Goal: Task Accomplishment & Management: Use online tool/utility

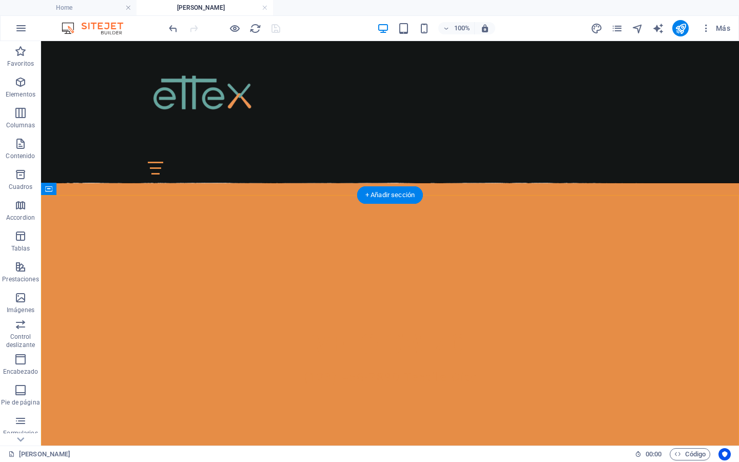
scroll to position [271, 0]
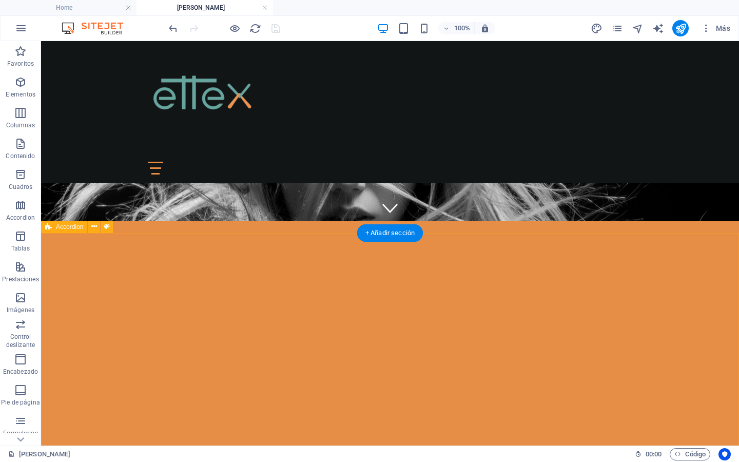
scroll to position [246, 0]
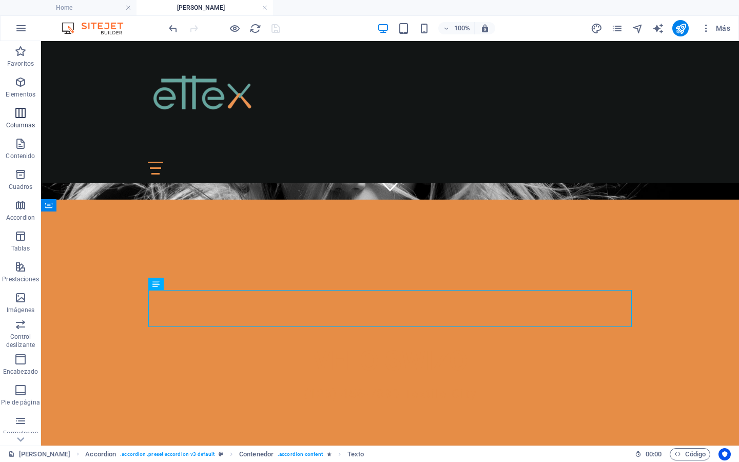
click at [19, 120] on span "Columnas" at bounding box center [20, 119] width 41 height 25
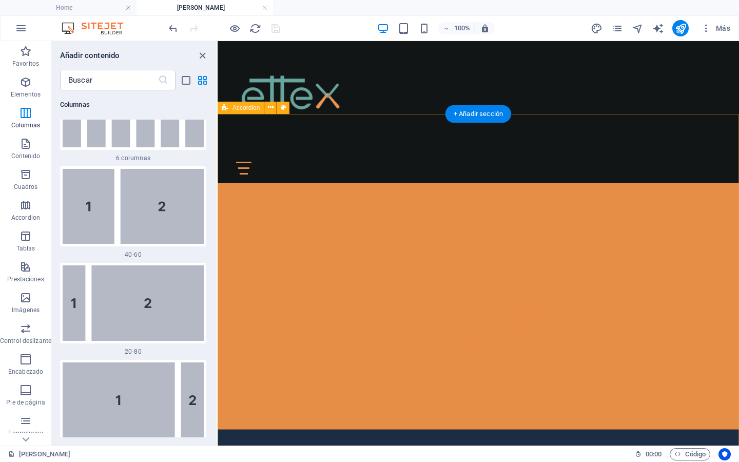
scroll to position [227, 0]
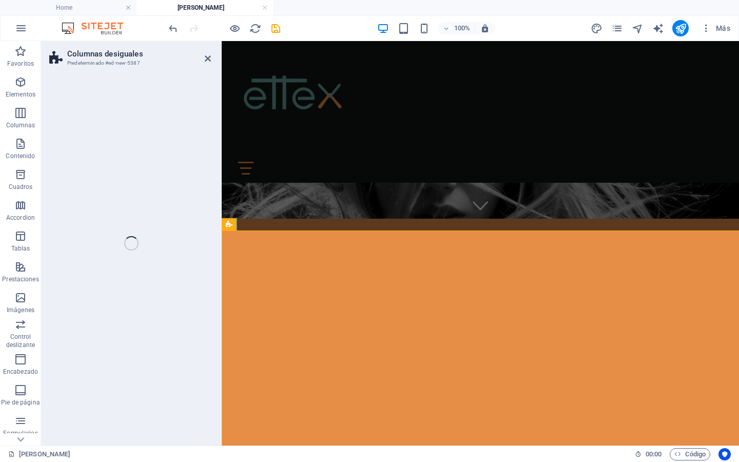
select select "%"
select select "rem"
select select "preset-unequal-columns-v2-1-40-60"
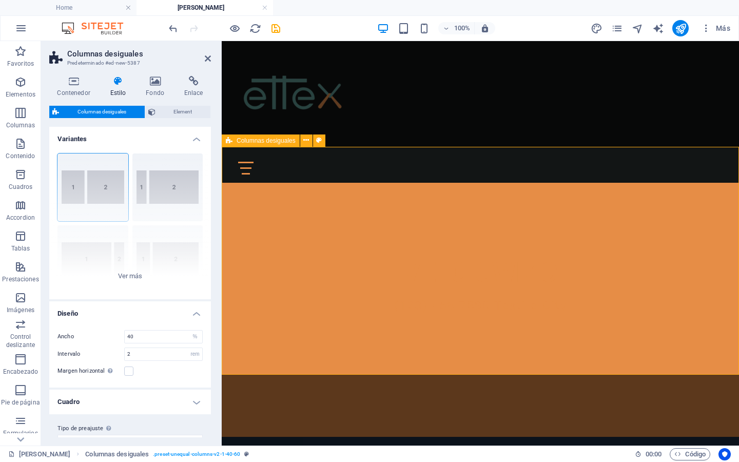
scroll to position [369, 0]
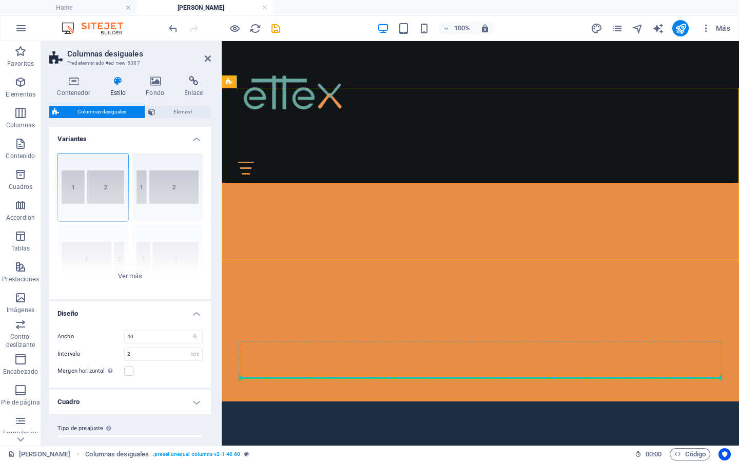
drag, startPoint x: 286, startPoint y: 242, endPoint x: 287, endPoint y: 363, distance: 121.1
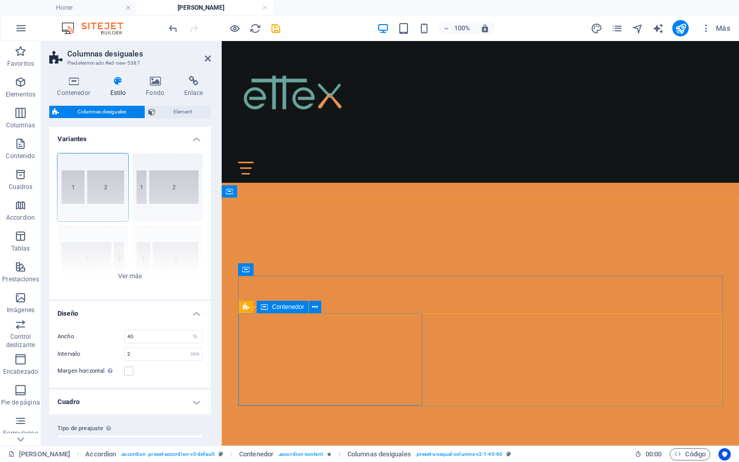
scroll to position [277, 0]
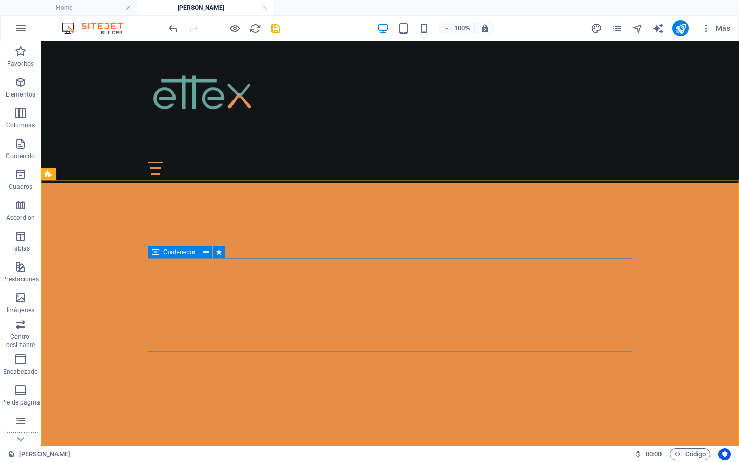
click at [156, 251] on icon at bounding box center [155, 252] width 7 height 12
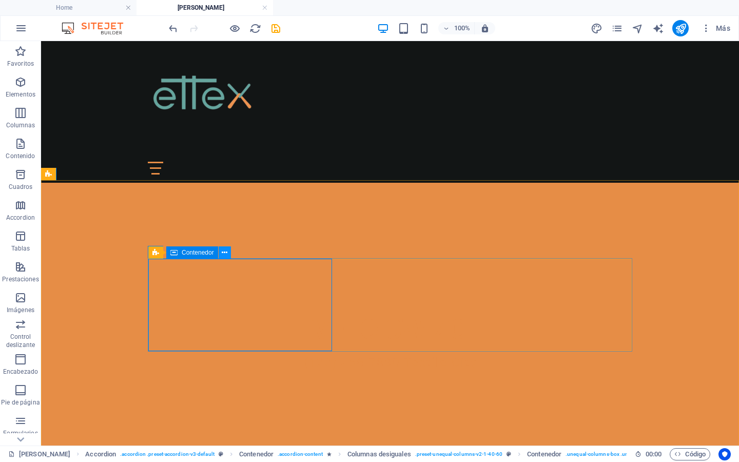
click at [226, 251] on icon at bounding box center [225, 252] width 6 height 11
click at [18, 81] on icon "button" at bounding box center [20, 82] width 12 height 12
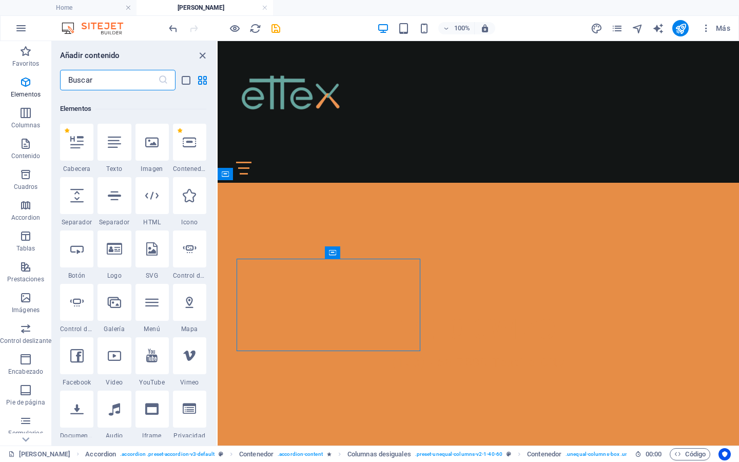
scroll to position [193, 0]
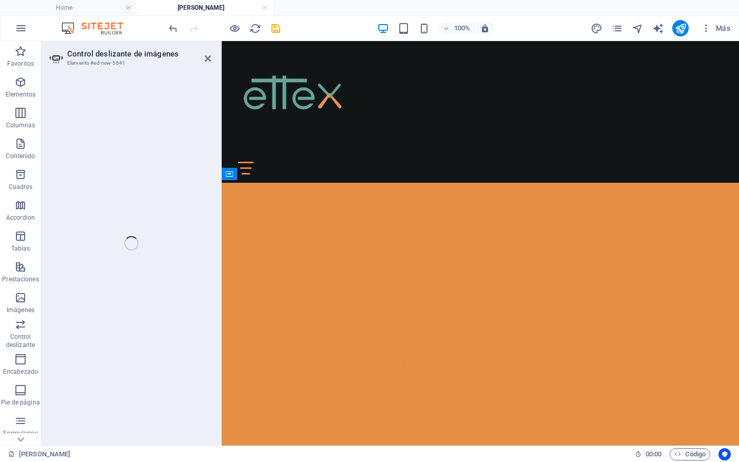
select select "ms"
select select "s"
select select "progressive"
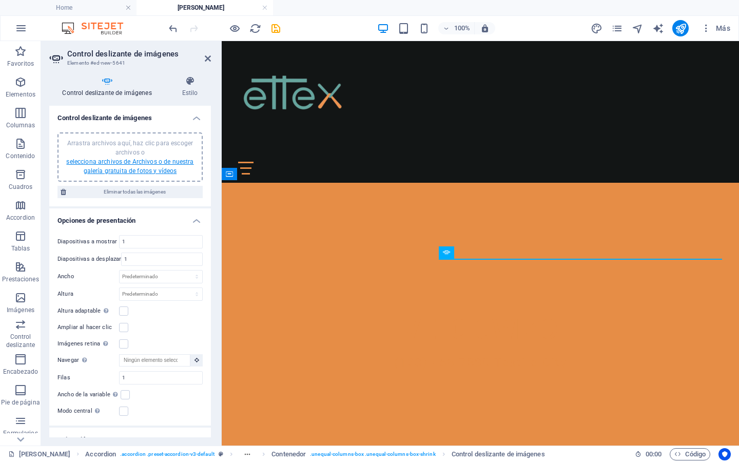
click at [145, 161] on link "selecciona archivos de Archivos o de nuestra galería gratuita de fotos y vídeos" at bounding box center [129, 166] width 127 height 16
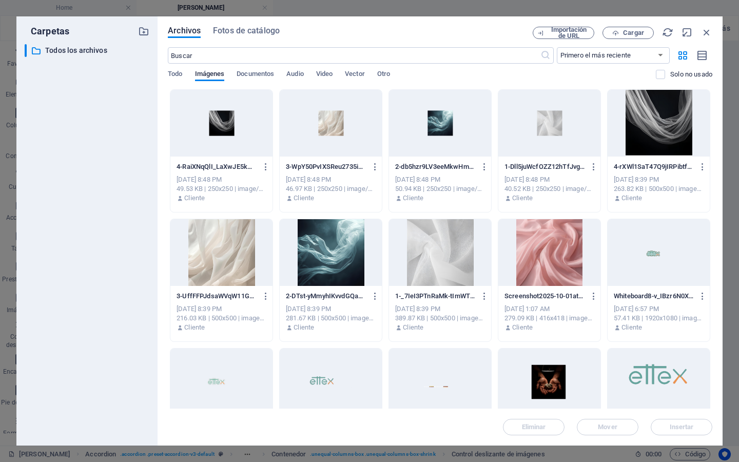
click at [504, 272] on div at bounding box center [549, 252] width 102 height 67
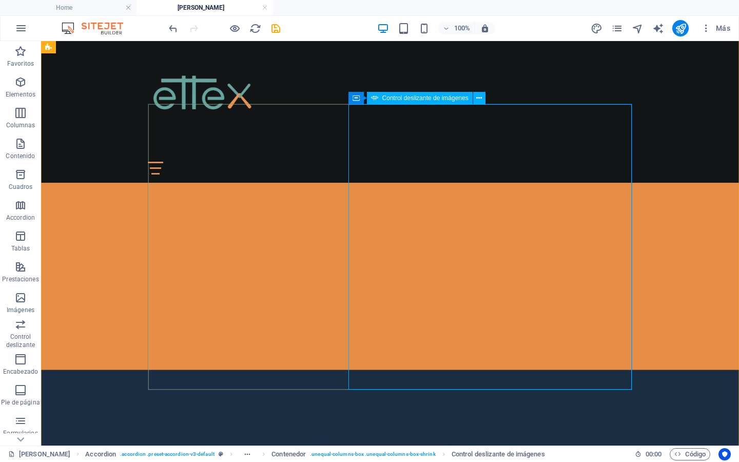
scroll to position [353, 0]
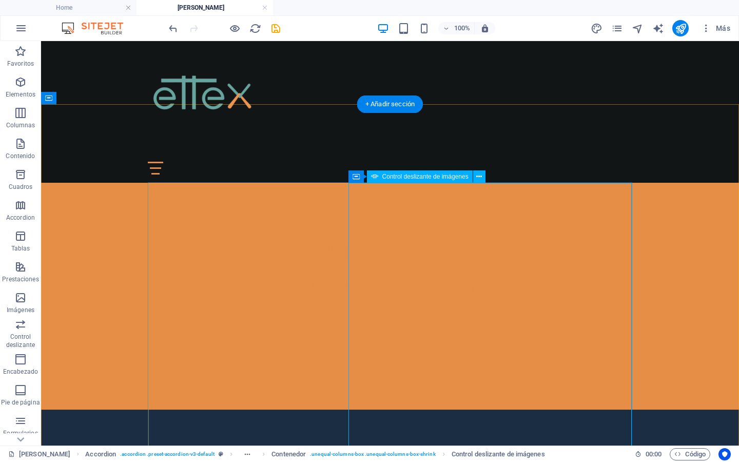
select select "ms"
select select "s"
select select "progressive"
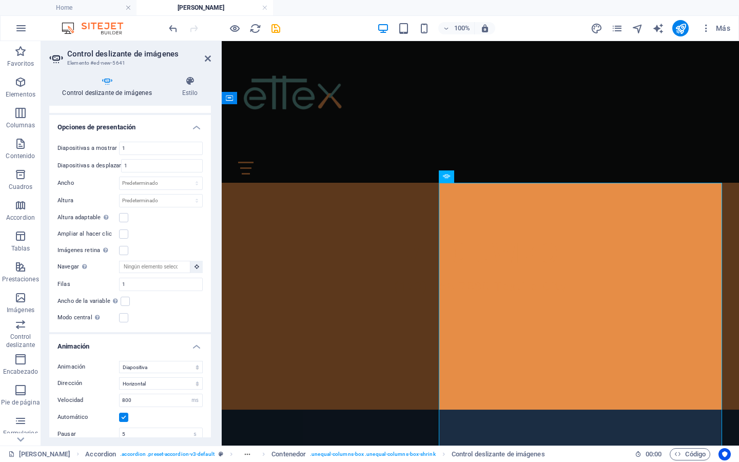
scroll to position [470, 0]
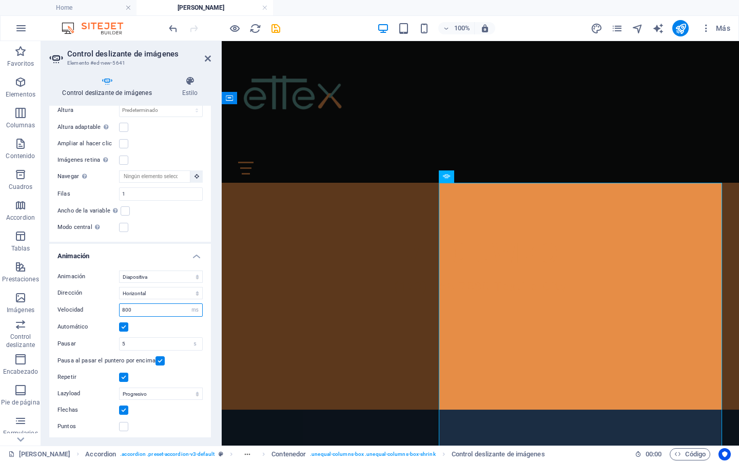
click at [130, 310] on input "800" at bounding box center [161, 310] width 83 height 12
click at [146, 339] on input "5" at bounding box center [161, 344] width 83 height 12
type input "3"
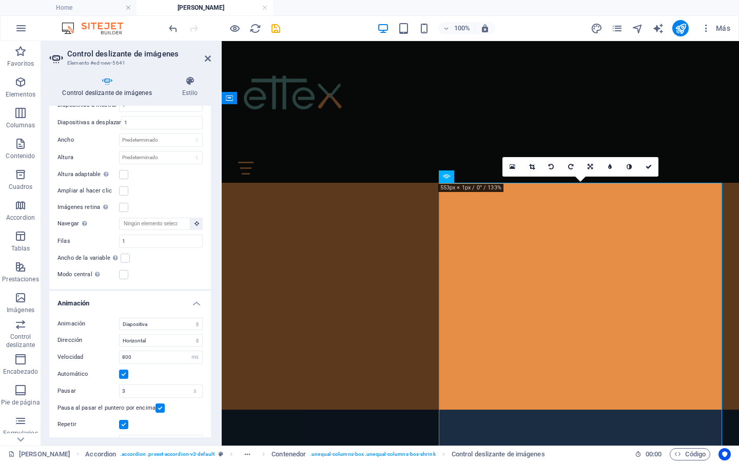
scroll to position [418, 0]
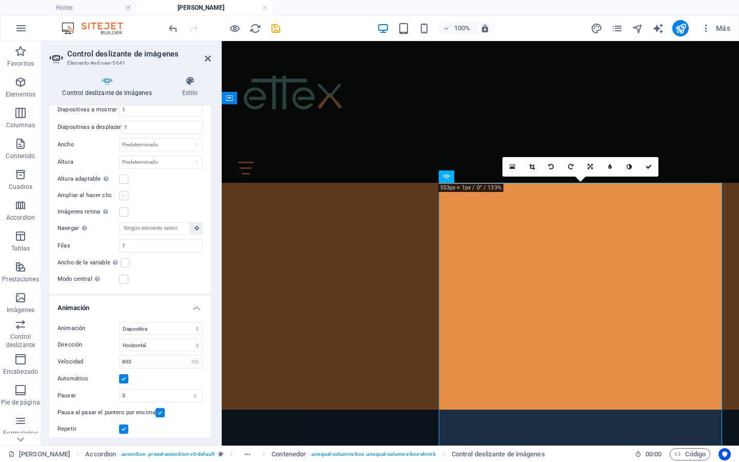
click at [120, 191] on label at bounding box center [123, 195] width 9 height 9
click at [0, 0] on input "Ampliar al hacer clic" at bounding box center [0, 0] width 0 height 0
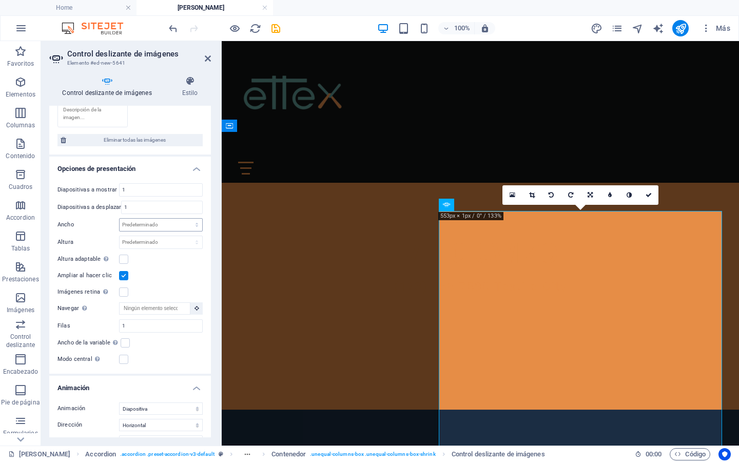
scroll to position [224, 0]
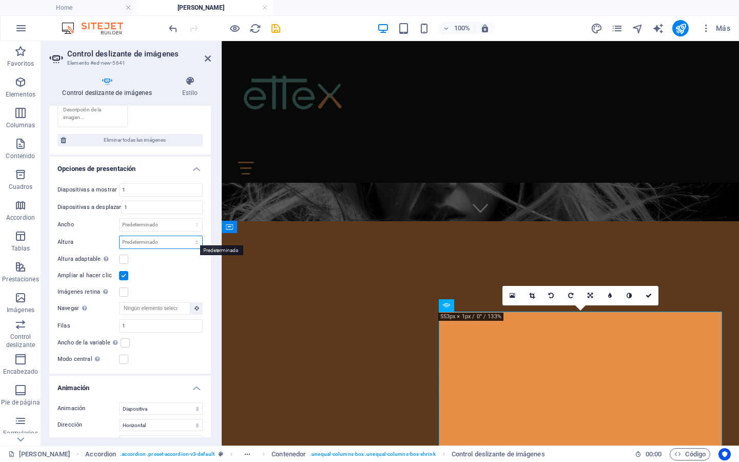
click at [164, 240] on select "Predeterminado px rem em vw vh" at bounding box center [161, 242] width 83 height 12
select select "px"
click at [186, 236] on select "Predeterminado px rem em vw vh" at bounding box center [161, 242] width 83 height 12
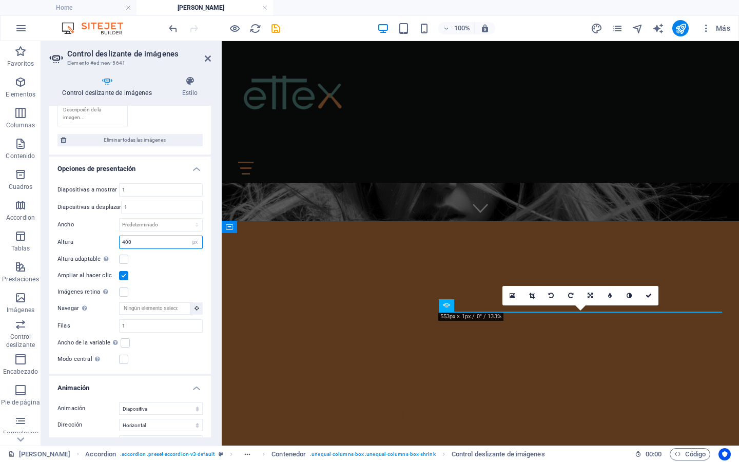
type input "400"
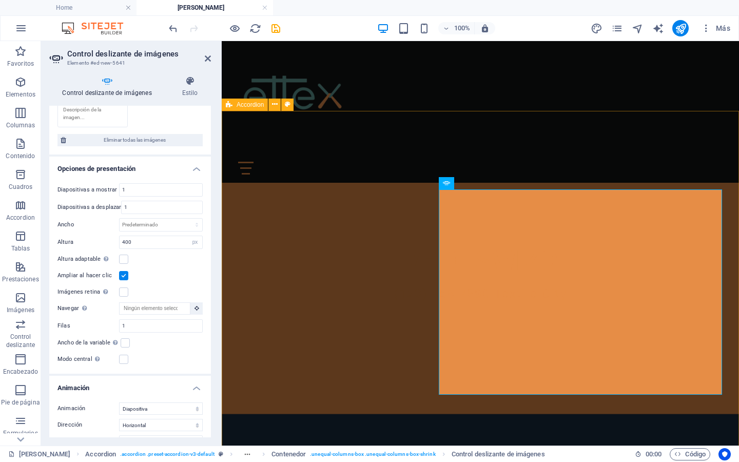
scroll to position [344, 0]
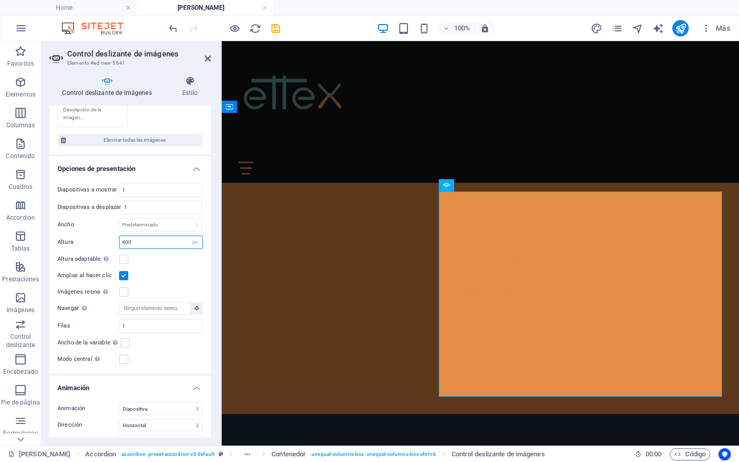
click at [155, 238] on input "400" at bounding box center [161, 242] width 83 height 12
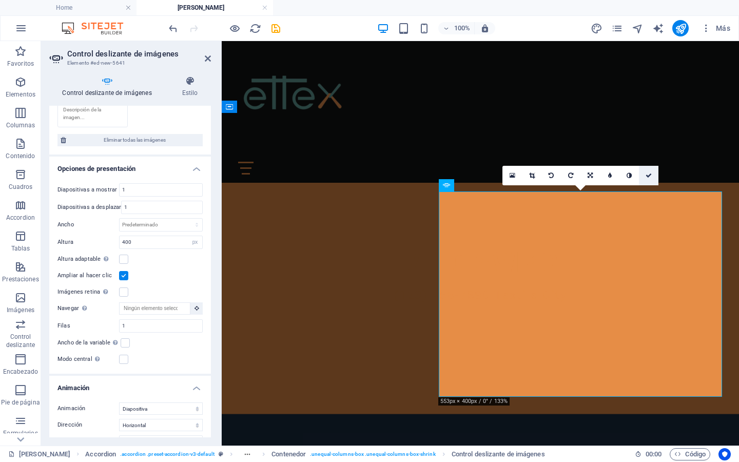
click at [655, 178] on link at bounding box center [649, 176] width 20 height 20
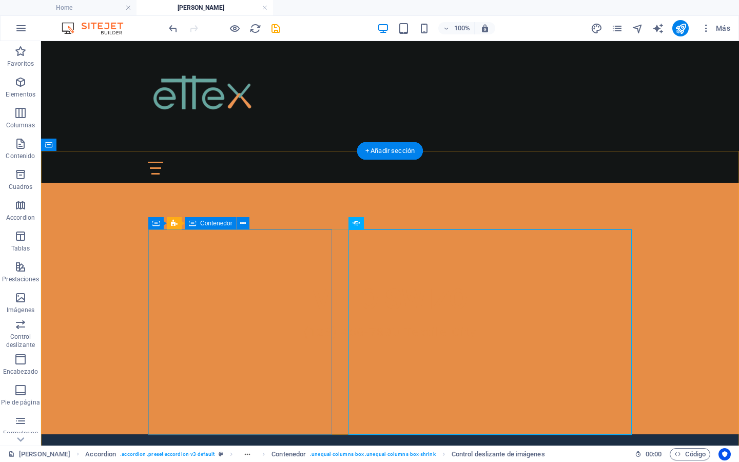
scroll to position [305, 0]
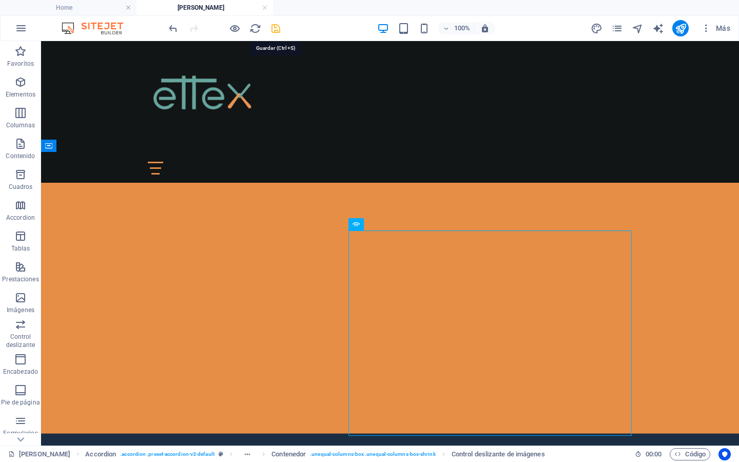
click at [275, 27] on icon "save" at bounding box center [276, 29] width 12 height 12
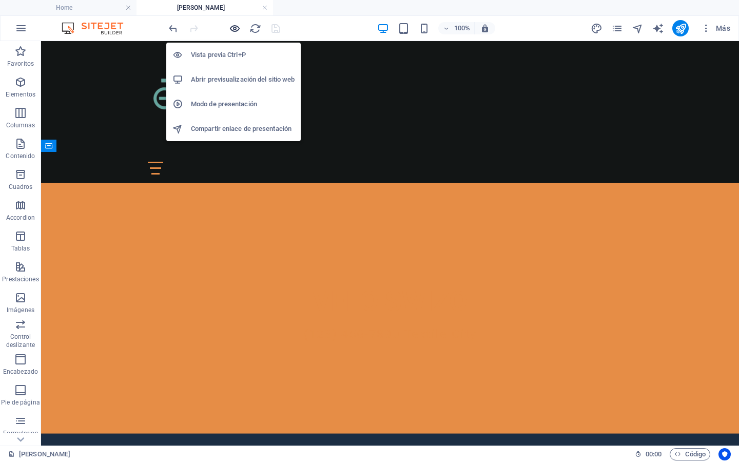
click at [237, 28] on icon "button" at bounding box center [235, 29] width 12 height 12
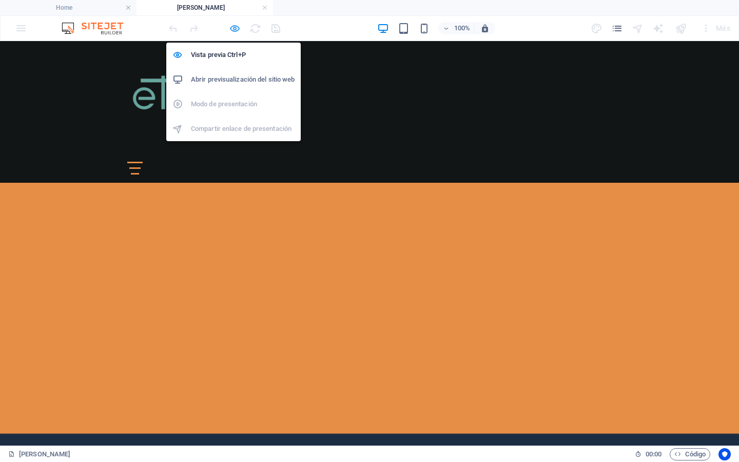
click at [237, 28] on icon "button" at bounding box center [235, 29] width 12 height 12
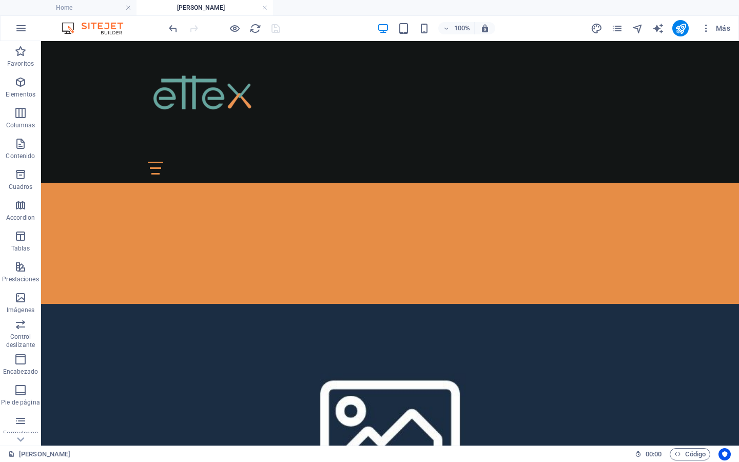
scroll to position [491, 0]
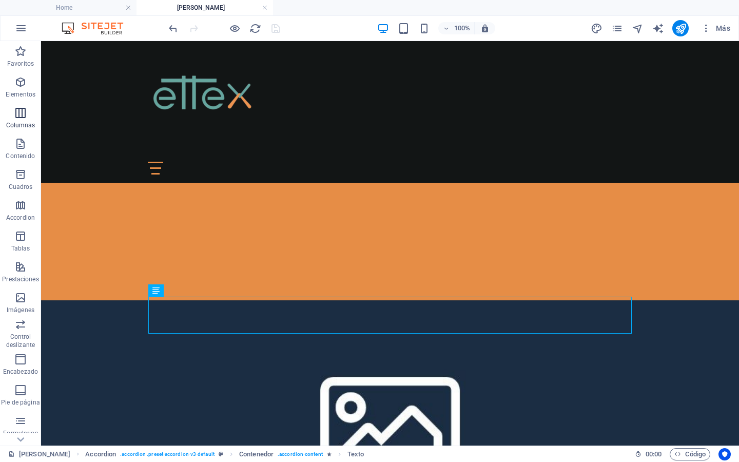
click at [19, 112] on icon "button" at bounding box center [20, 113] width 12 height 12
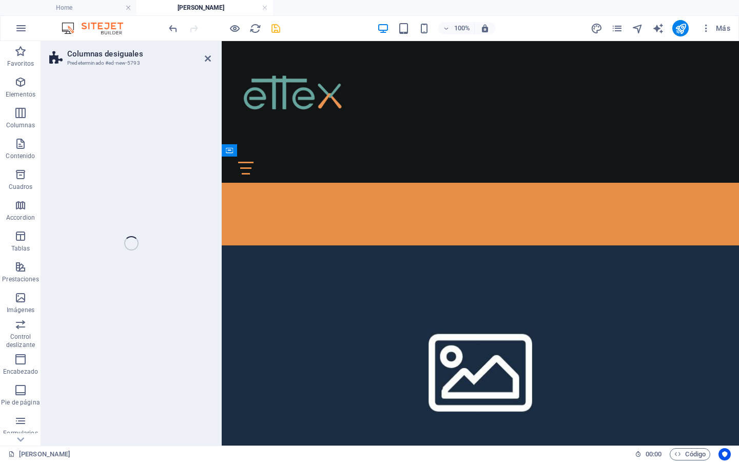
scroll to position [301, 0]
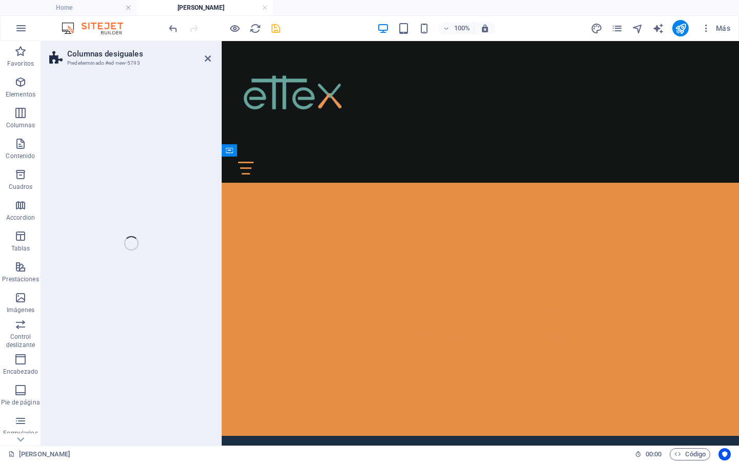
select select "%"
select select "rem"
select select "preset-unequal-columns-v2-default"
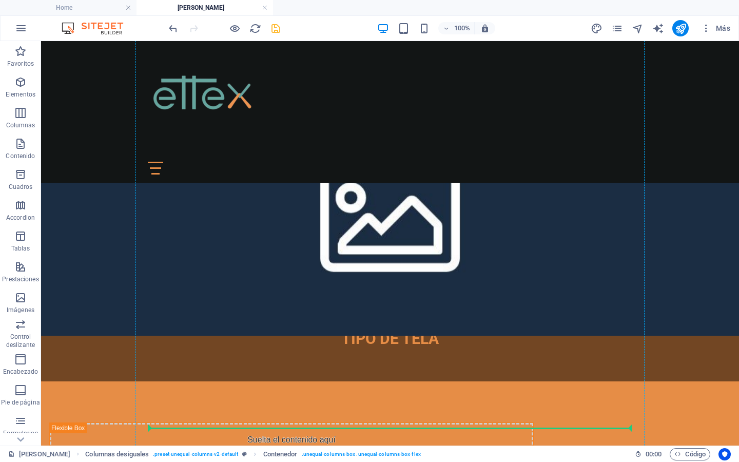
scroll to position [703, 0]
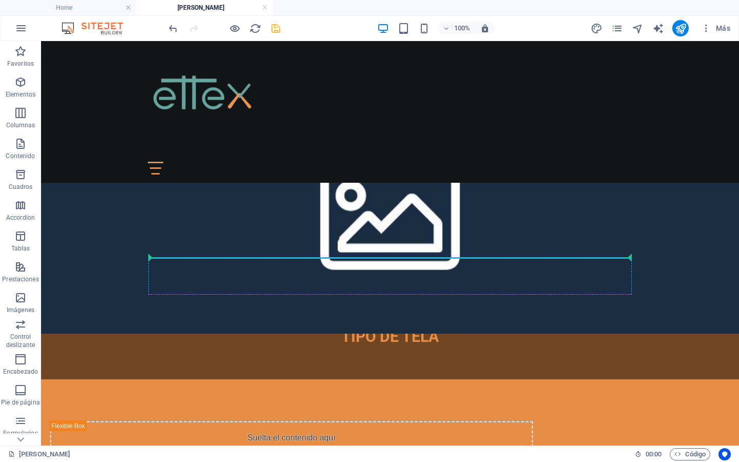
drag, startPoint x: 153, startPoint y: 297, endPoint x: 305, endPoint y: 271, distance: 154.1
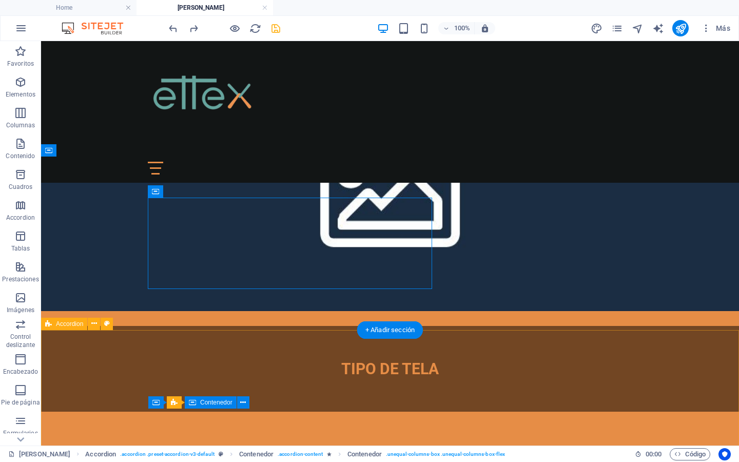
scroll to position [301, 0]
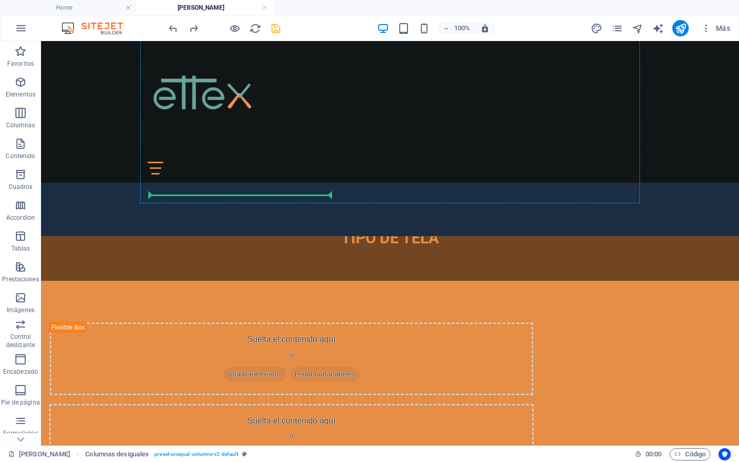
scroll to position [803, 0]
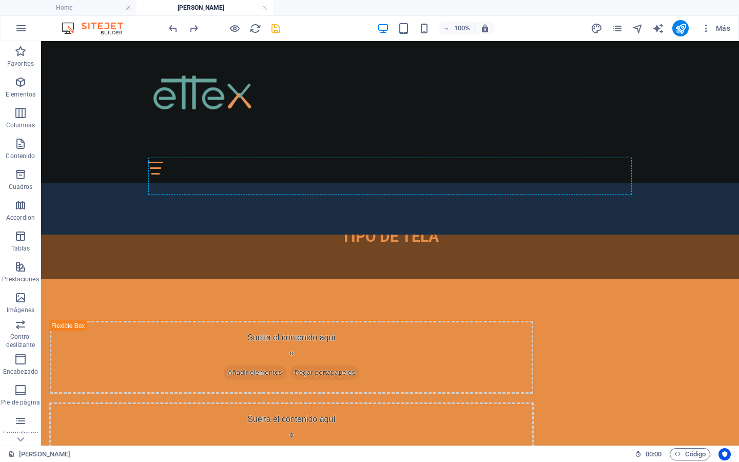
drag, startPoint x: 267, startPoint y: 304, endPoint x: 267, endPoint y: 189, distance: 115.0
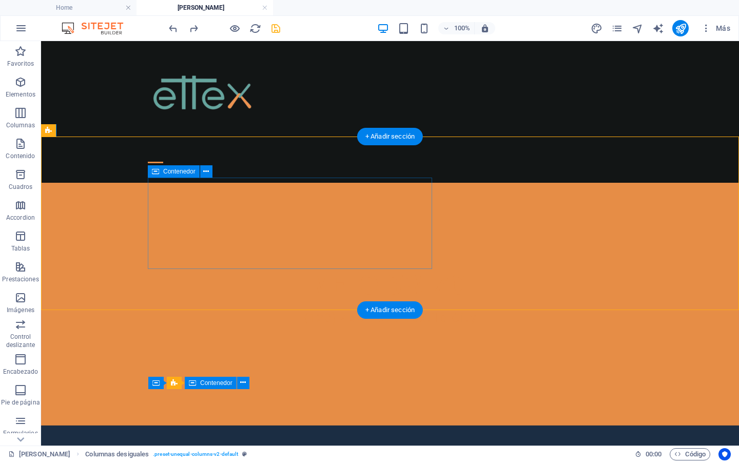
scroll to position [315, 0]
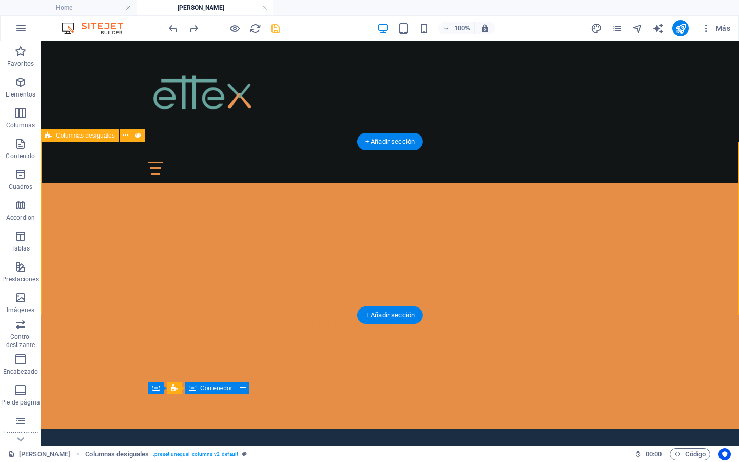
select select "%"
select select "rem"
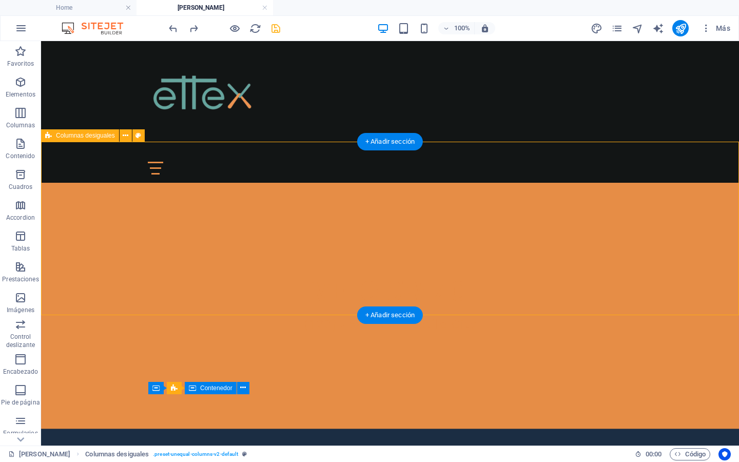
select select "preset-unequal-columns-v2-default"
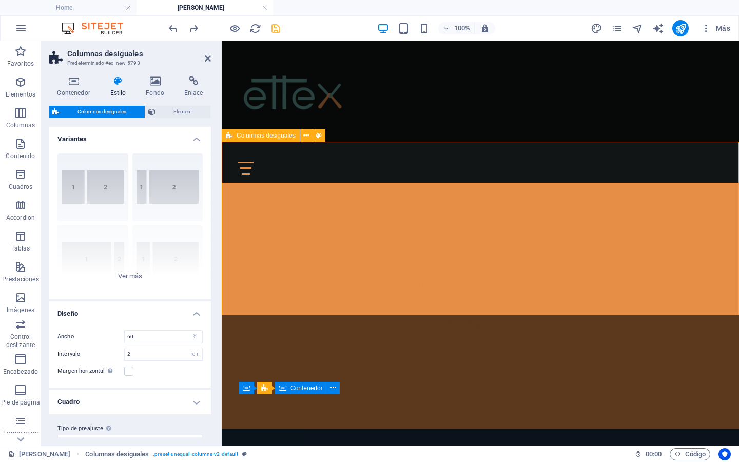
click at [232, 134] on icon at bounding box center [229, 135] width 7 height 12
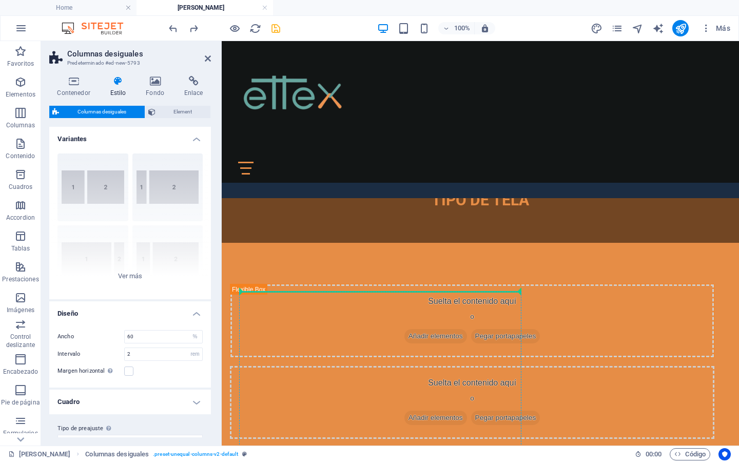
scroll to position [842, 0]
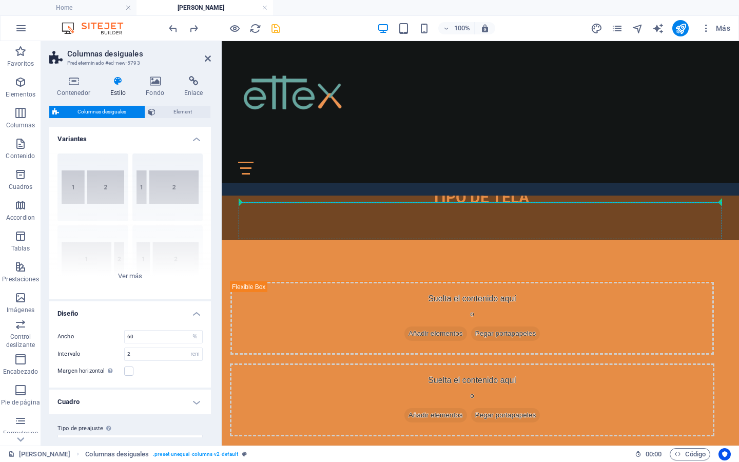
drag, startPoint x: 454, startPoint y: 176, endPoint x: 336, endPoint y: 206, distance: 122.0
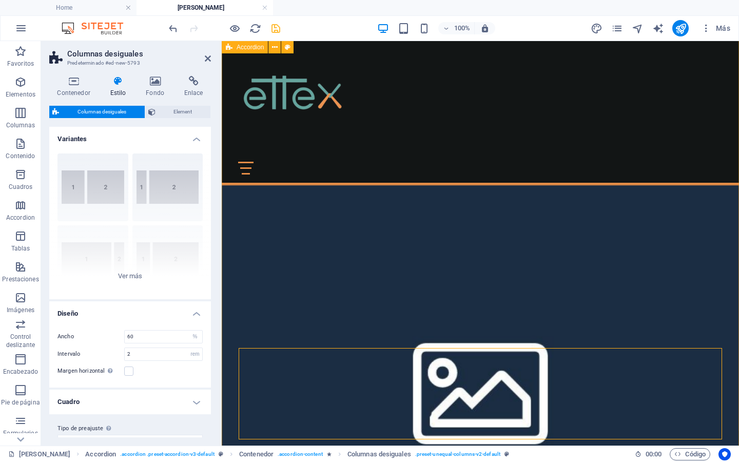
scroll to position [567, 0]
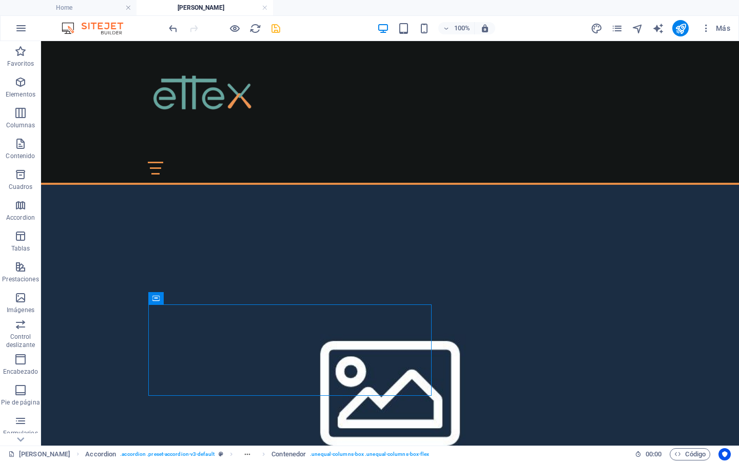
drag, startPoint x: 62, startPoint y: 305, endPoint x: 242, endPoint y: 298, distance: 180.8
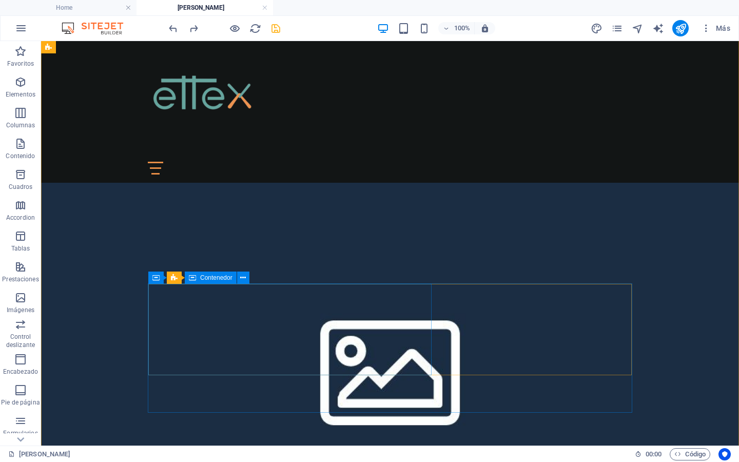
scroll to position [585, 0]
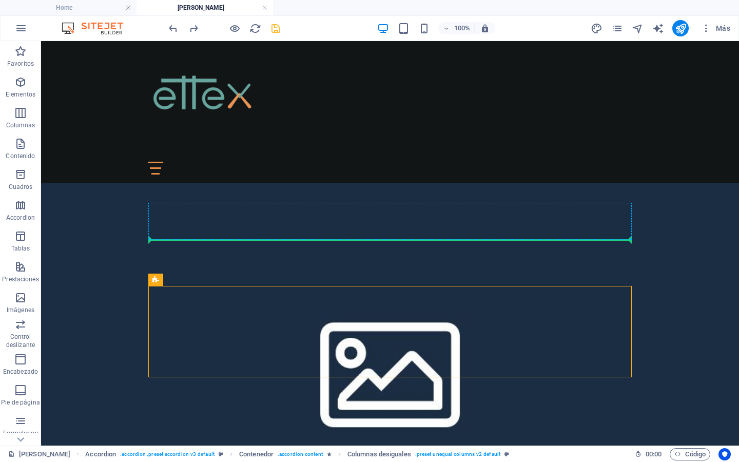
drag, startPoint x: 213, startPoint y: 320, endPoint x: 170, endPoint y: 228, distance: 101.5
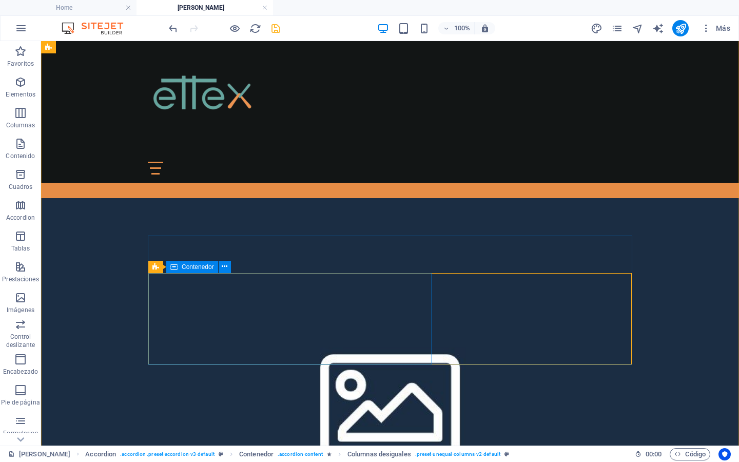
scroll to position [542, 0]
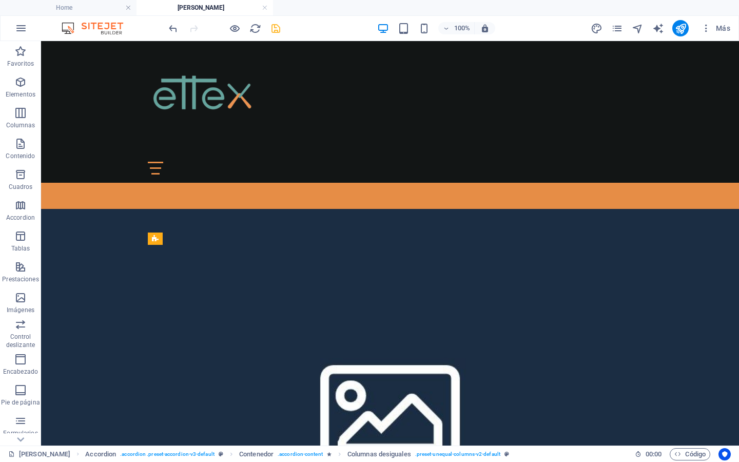
drag, startPoint x: 196, startPoint y: 319, endPoint x: 153, endPoint y: 254, distance: 77.4
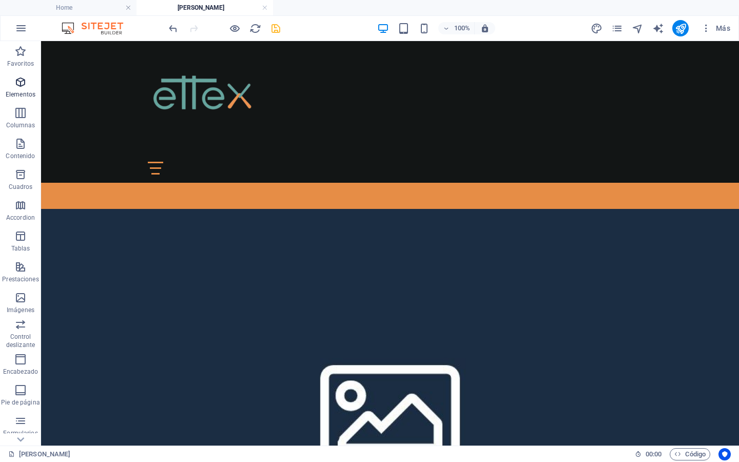
click at [25, 77] on icon "button" at bounding box center [20, 82] width 12 height 12
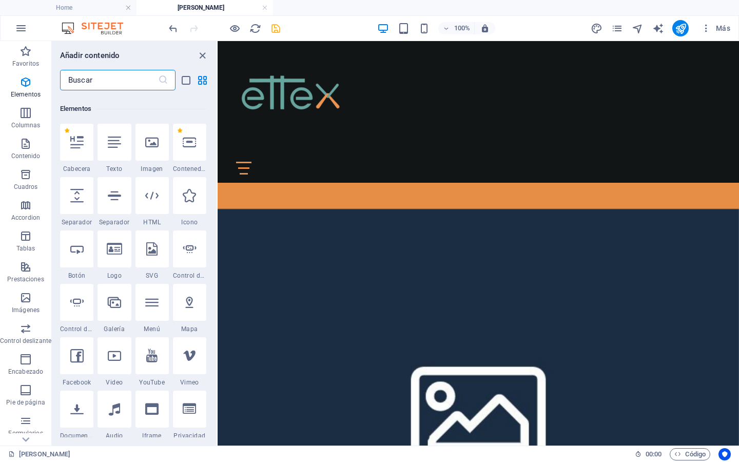
scroll to position [193, 0]
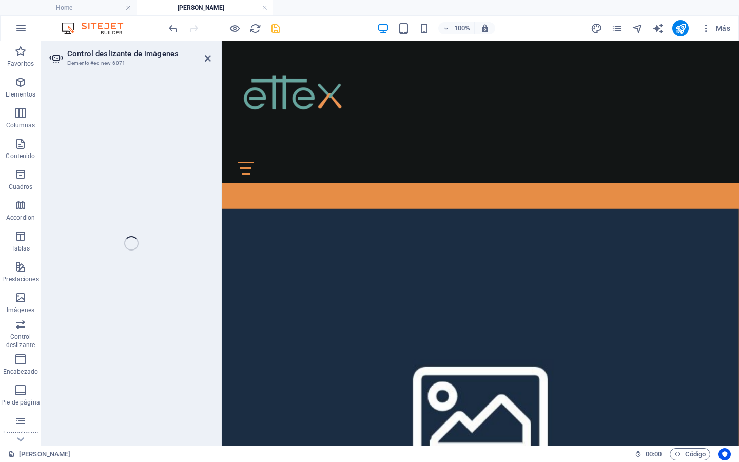
select select "ms"
select select "s"
select select "progressive"
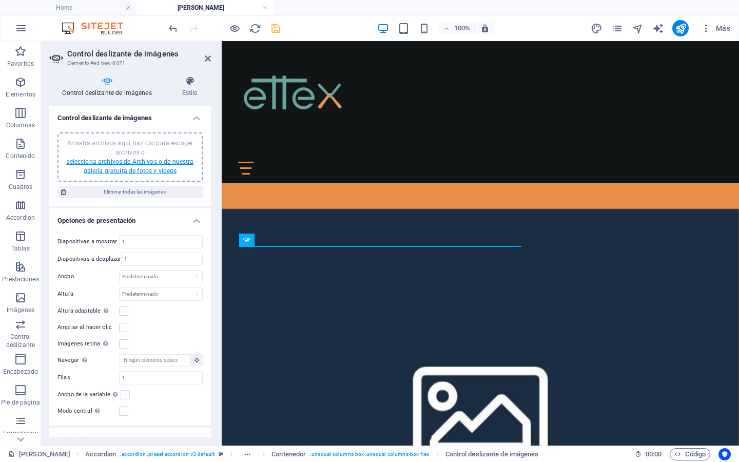
click at [135, 163] on link "selecciona archivos de Archivos o de nuestra galería gratuita de fotos y vídeos" at bounding box center [129, 166] width 127 height 16
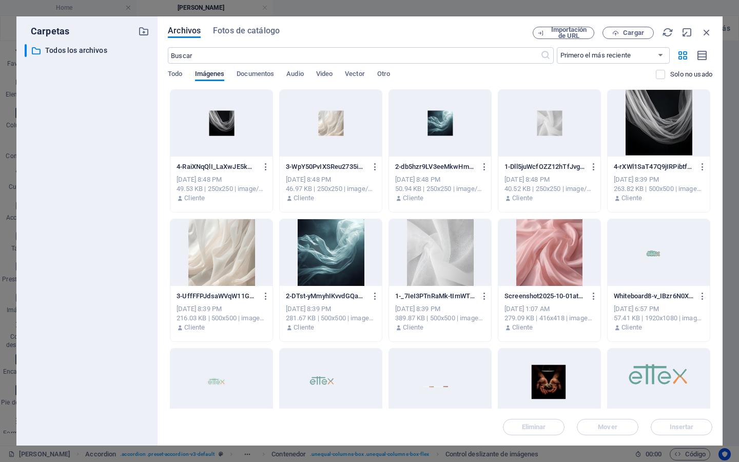
click at [574, 276] on div at bounding box center [549, 252] width 102 height 67
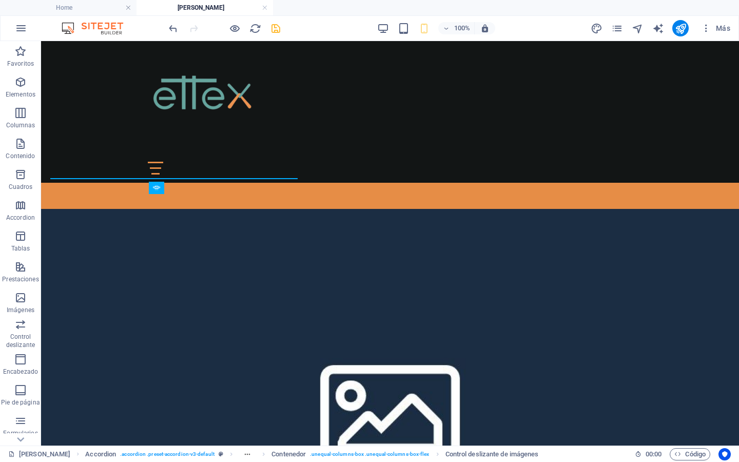
scroll to position [594, 0]
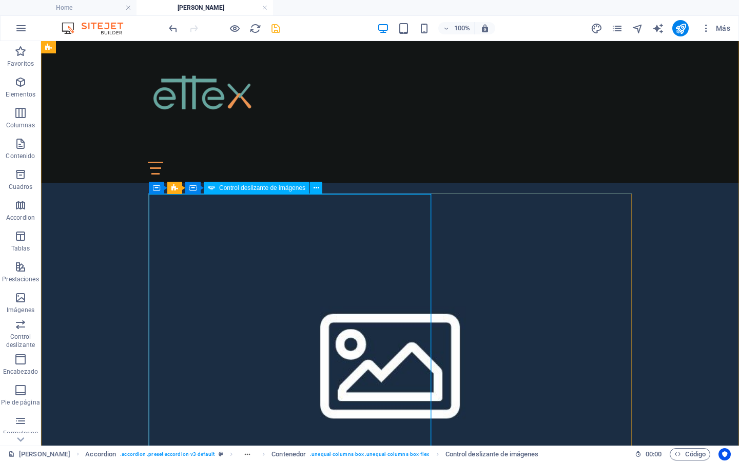
select select "ms"
select select "s"
select select "progressive"
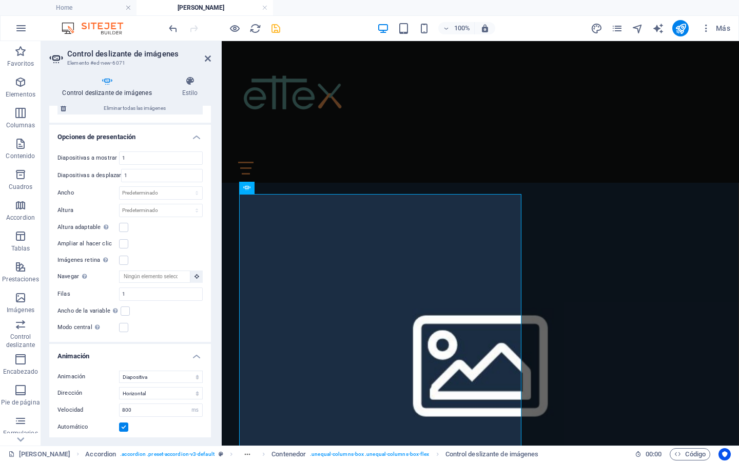
scroll to position [423, 0]
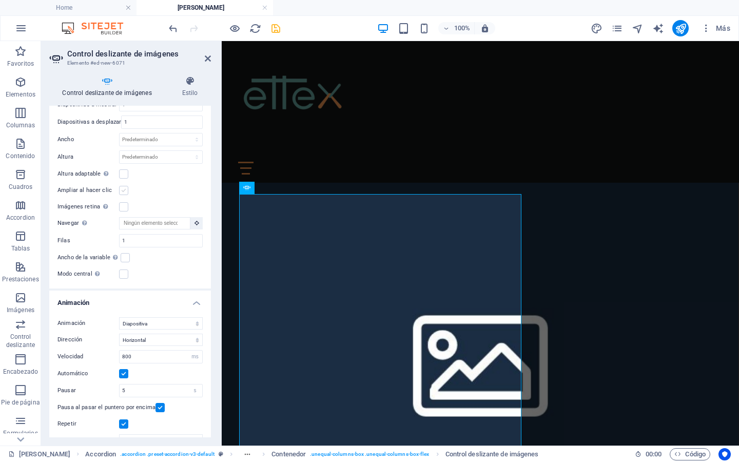
click at [122, 186] on label at bounding box center [123, 190] width 9 height 9
click at [0, 0] on input "Ampliar al hacer clic" at bounding box center [0, 0] width 0 height 0
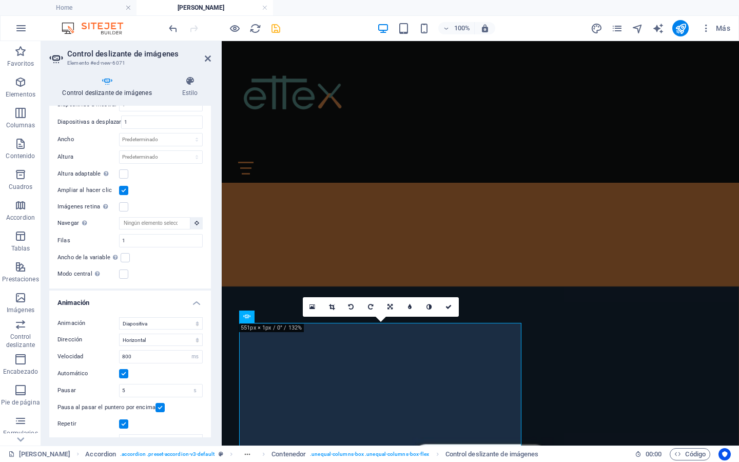
scroll to position [470, 0]
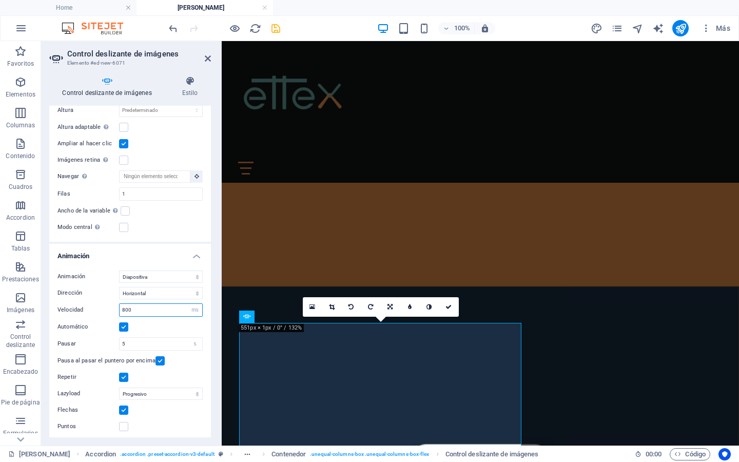
click at [138, 304] on input "800" at bounding box center [161, 310] width 83 height 12
click at [134, 338] on input "5" at bounding box center [161, 344] width 83 height 12
type input "3"
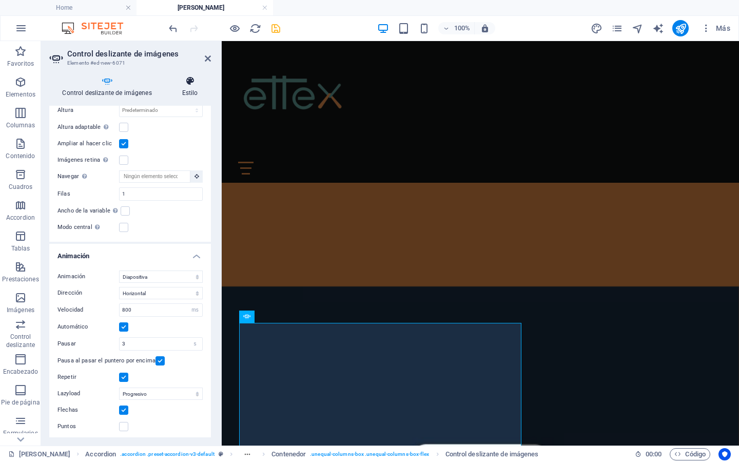
click at [194, 82] on icon at bounding box center [190, 81] width 42 height 10
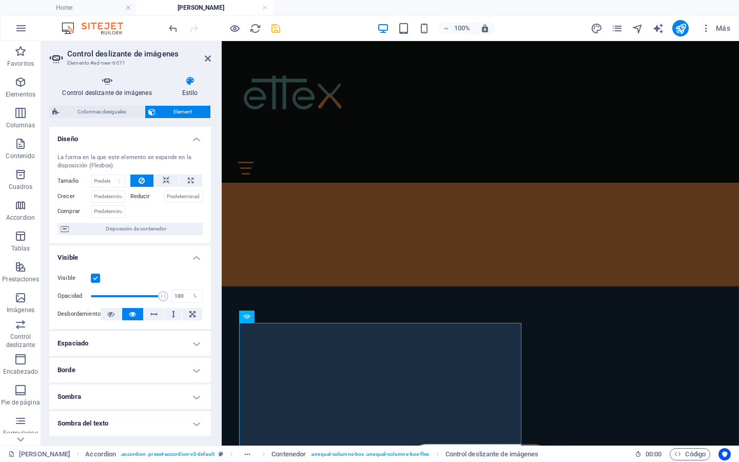
click at [115, 83] on icon at bounding box center [106, 81] width 115 height 10
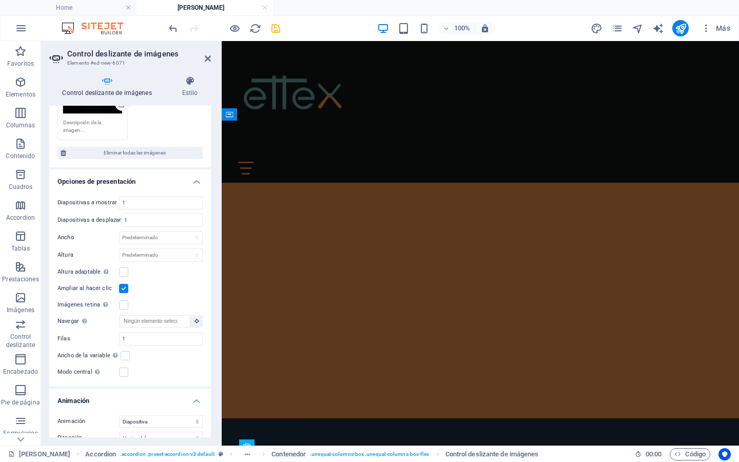
scroll to position [313, 0]
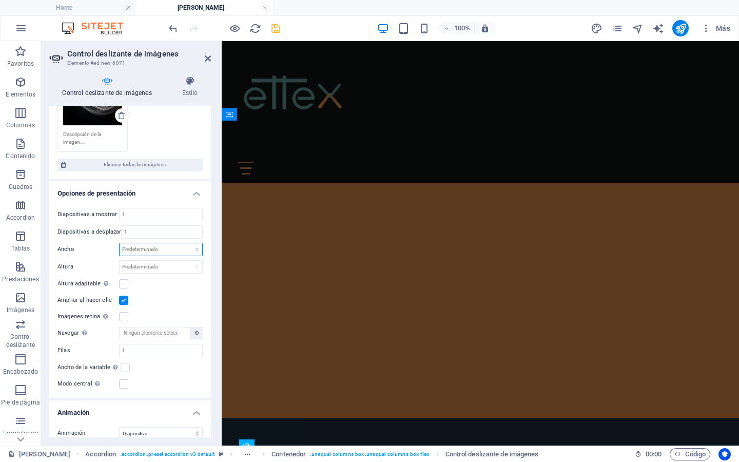
click at [137, 246] on select "Predeterminado px % rem em vw vh" at bounding box center [161, 249] width 83 height 12
click at [129, 262] on select "Predeterminado px rem em vw vh" at bounding box center [161, 267] width 83 height 12
select select "px"
click at [186, 261] on select "Predeterminado px rem em vw vh" at bounding box center [161, 267] width 83 height 12
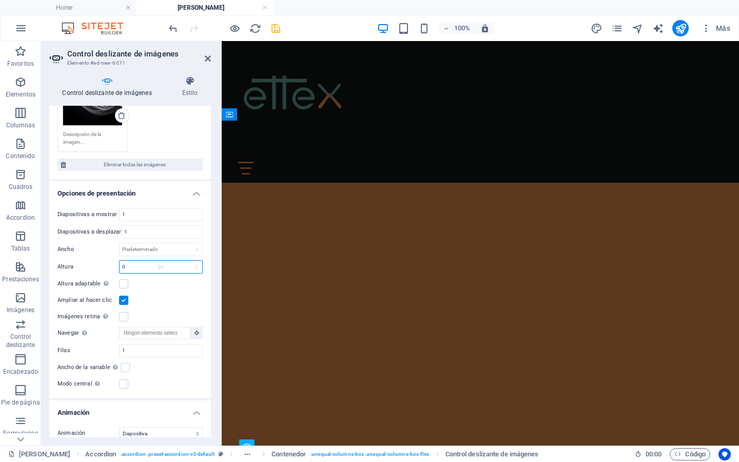
scroll to position [544, 0]
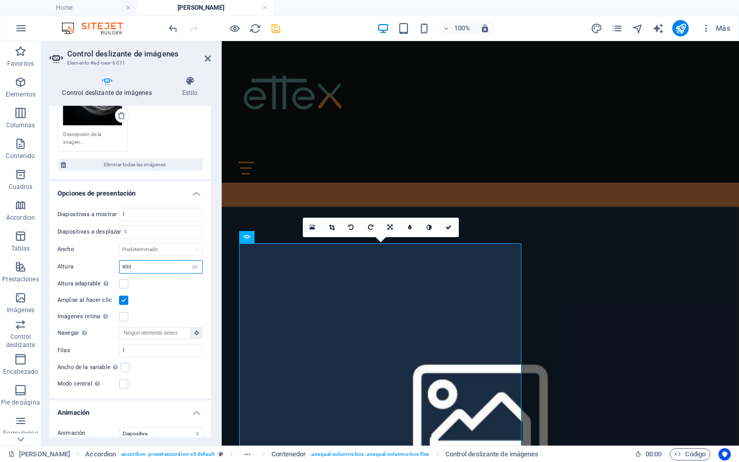
type input "400"
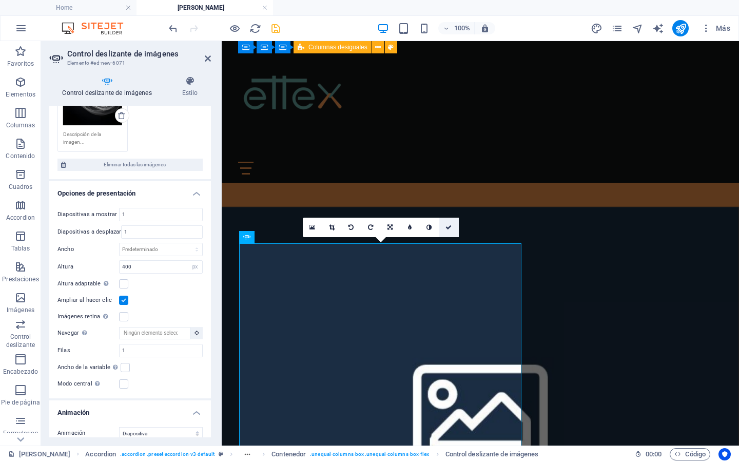
click at [447, 227] on icon at bounding box center [448, 227] width 6 height 6
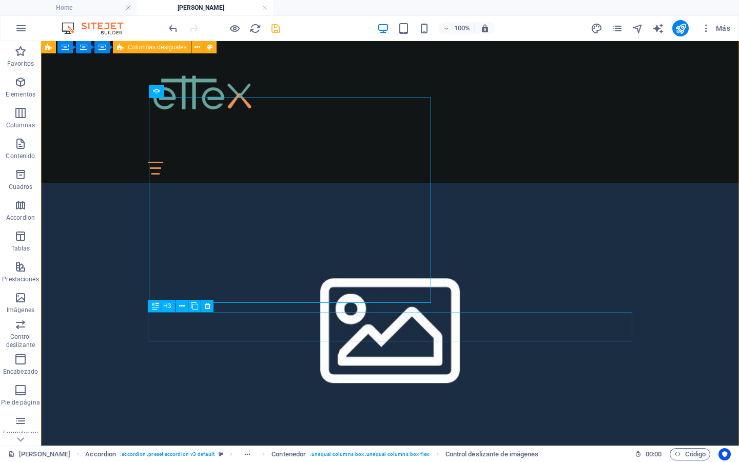
scroll to position [578, 0]
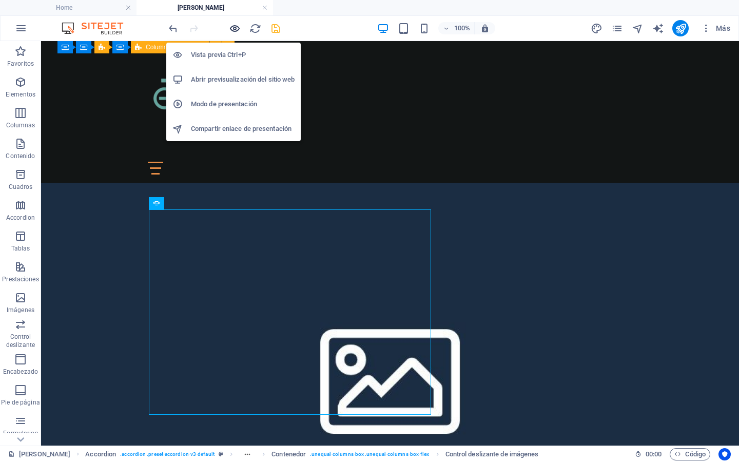
click at [232, 27] on icon "button" at bounding box center [235, 29] width 12 height 12
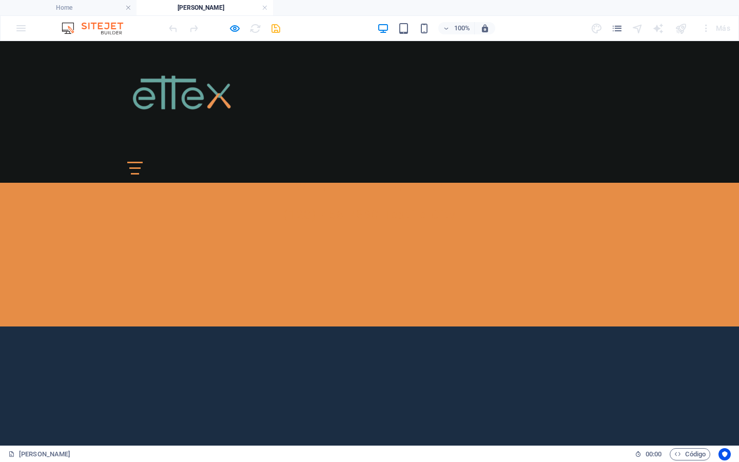
scroll to position [480, 0]
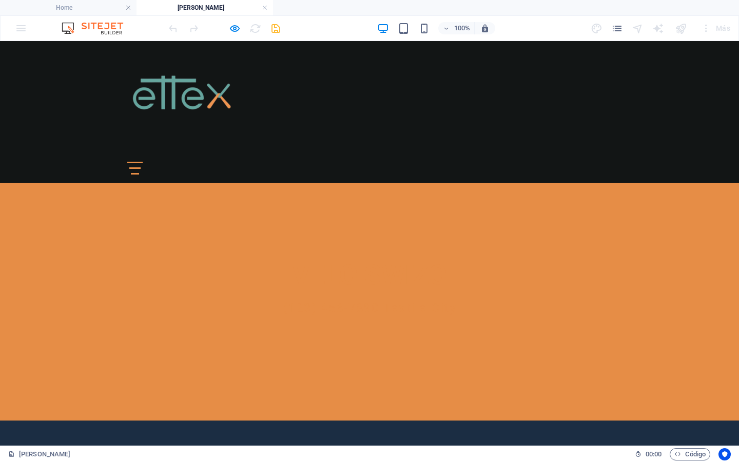
scroll to position [320, 0]
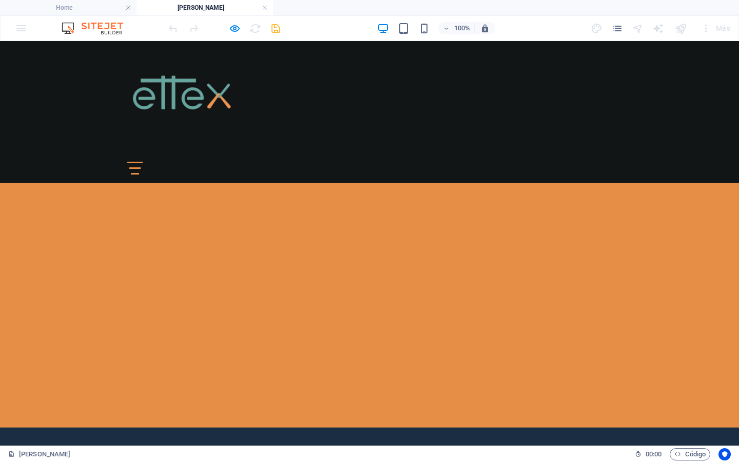
scroll to position [454, 0]
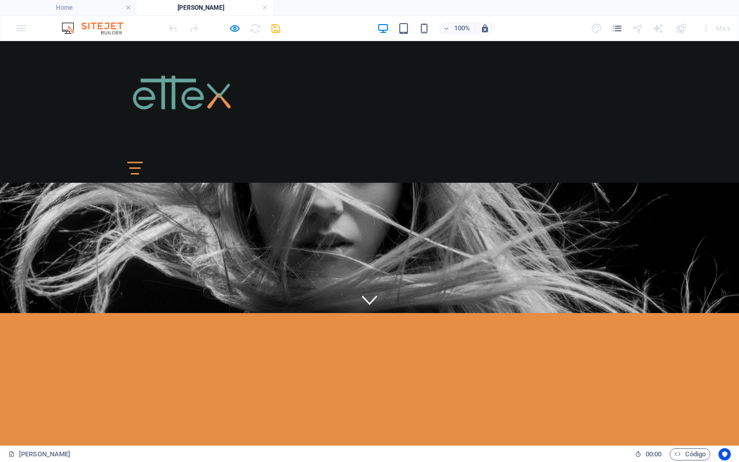
scroll to position [99, 0]
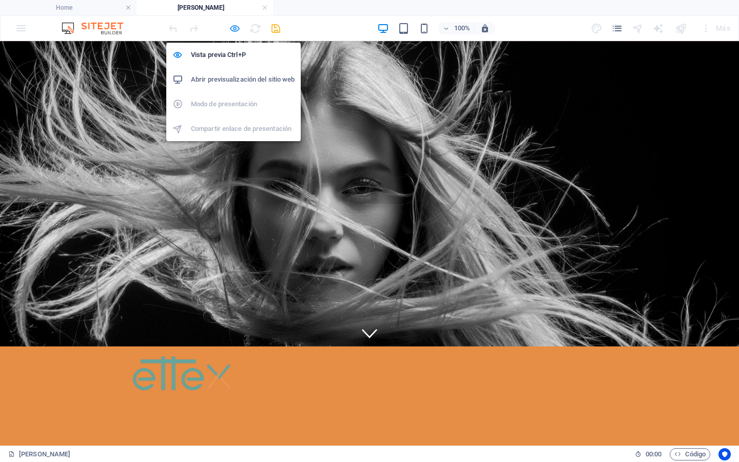
click at [234, 26] on icon "button" at bounding box center [235, 29] width 12 height 12
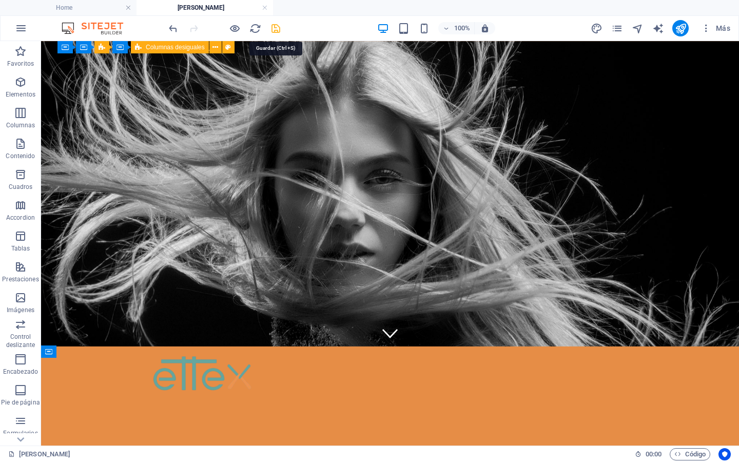
click at [277, 30] on icon "save" at bounding box center [276, 29] width 12 height 12
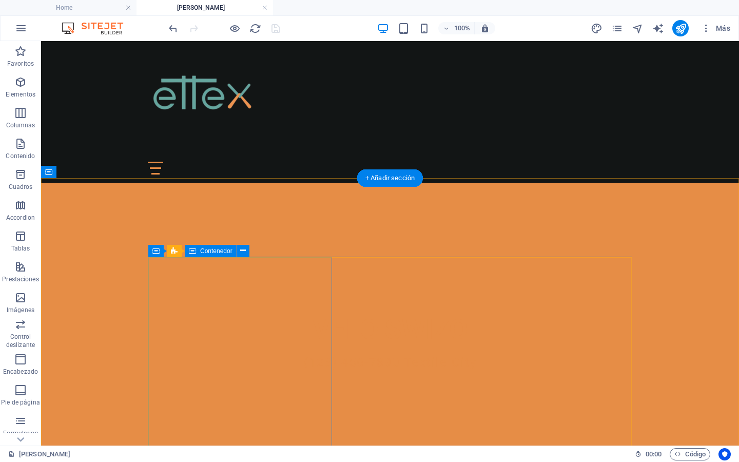
scroll to position [279, 0]
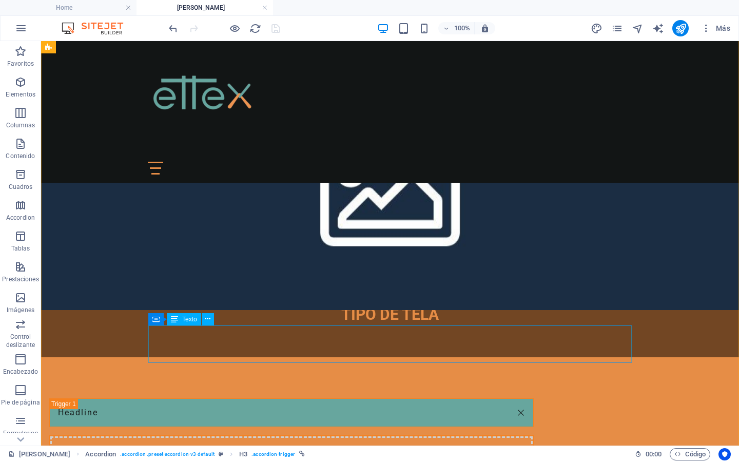
scroll to position [715, 0]
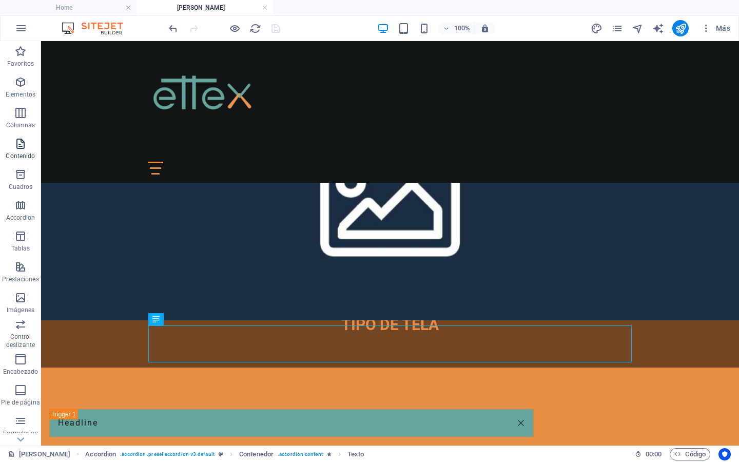
click at [24, 143] on icon "button" at bounding box center [20, 144] width 12 height 12
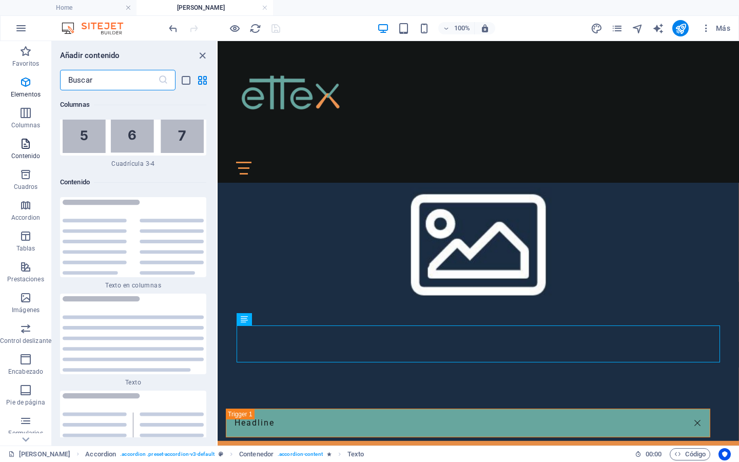
scroll to position [3447, 0]
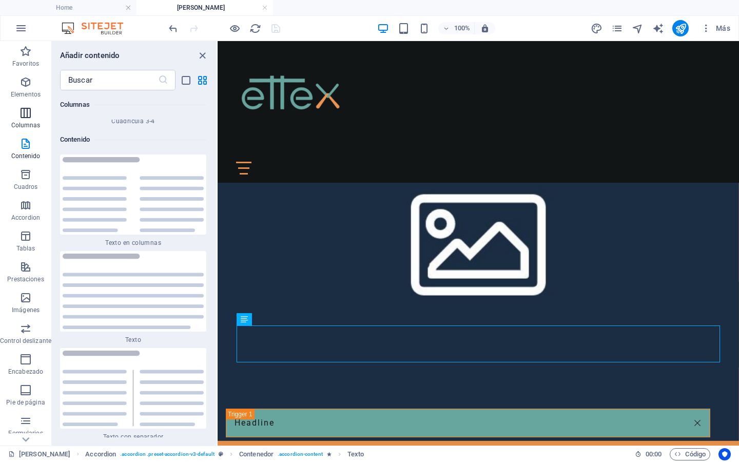
click at [26, 110] on icon "button" at bounding box center [26, 113] width 12 height 12
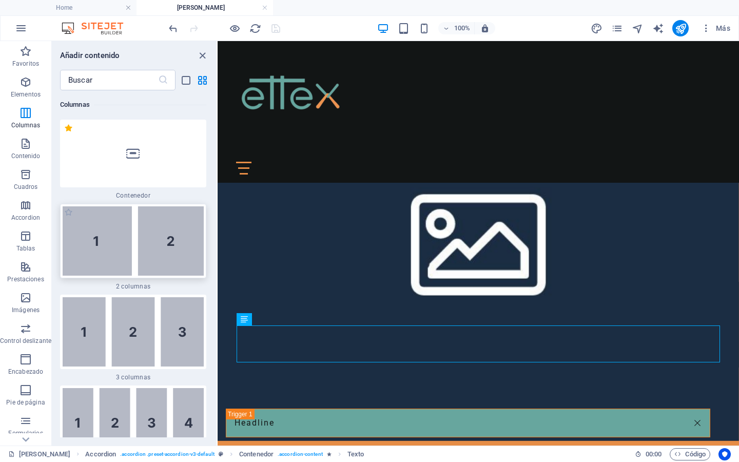
scroll to position [592, 0]
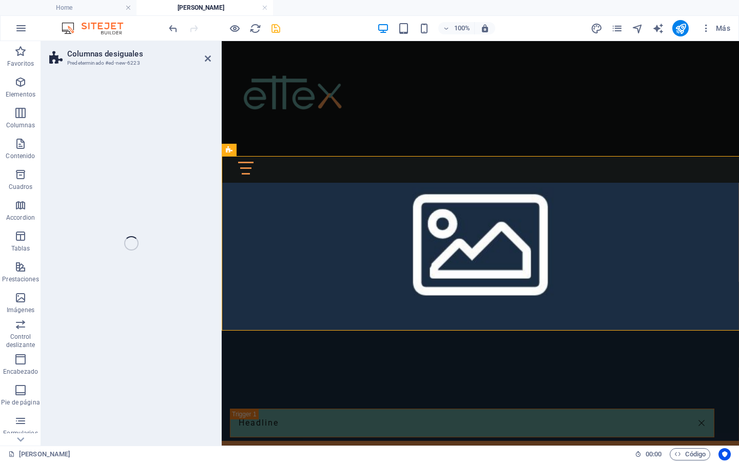
scroll to position [1213, 0]
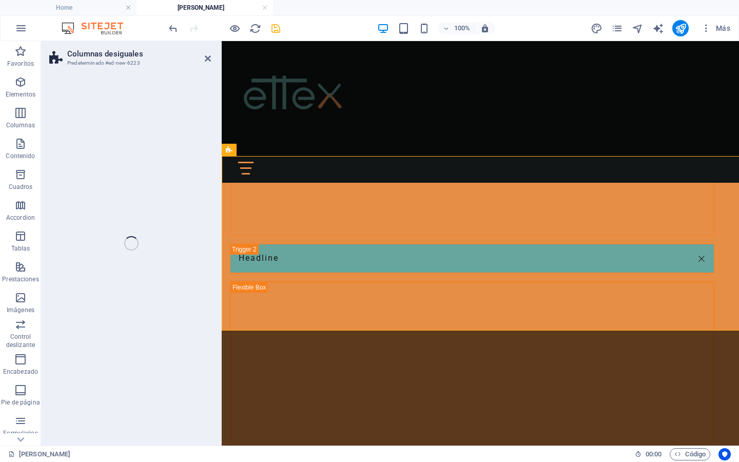
select select "%"
select select "rem"
select select "preset-unequal-columns-v2-1-40-60"
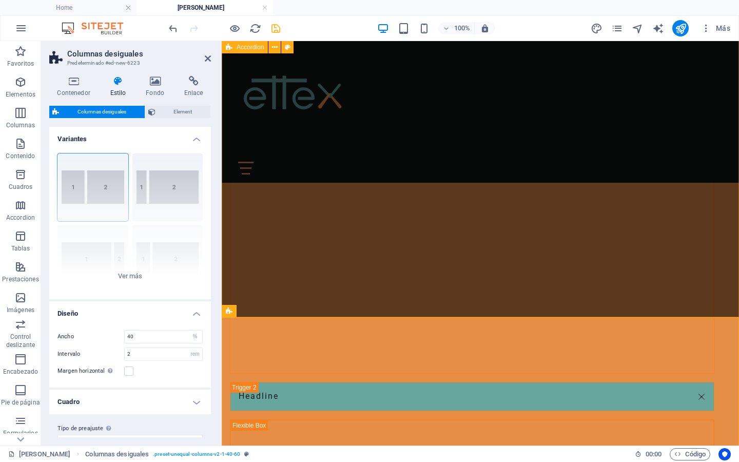
scroll to position [1083, 0]
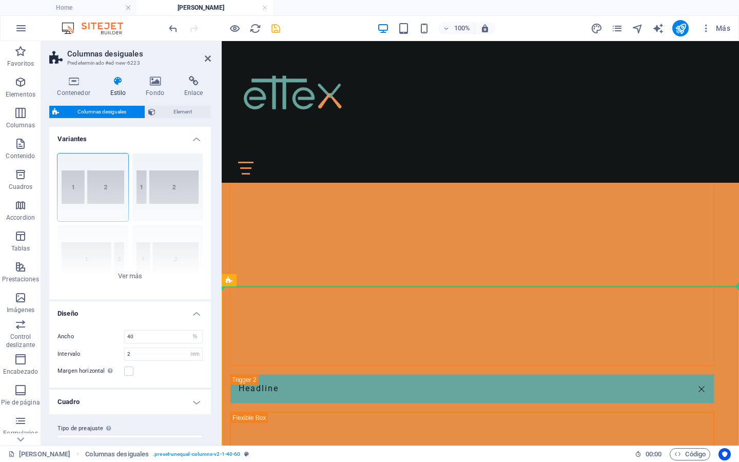
drag, startPoint x: 475, startPoint y: 322, endPoint x: 287, endPoint y: 274, distance: 194.4
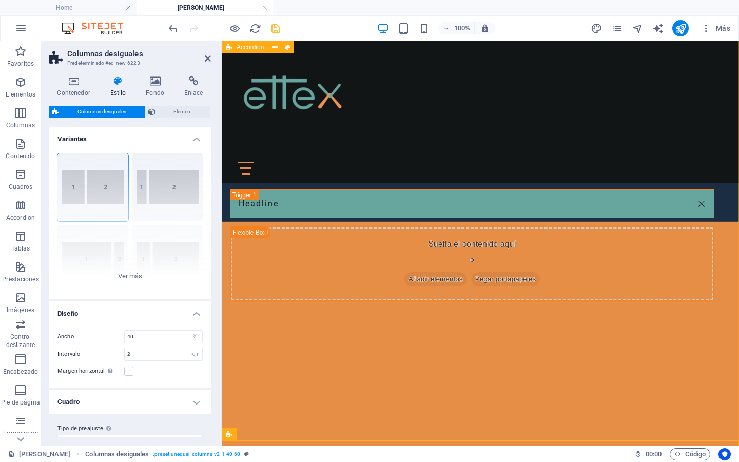
scroll to position [937, 0]
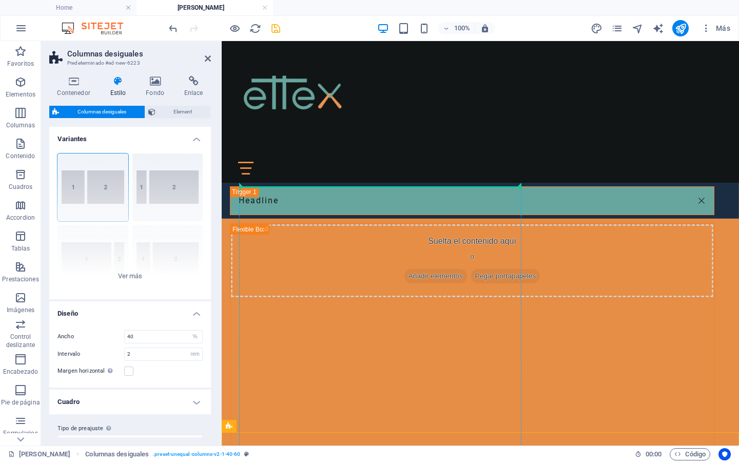
drag, startPoint x: 452, startPoint y: 466, endPoint x: 246, endPoint y: 220, distance: 321.0
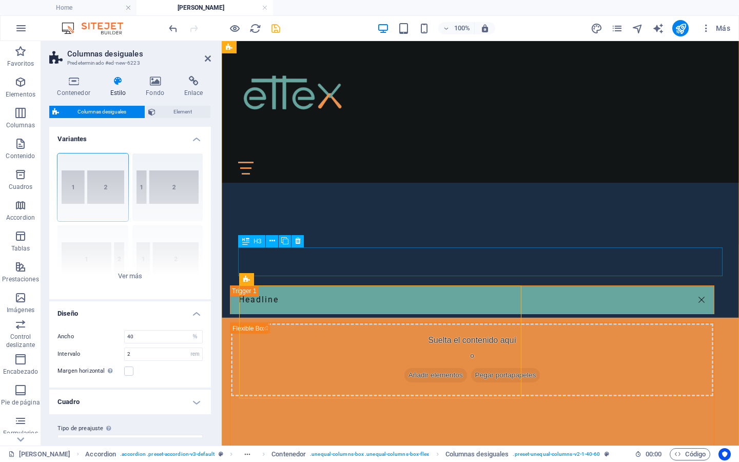
scroll to position [838, 0]
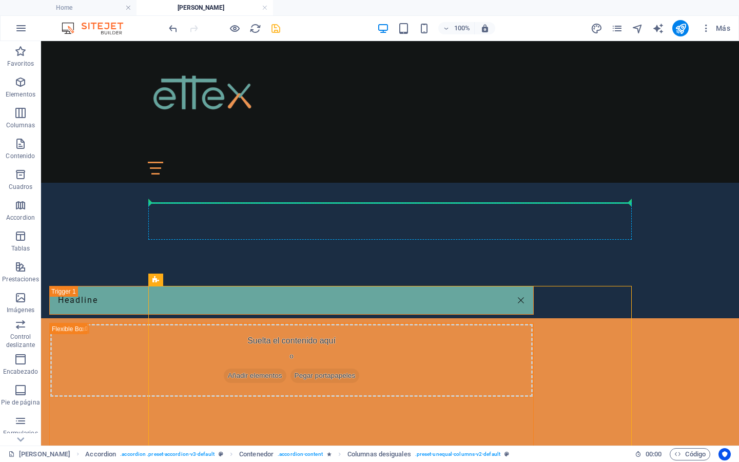
drag, startPoint x: 340, startPoint y: 323, endPoint x: 295, endPoint y: 213, distance: 118.5
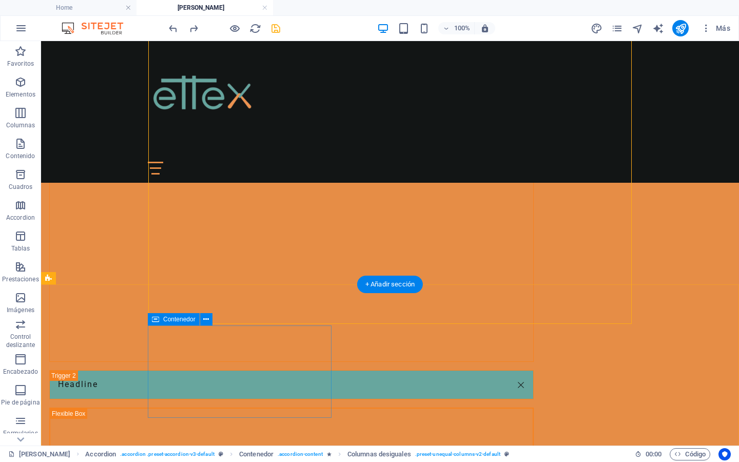
scroll to position [1085, 0]
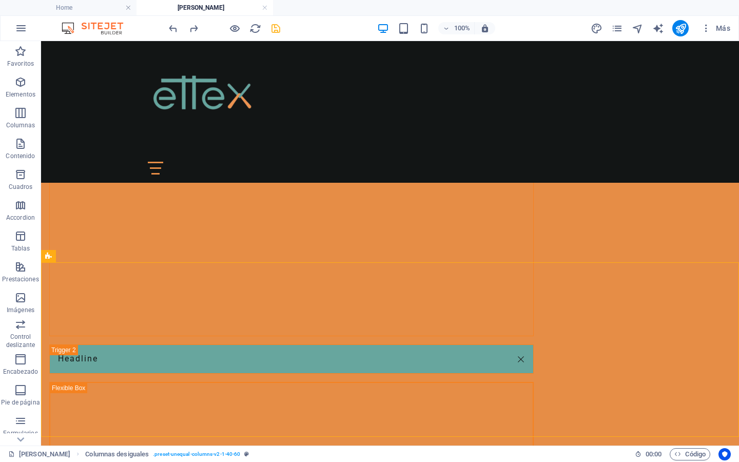
scroll to position [1130, 0]
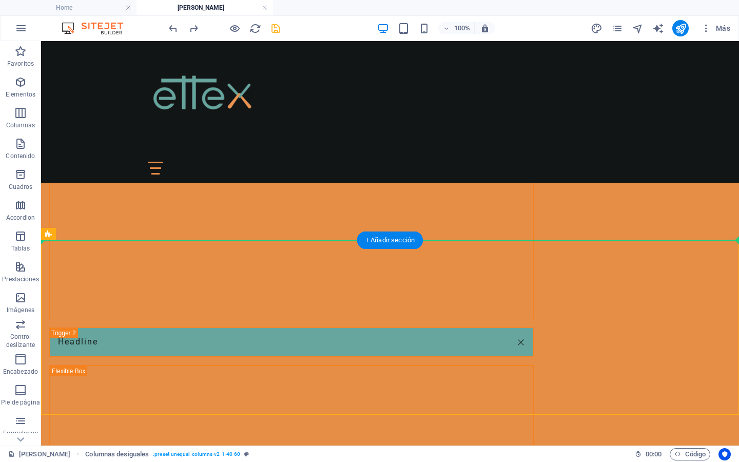
drag, startPoint x: 89, startPoint y: 478, endPoint x: 47, endPoint y: 217, distance: 264.6
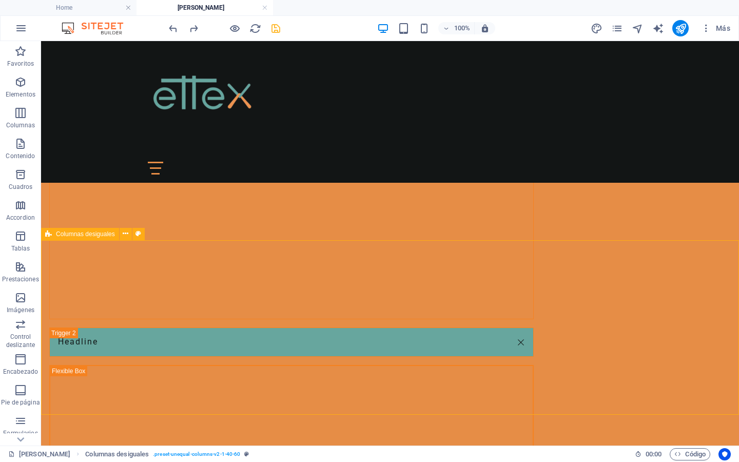
click at [50, 232] on icon at bounding box center [48, 234] width 7 height 12
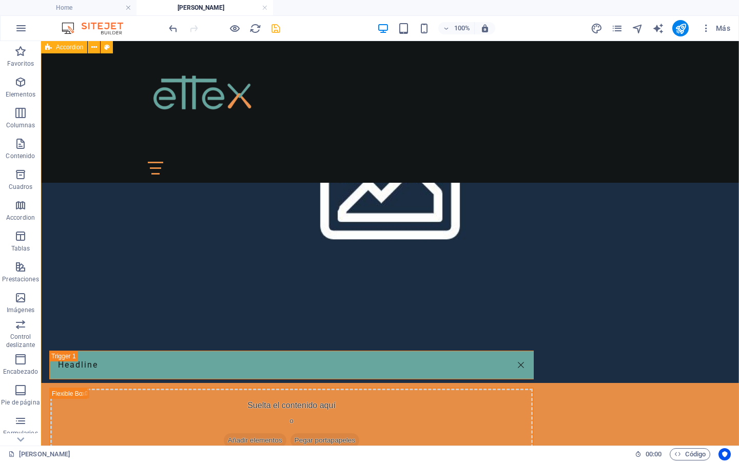
scroll to position [772, 0]
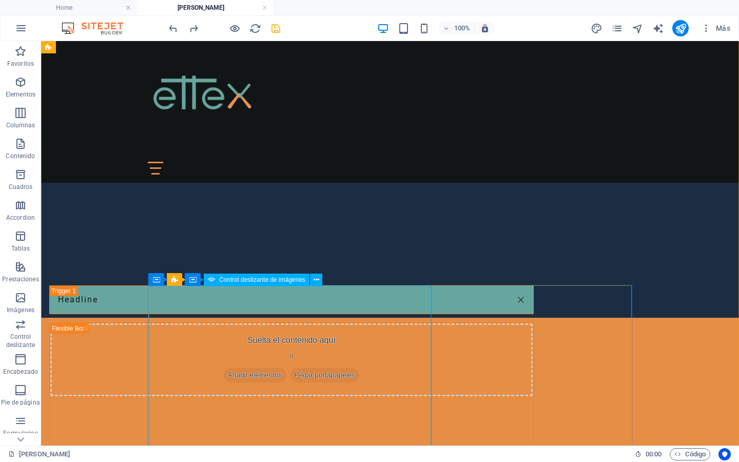
scroll to position [823, 0]
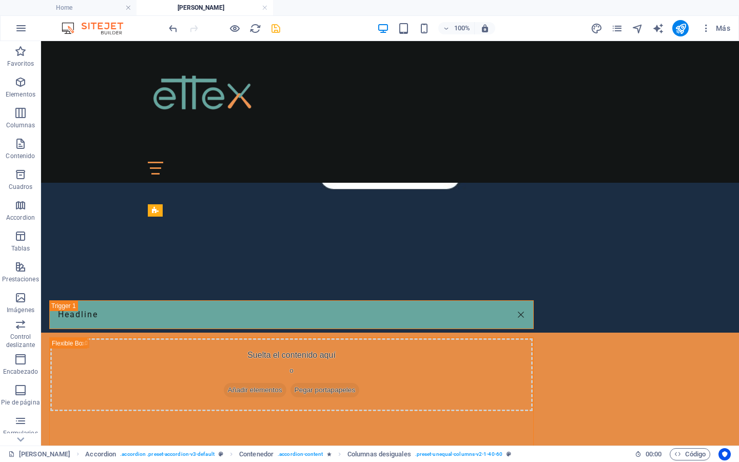
drag, startPoint x: 157, startPoint y: 249, endPoint x: 158, endPoint y: 215, distance: 34.4
click at [158, 215] on icon at bounding box center [155, 210] width 7 height 12
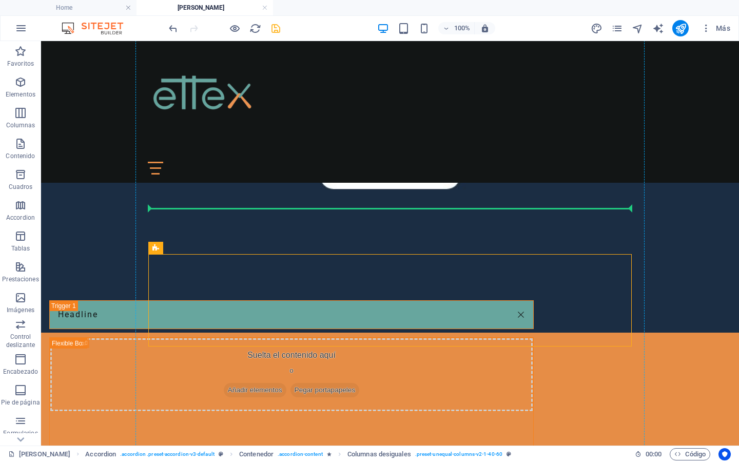
drag, startPoint x: 196, startPoint y: 291, endPoint x: 157, endPoint y: 199, distance: 99.8
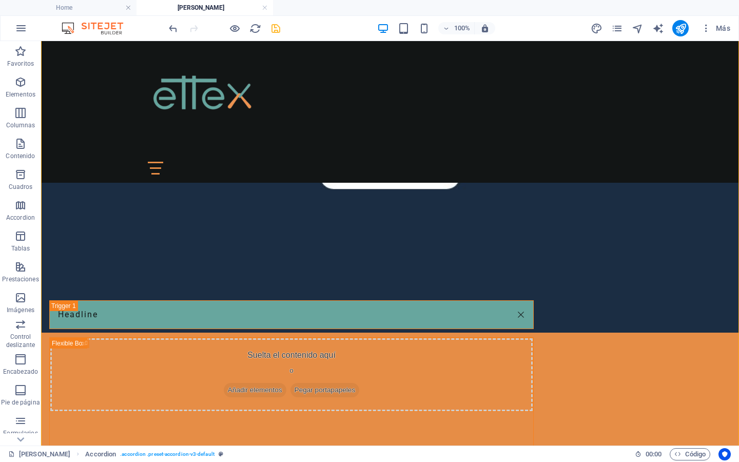
drag, startPoint x: 198, startPoint y: 250, endPoint x: 176, endPoint y: 335, distance: 87.5
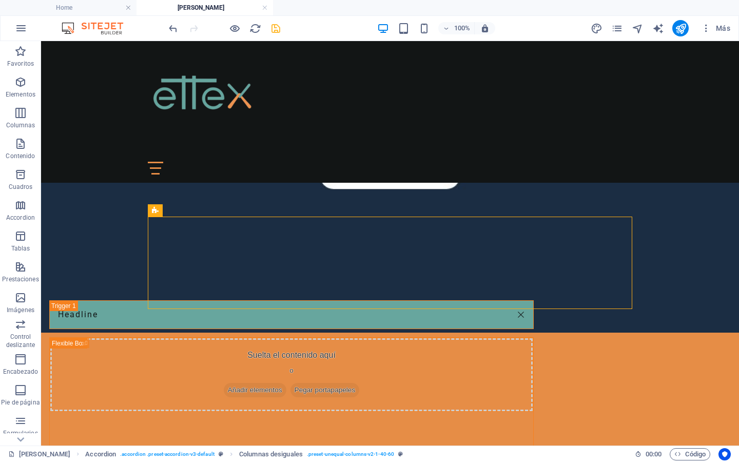
drag, startPoint x: 197, startPoint y: 248, endPoint x: 175, endPoint y: 373, distance: 126.6
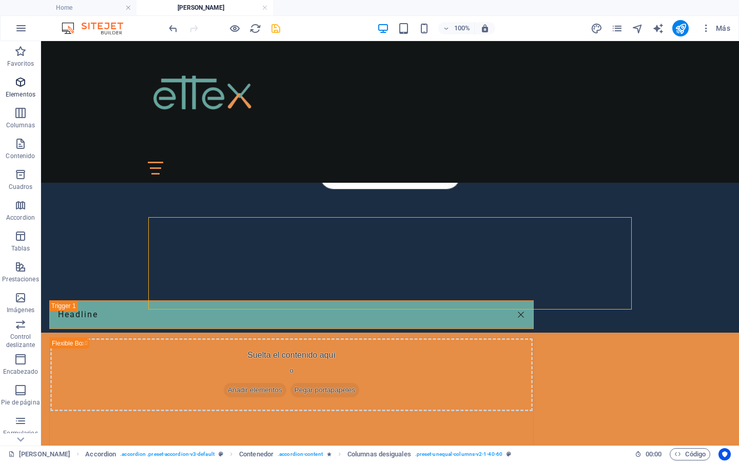
click at [14, 84] on span "Elementos" at bounding box center [20, 88] width 41 height 25
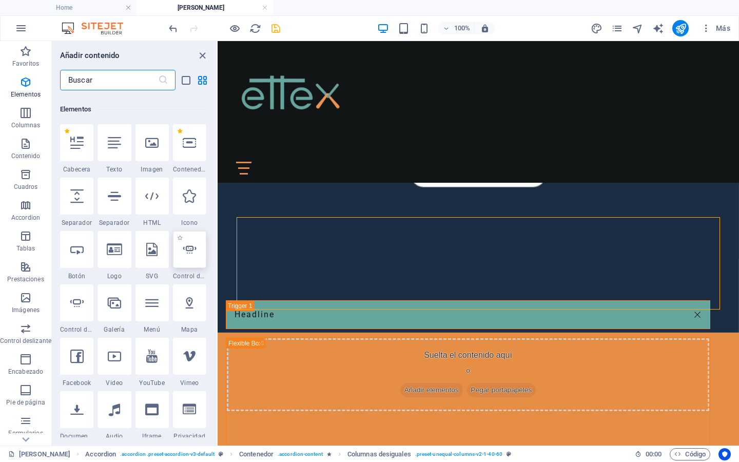
scroll to position [193, 0]
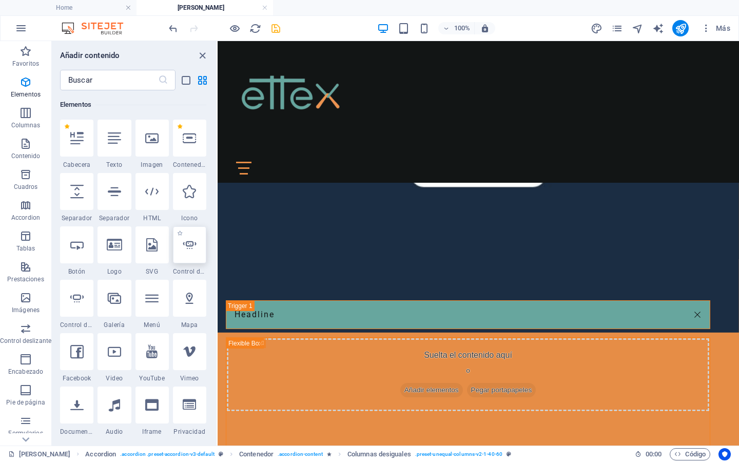
select select "ms"
select select "s"
select select "progressive"
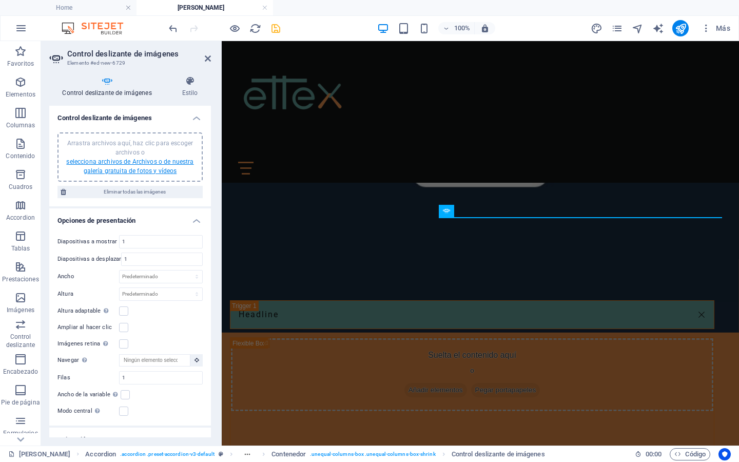
click at [107, 161] on link "selecciona archivos de Archivos o de nuestra galería gratuita de fotos y vídeos" at bounding box center [129, 166] width 127 height 16
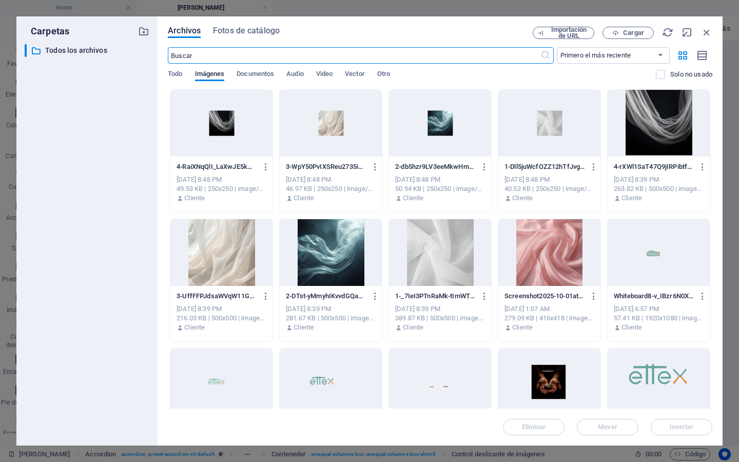
click at [560, 270] on div at bounding box center [549, 252] width 102 height 67
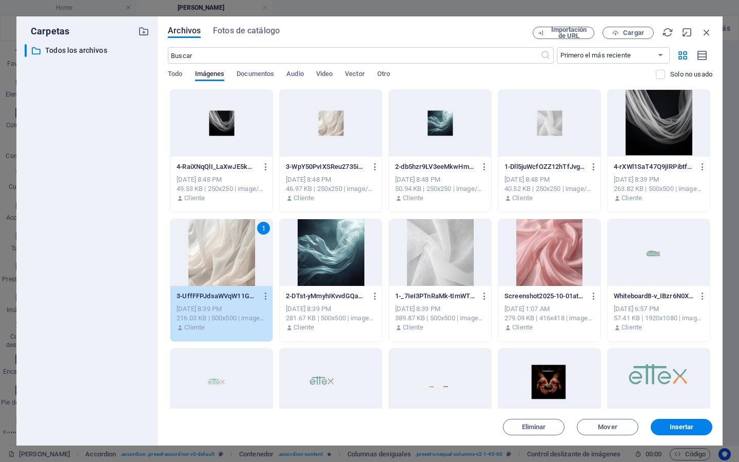
click at [544, 280] on div at bounding box center [549, 252] width 102 height 67
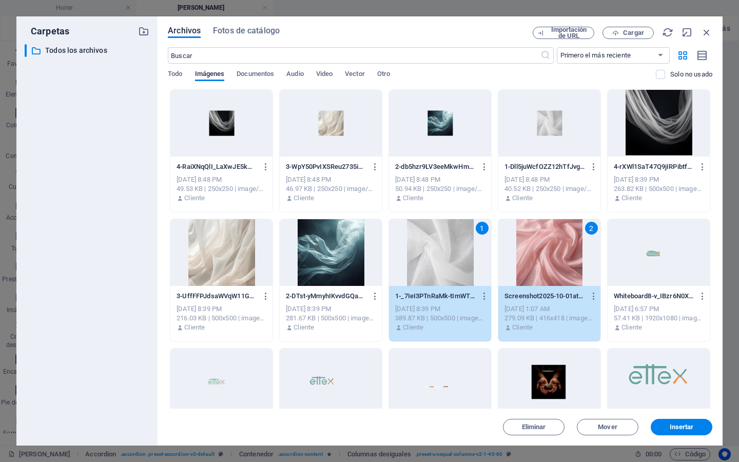
click at [634, 155] on div at bounding box center [659, 123] width 102 height 67
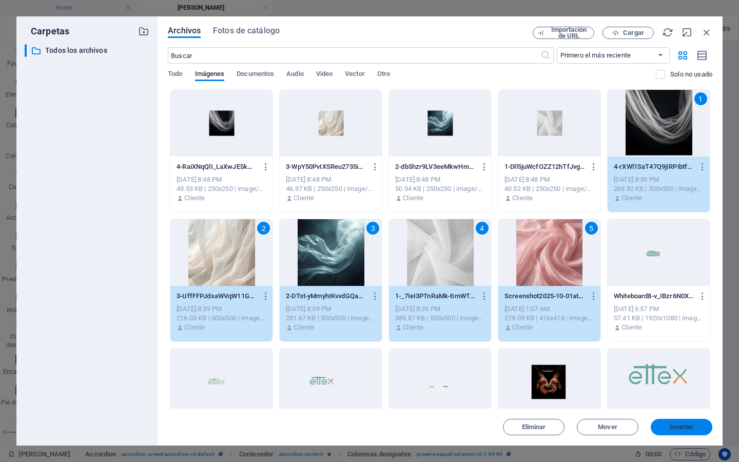
click at [683, 424] on span "Insertar" at bounding box center [682, 427] width 24 height 6
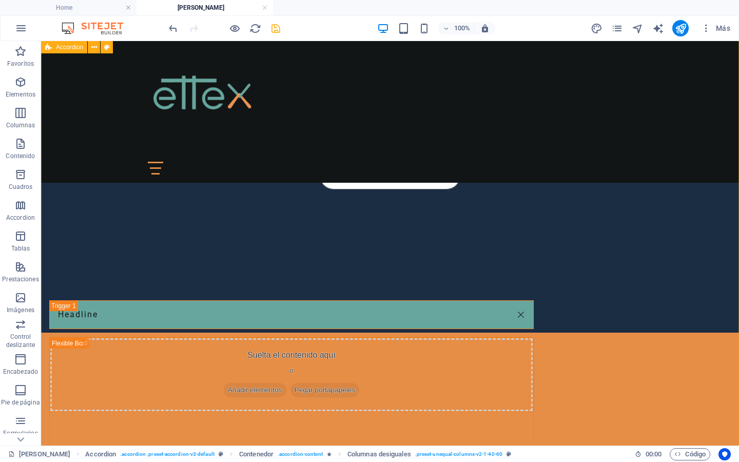
scroll to position [1329, 0]
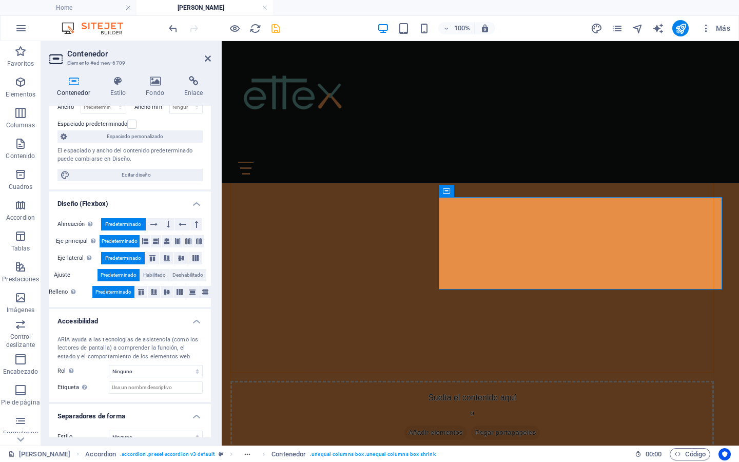
scroll to position [0, 0]
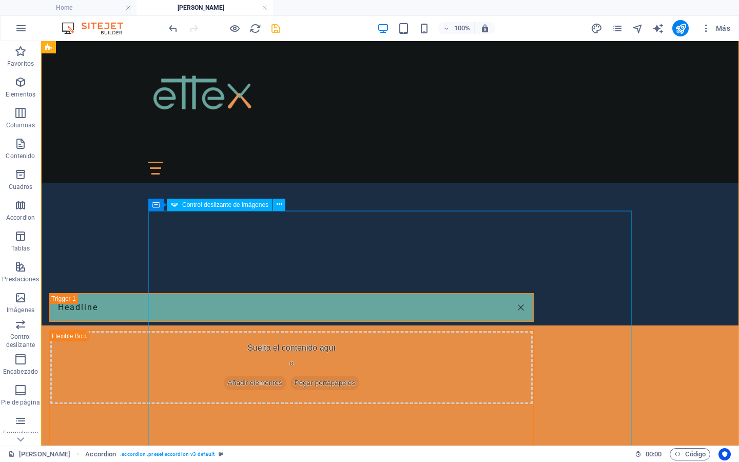
scroll to position [827, 0]
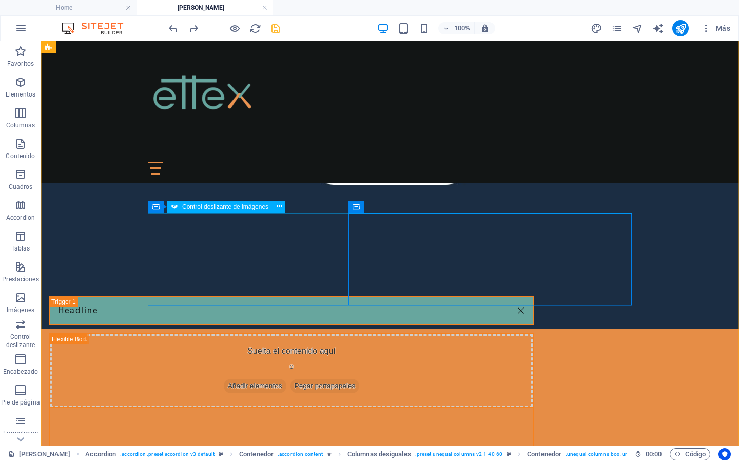
click at [235, 210] on div "Control deslizante de imágenes" at bounding box center [220, 207] width 106 height 12
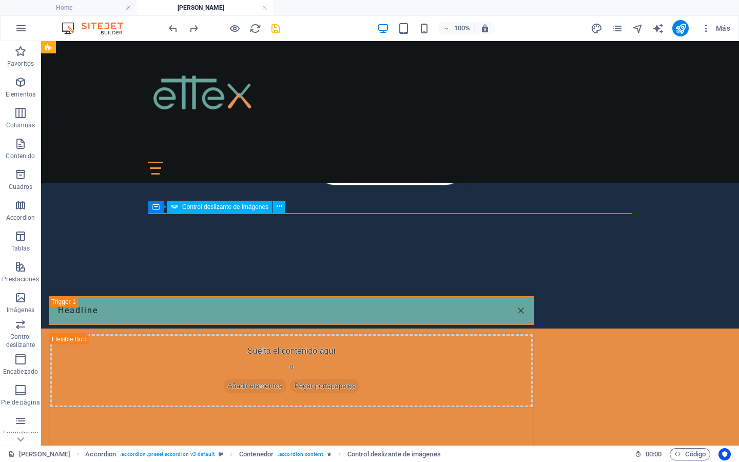
click at [235, 210] on div "Control deslizante de imágenes" at bounding box center [220, 207] width 106 height 12
select select "ms"
select select "s"
select select "progressive"
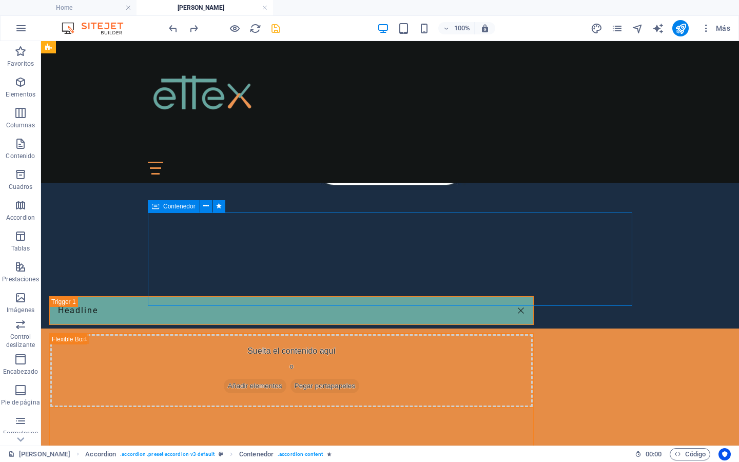
drag, startPoint x: 148, startPoint y: 203, endPoint x: 152, endPoint y: 208, distance: 6.6
click at [152, 208] on div "Contenedor" at bounding box center [174, 206] width 52 height 12
drag, startPoint x: 201, startPoint y: 250, endPoint x: 237, endPoint y: 228, distance: 42.2
click at [182, 209] on div "Contenedor Columnas desiguales Contenedor" at bounding box center [202, 207] width 108 height 13
click at [20, 85] on icon "button" at bounding box center [20, 82] width 12 height 12
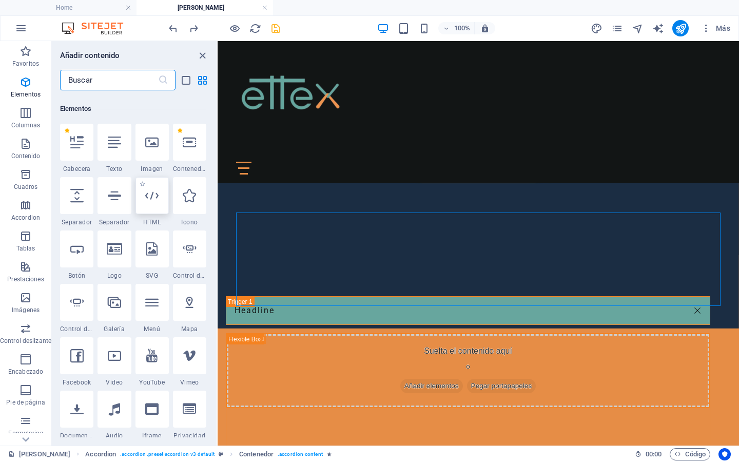
scroll to position [193, 0]
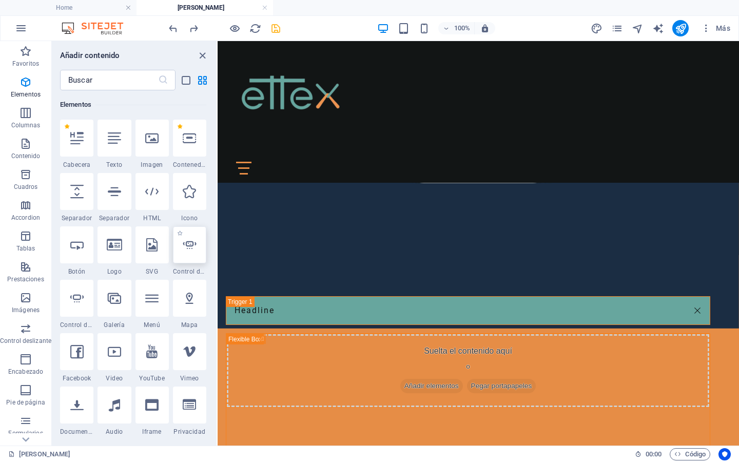
select select "ms"
select select "s"
select select "progressive"
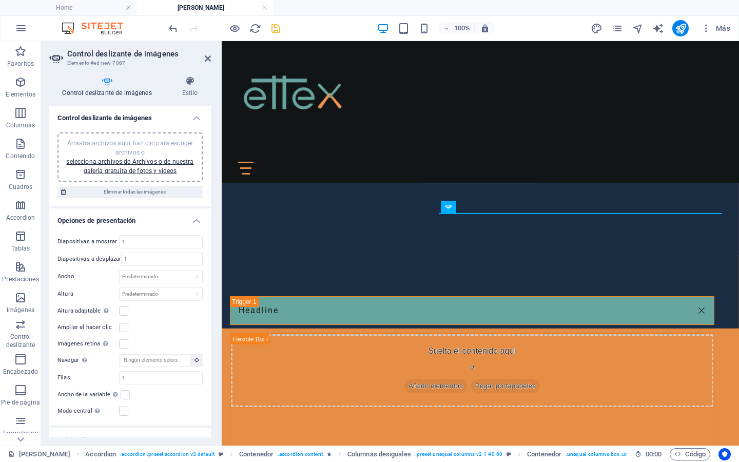
click at [122, 165] on div "Arrastra archivos aquí, haz clic para escoger archivos o selecciona archivos de…" at bounding box center [130, 157] width 133 height 37
click at [130, 141] on span "Arrastra archivos aquí, haz clic para escoger archivos o selecciona archivos de…" at bounding box center [129, 157] width 127 height 35
click at [144, 161] on link "selecciona archivos de Archivos o de nuestra galería gratuita de fotos y vídeos" at bounding box center [129, 166] width 127 height 16
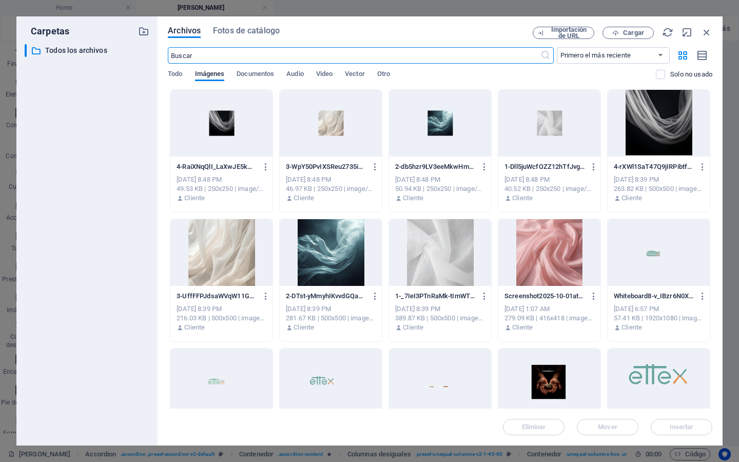
click at [616, 170] on p "4-rXWl1SaT47Q9jIRPibtfrg.png" at bounding box center [654, 166] width 80 height 9
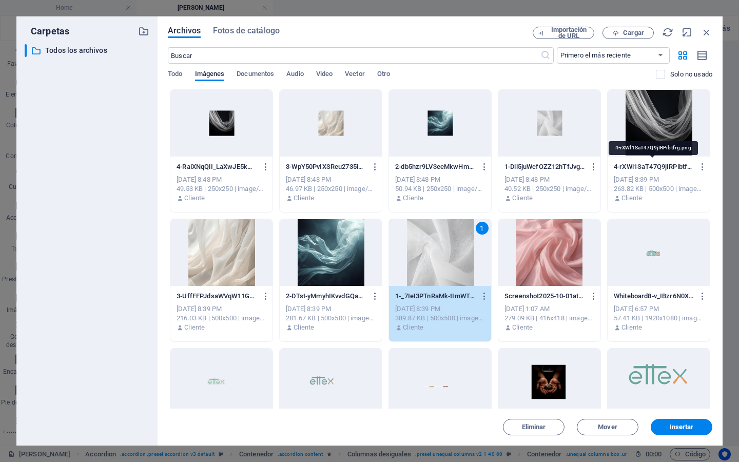
scroll to position [1034, 0]
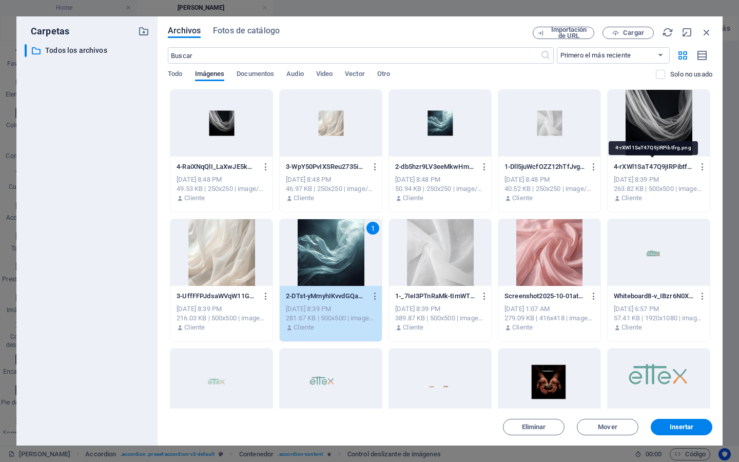
click at [616, 170] on p "4-rXWl1SaT47Q9jIRPibtfrg.png" at bounding box center [654, 166] width 80 height 9
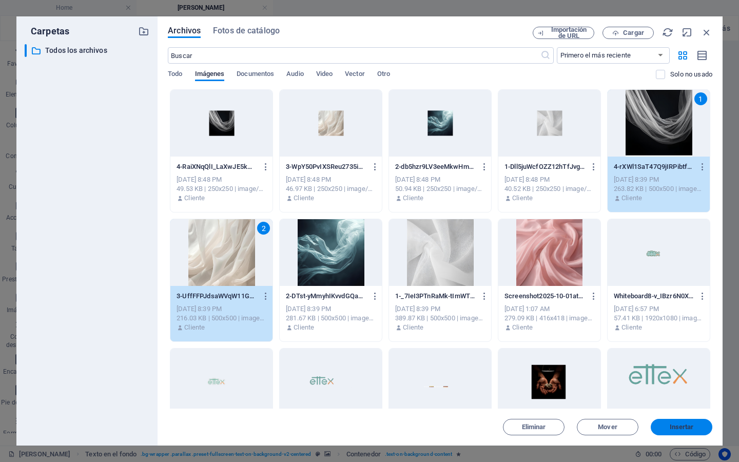
drag, startPoint x: 673, startPoint y: 429, endPoint x: 645, endPoint y: 402, distance: 38.9
click at [673, 429] on span "Insertar" at bounding box center [682, 427] width 24 height 6
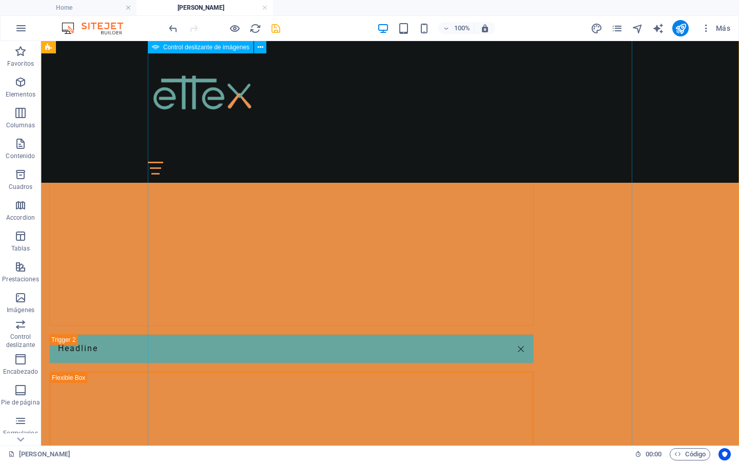
scroll to position [1112, 0]
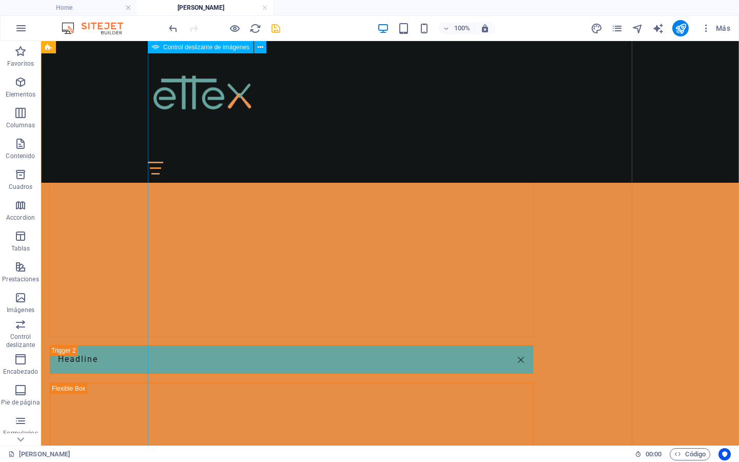
select select "ms"
select select "s"
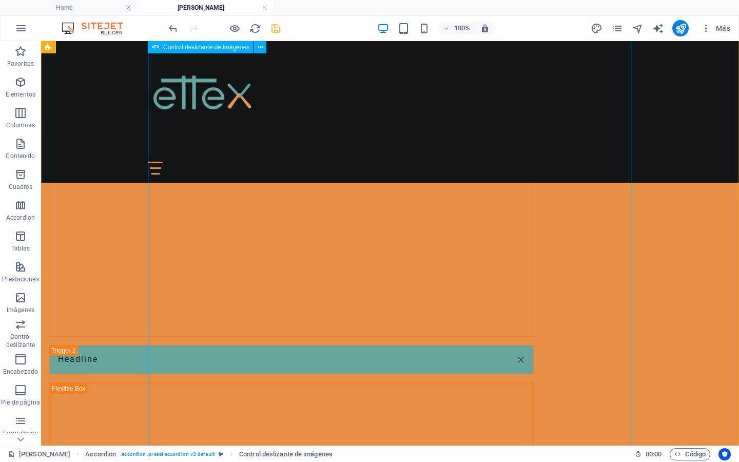
select select "progressive"
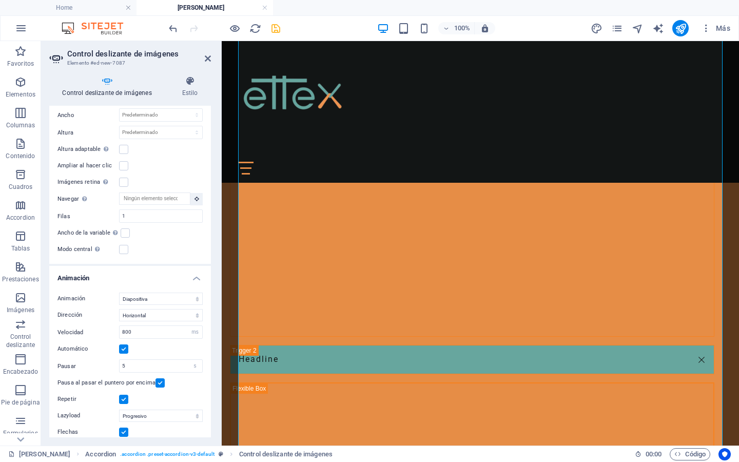
scroll to position [281, 0]
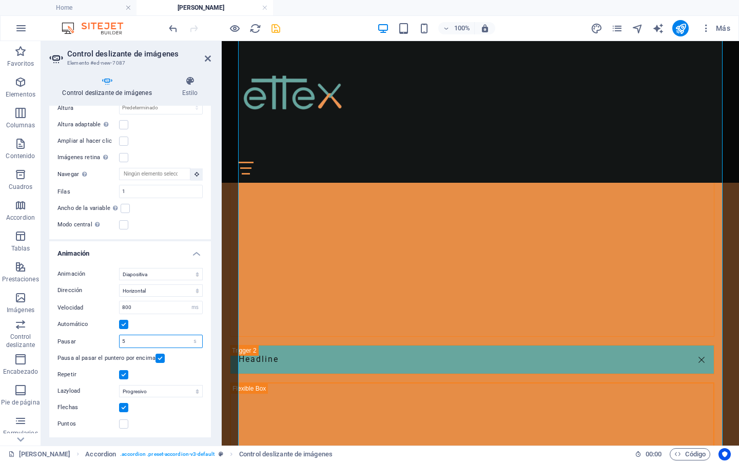
click at [135, 338] on input "5" at bounding box center [161, 341] width 83 height 12
type input "3"
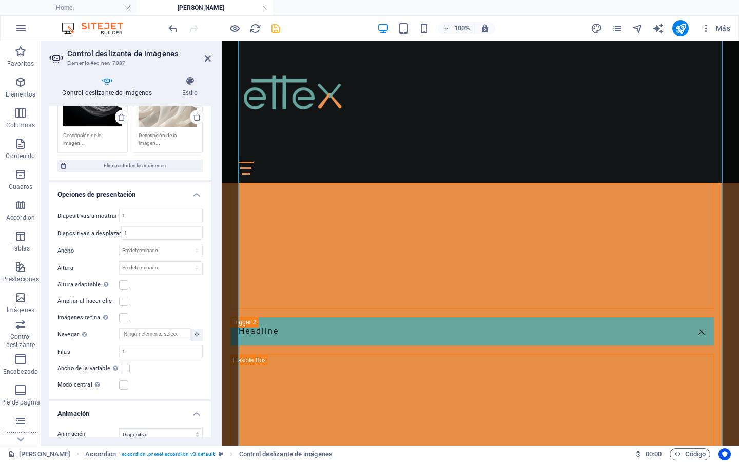
scroll to position [109, 0]
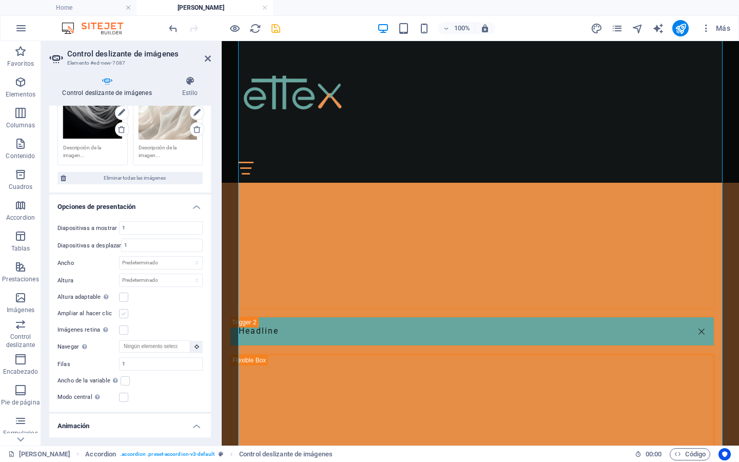
click at [122, 315] on label at bounding box center [123, 313] width 9 height 9
click at [0, 0] on input "Ampliar al hacer clic" at bounding box center [0, 0] width 0 height 0
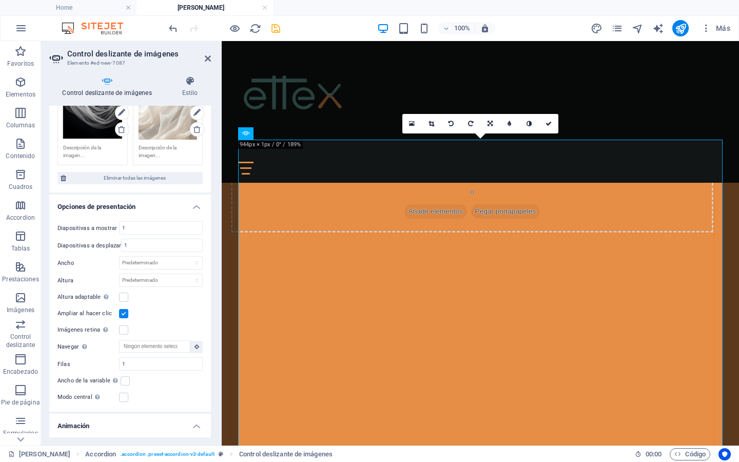
scroll to position [1140, 0]
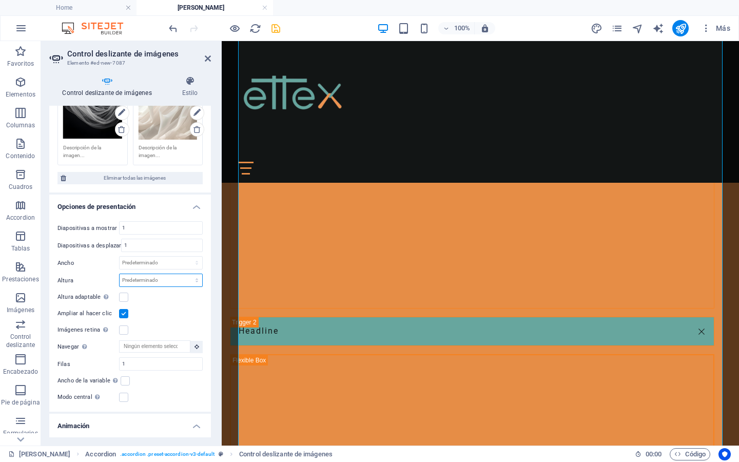
click at [160, 283] on select "Predeterminado px rem em vw vh" at bounding box center [161, 280] width 83 height 12
select select "px"
click at [186, 274] on select "Predeterminado px rem em vw vh" at bounding box center [161, 280] width 83 height 12
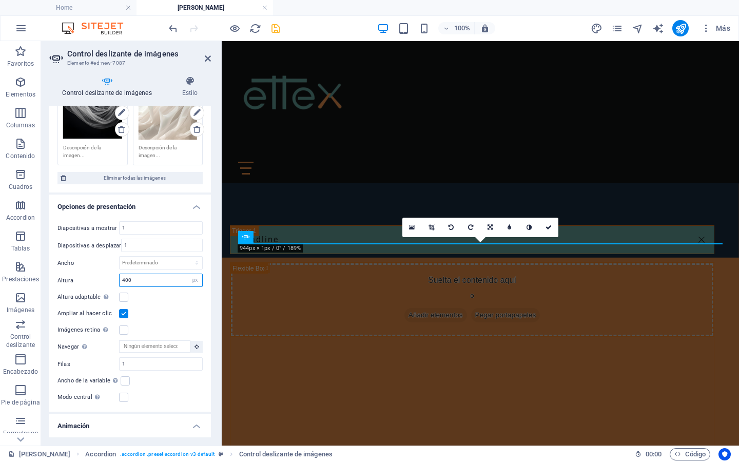
type input "400"
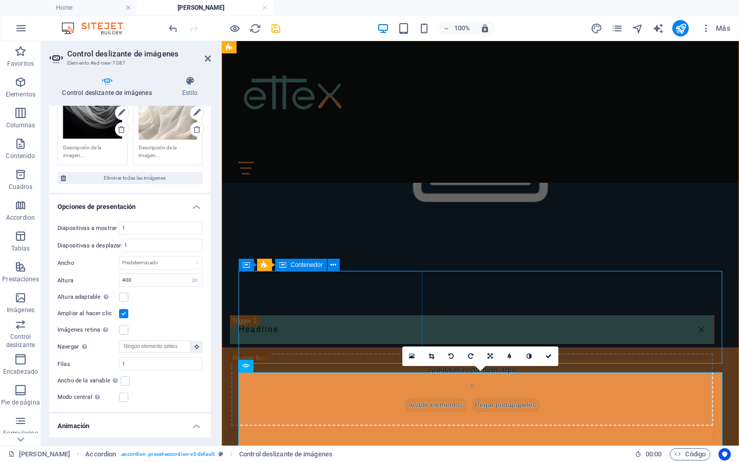
scroll to position [769, 0]
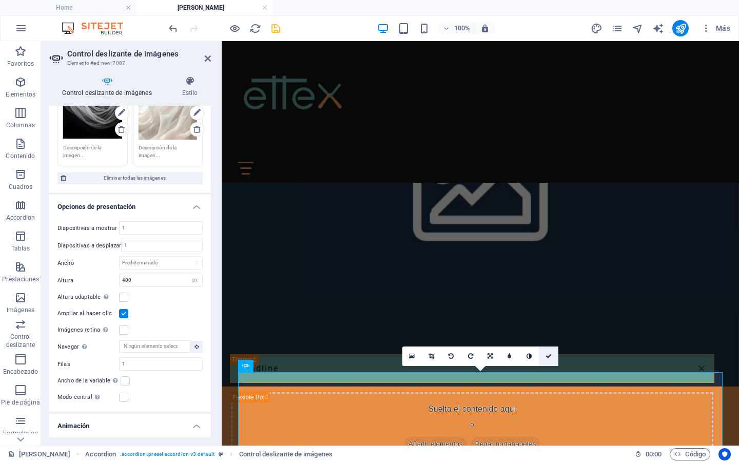
click at [551, 355] on icon at bounding box center [549, 356] width 6 height 6
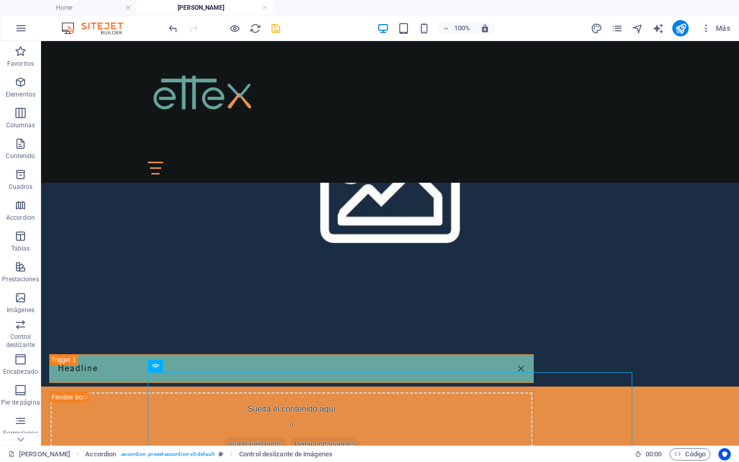
drag, startPoint x: 209, startPoint y: 407, endPoint x: 386, endPoint y: 302, distance: 205.7
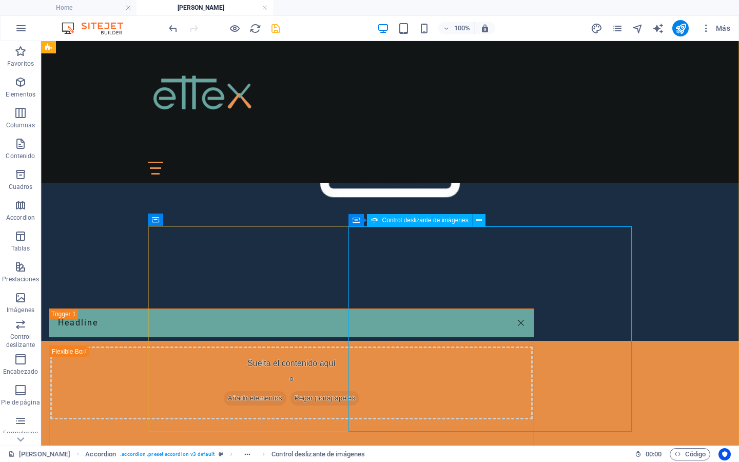
scroll to position [812, 0]
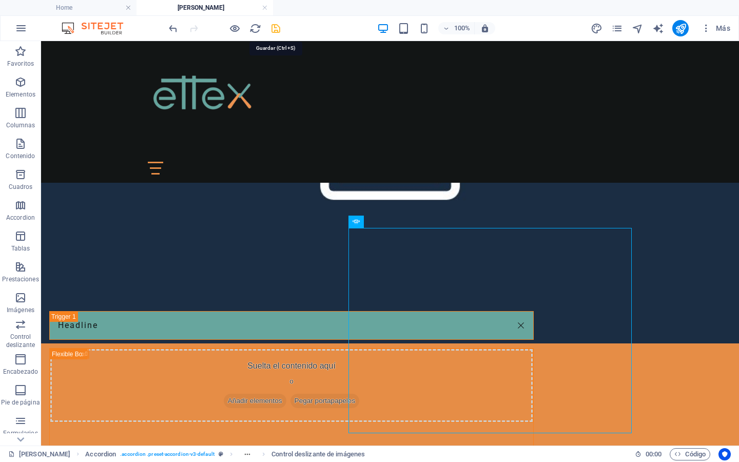
click at [274, 32] on icon "save" at bounding box center [276, 29] width 12 height 12
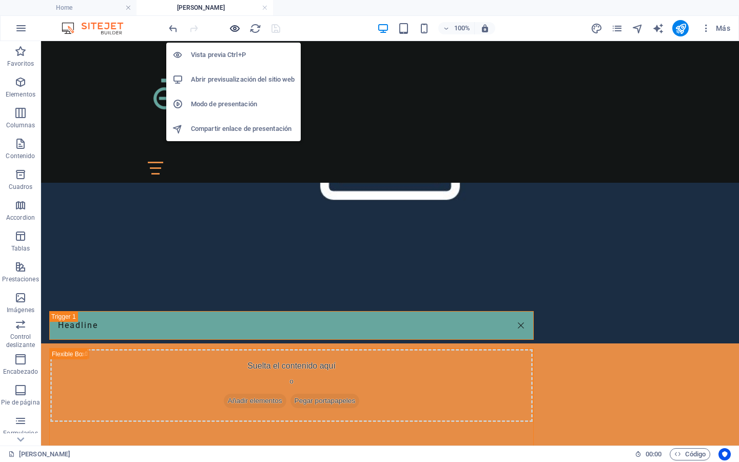
click at [235, 27] on icon "button" at bounding box center [235, 29] width 12 height 12
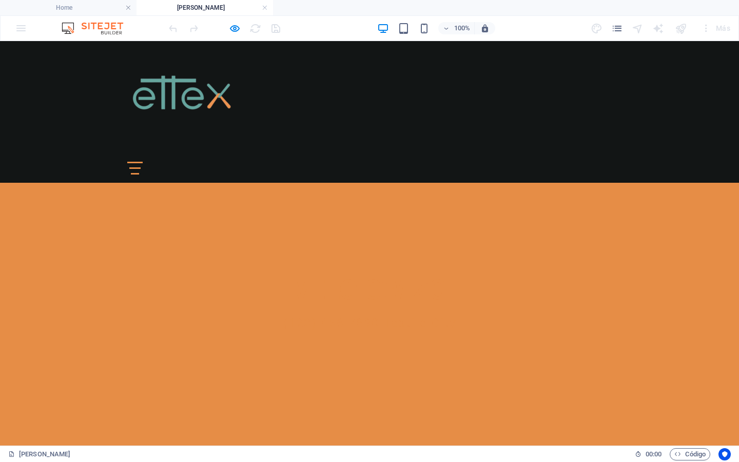
scroll to position [468, 0]
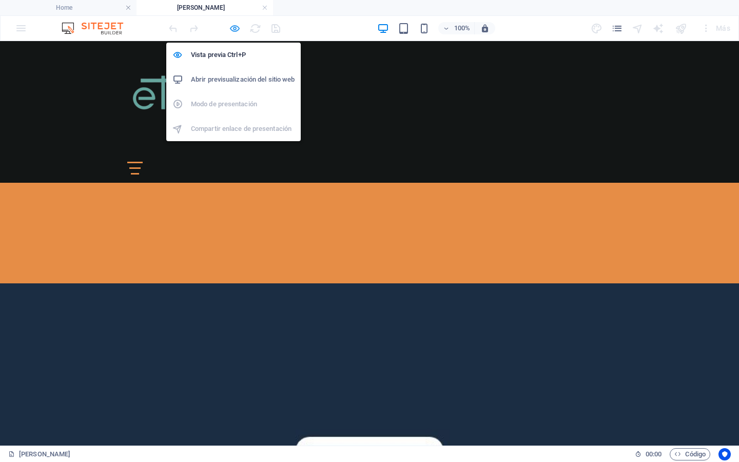
click at [231, 29] on icon "button" at bounding box center [235, 29] width 12 height 12
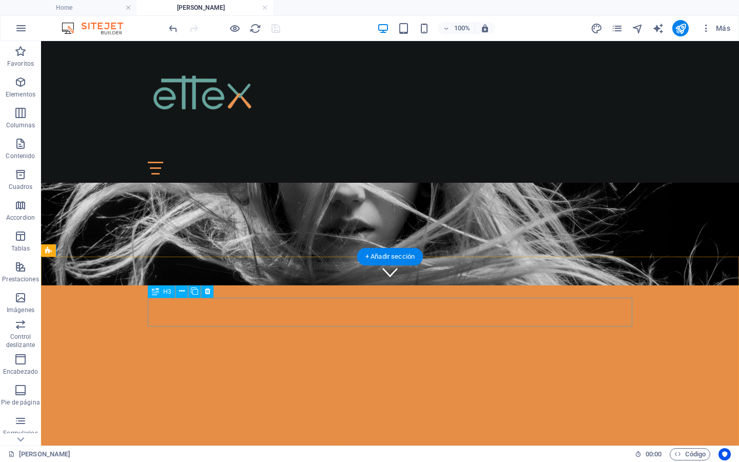
scroll to position [201, 0]
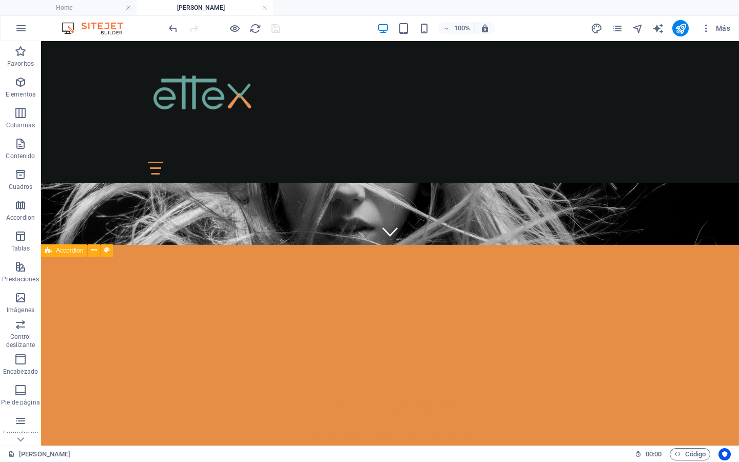
click at [85, 247] on div "Accordion" at bounding box center [64, 250] width 46 height 12
click at [70, 250] on span "Accordion" at bounding box center [69, 250] width 27 height 6
click at [53, 252] on div "Accordion" at bounding box center [64, 250] width 46 height 12
click at [91, 250] on icon at bounding box center [94, 250] width 6 height 11
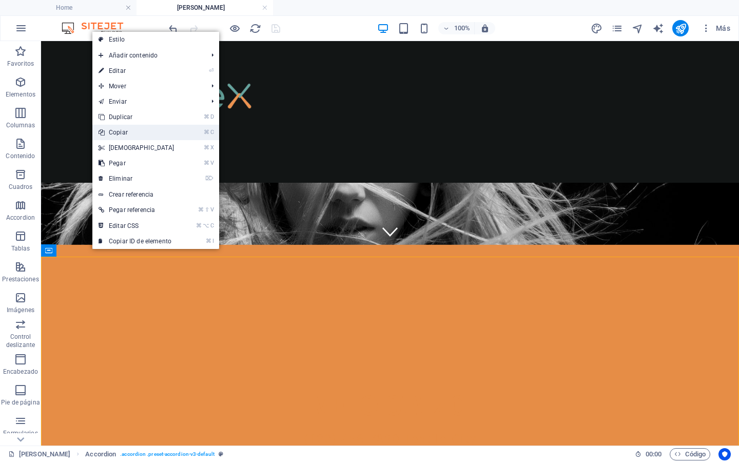
click at [127, 135] on link "⌘ C Copiar" at bounding box center [136, 132] width 88 height 15
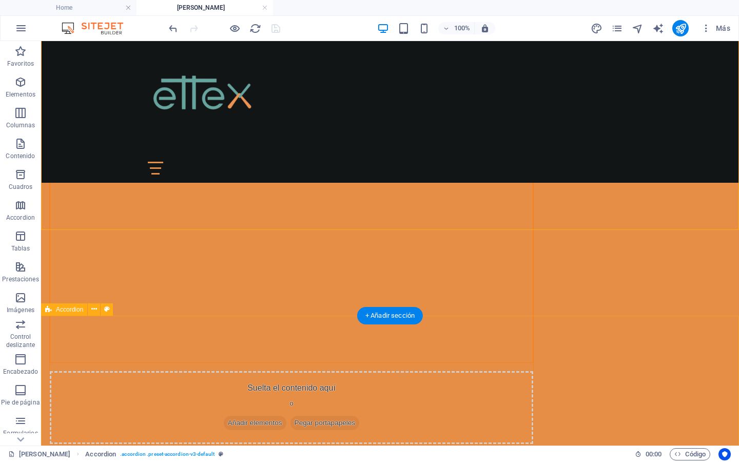
scroll to position [1353, 0]
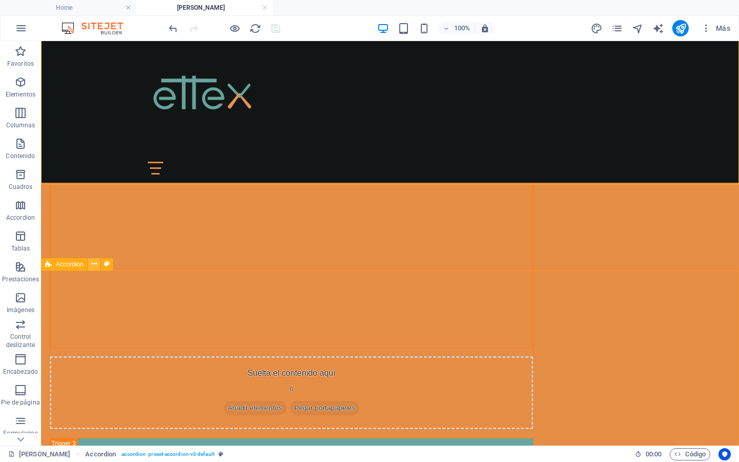
click at [92, 264] on icon at bounding box center [94, 264] width 6 height 11
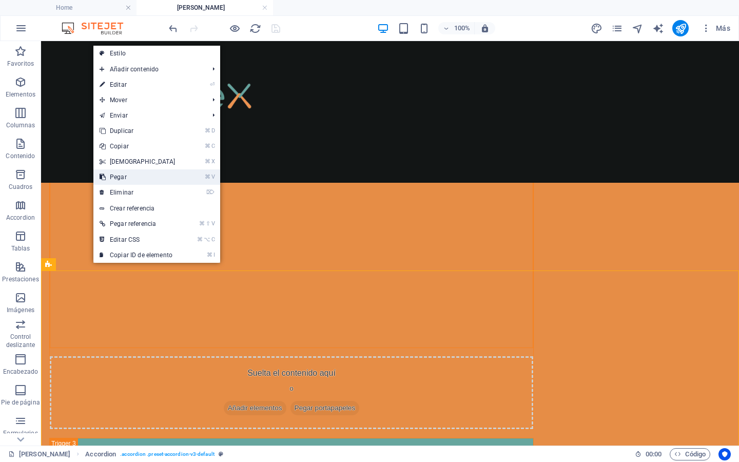
click at [128, 173] on link "⌘ V Pegar" at bounding box center [137, 176] width 88 height 15
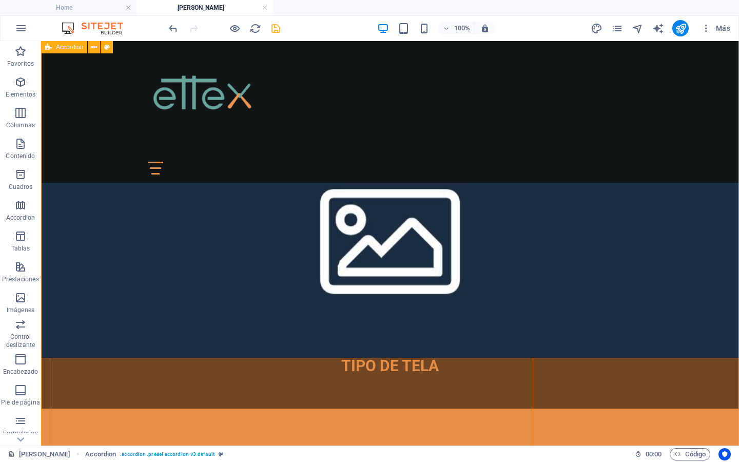
scroll to position [2328, 0]
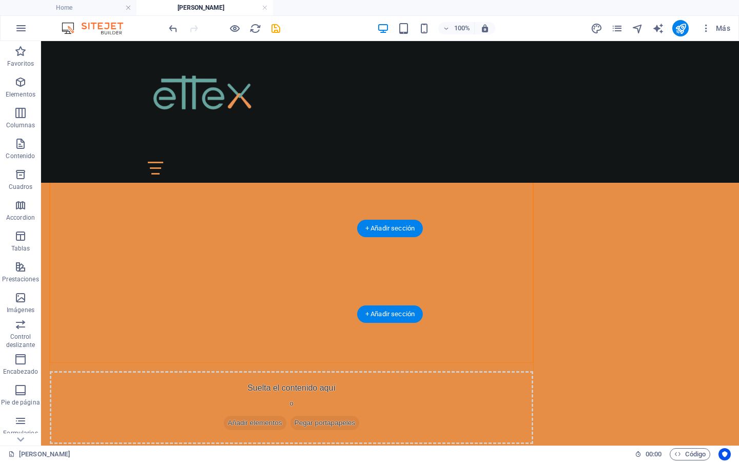
scroll to position [1349, 0]
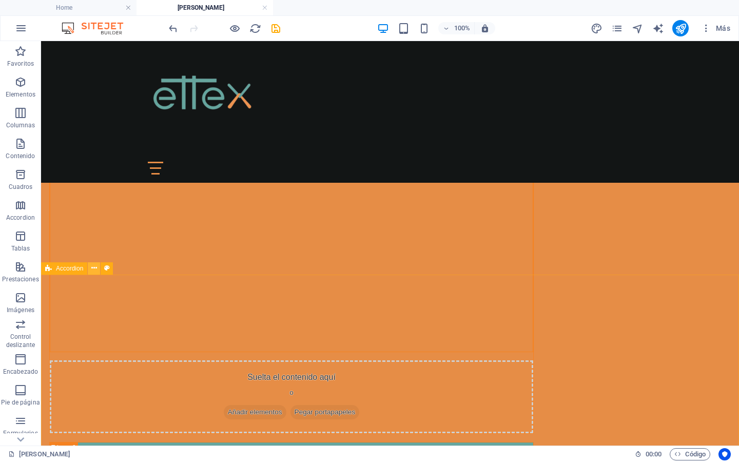
click at [94, 268] on icon at bounding box center [94, 268] width 6 height 11
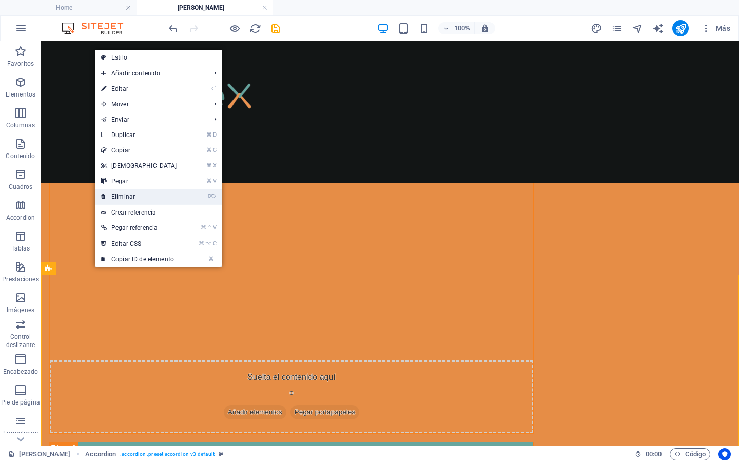
click at [130, 194] on link "⌦ Eliminar" at bounding box center [139, 196] width 88 height 15
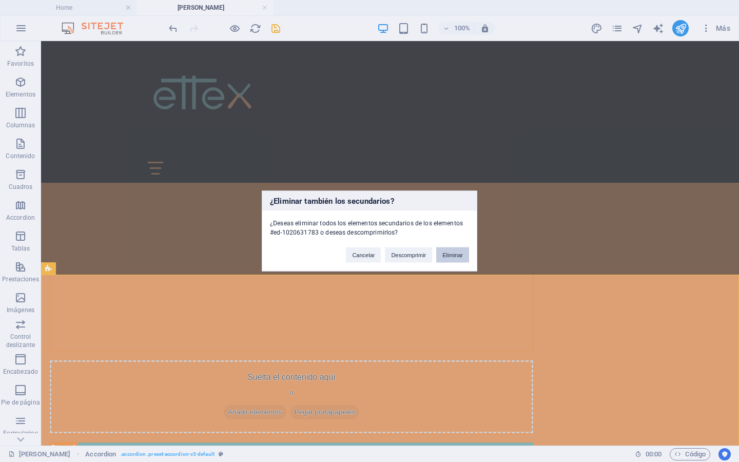
click at [448, 254] on button "Eliminar" at bounding box center [452, 254] width 33 height 15
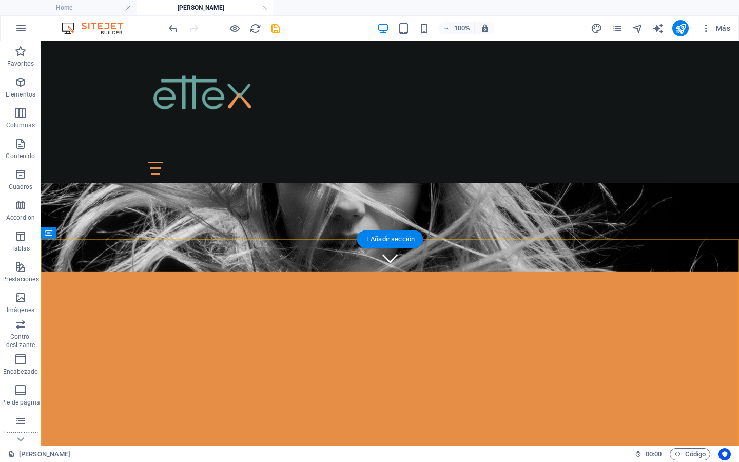
scroll to position [0, 0]
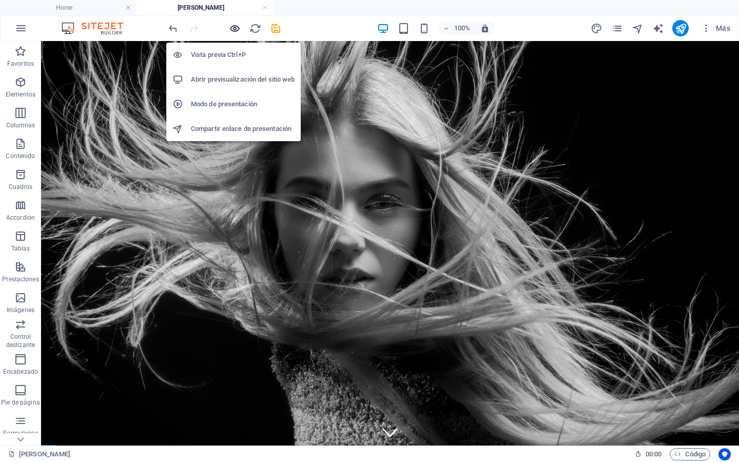
click at [234, 32] on icon "button" at bounding box center [235, 29] width 12 height 12
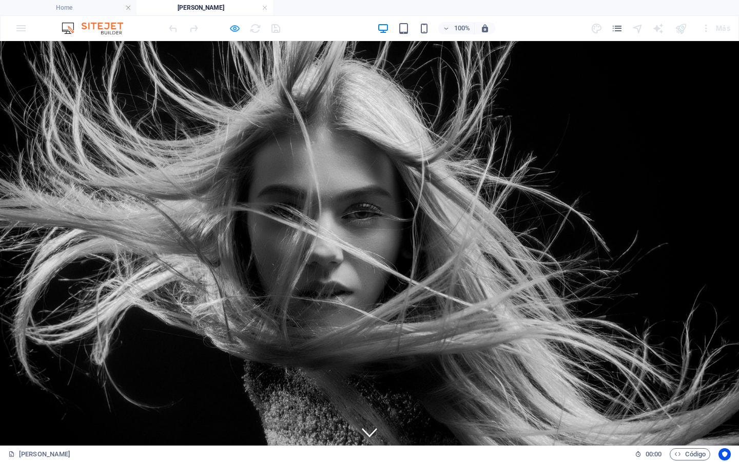
click at [234, 30] on icon "button" at bounding box center [235, 29] width 12 height 12
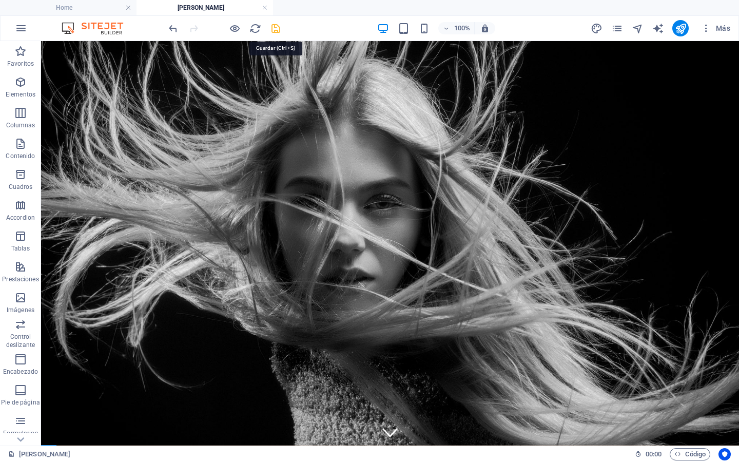
click at [278, 27] on icon "save" at bounding box center [276, 29] width 12 height 12
click at [618, 26] on icon "pages" at bounding box center [617, 29] width 12 height 12
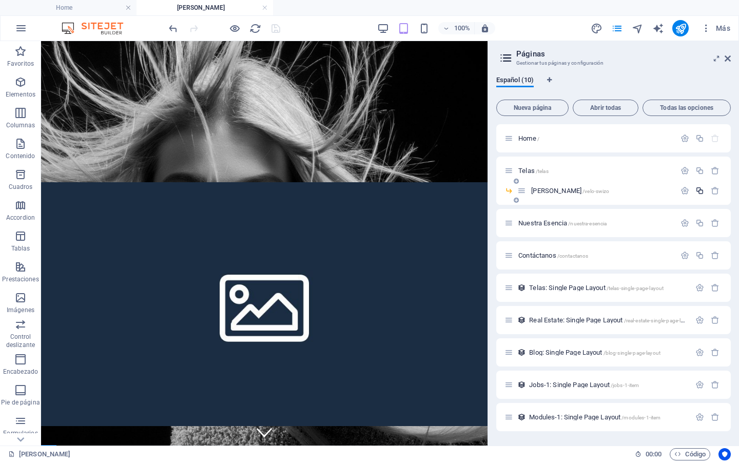
click at [700, 191] on icon "button" at bounding box center [699, 190] width 9 height 9
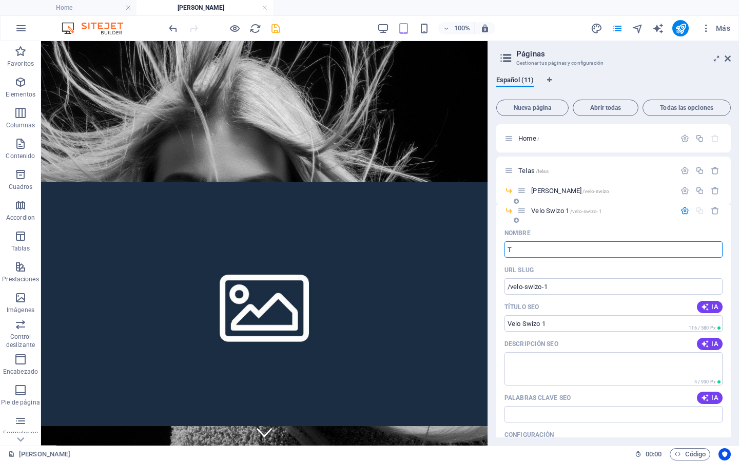
type input "Te"
type input "/t"
type input "T"
type input "Tel"
type input "/te"
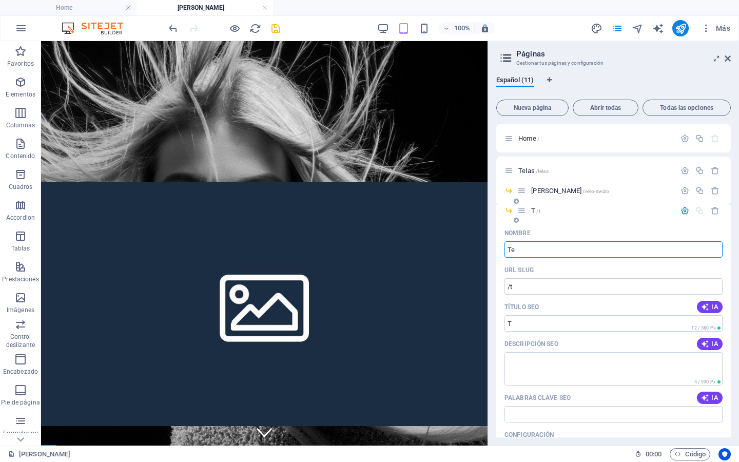
type input "Te"
type input "Tela"
type input "/tela"
type input "Tela"
type input "Tela Deportiva"
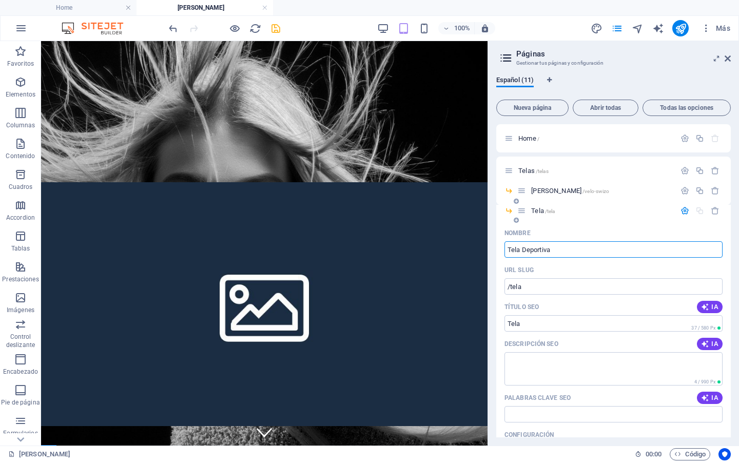
type input "/tela-deportiva"
type input "Tela Deportiva"
click at [683, 211] on icon "button" at bounding box center [684, 210] width 9 height 9
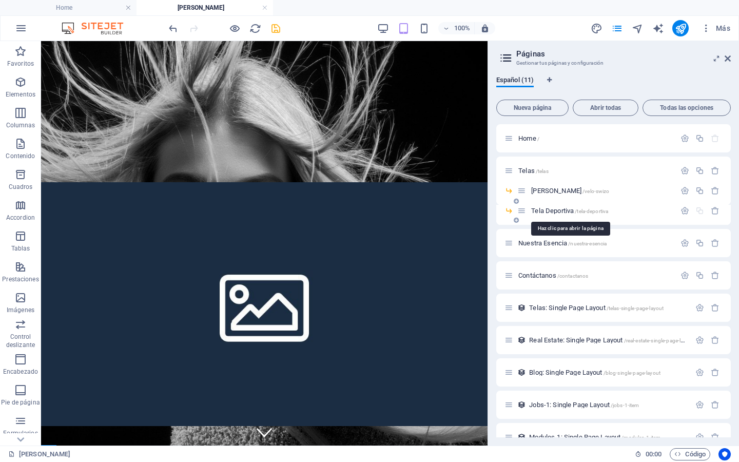
click at [550, 208] on span "Tela Deportiva /tela-deportiva" at bounding box center [569, 211] width 77 height 8
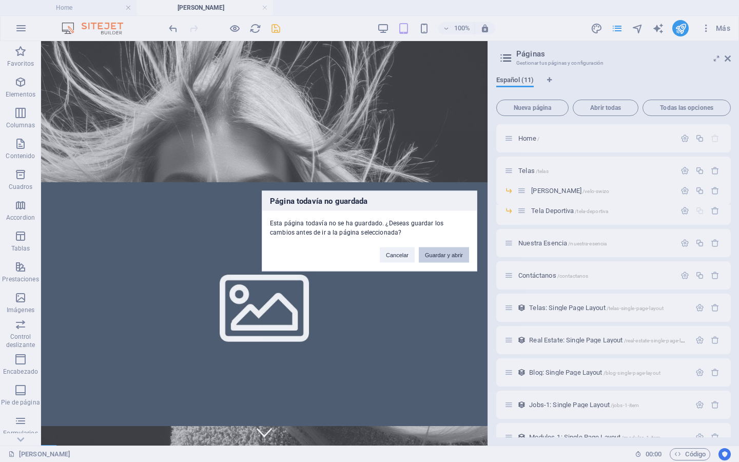
click at [440, 254] on button "Guardar y abrir" at bounding box center [444, 254] width 50 height 15
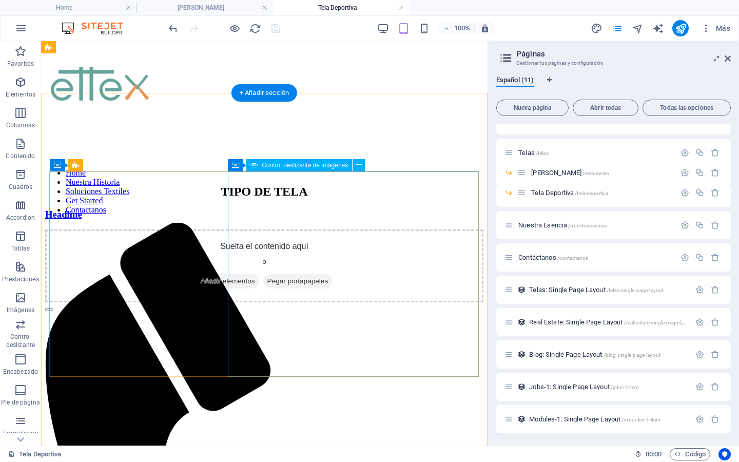
scroll to position [269, 0]
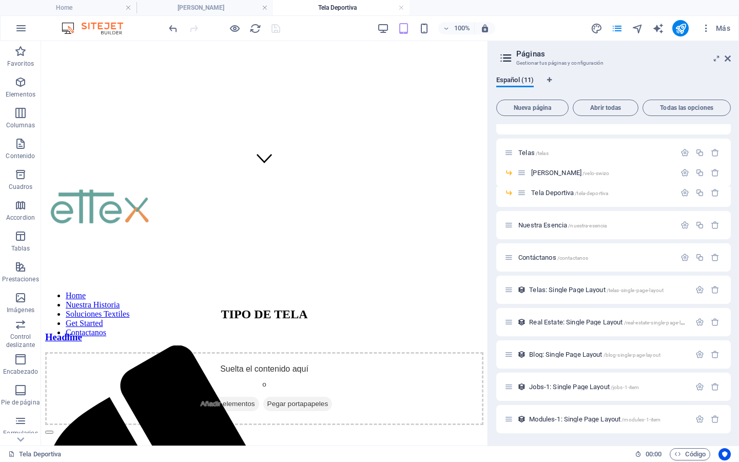
click at [205, 12] on h4 "[PERSON_NAME]" at bounding box center [205, 7] width 137 height 11
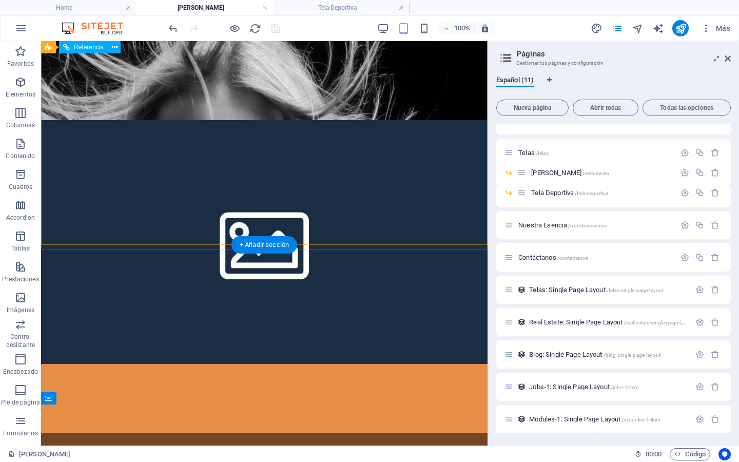
scroll to position [0, 0]
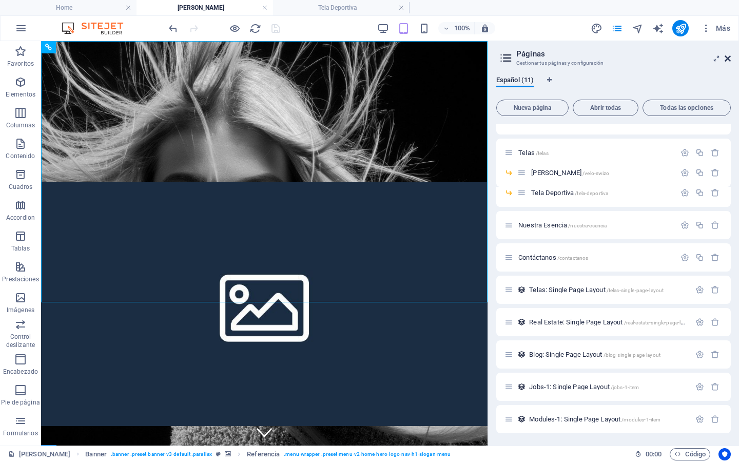
click at [727, 58] on icon at bounding box center [728, 58] width 6 height 8
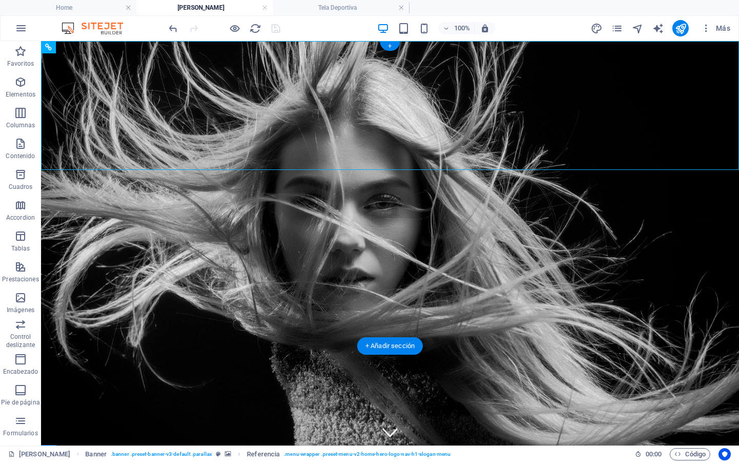
click at [84, 323] on figure at bounding box center [390, 243] width 698 height 404
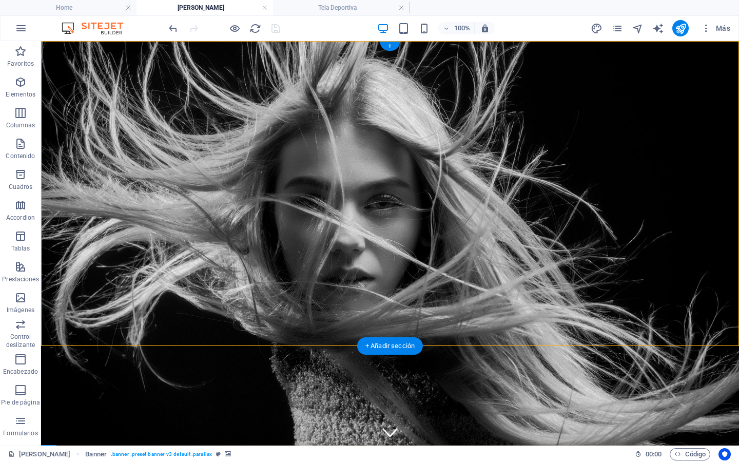
click at [84, 323] on figure at bounding box center [390, 243] width 698 height 404
select select "vh"
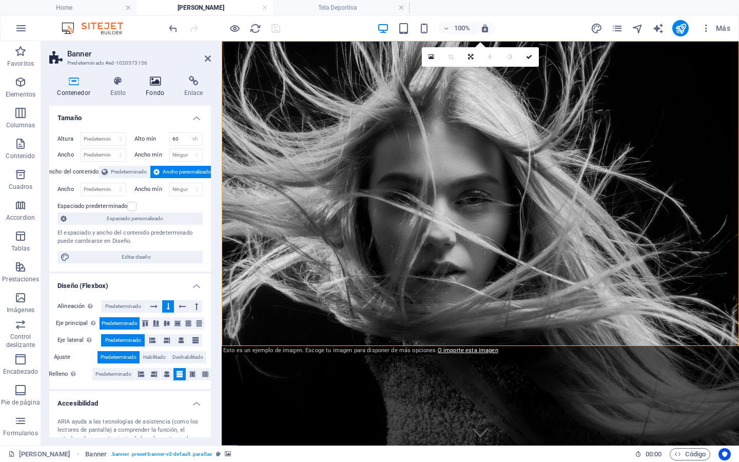
click at [156, 84] on icon at bounding box center [155, 81] width 34 height 10
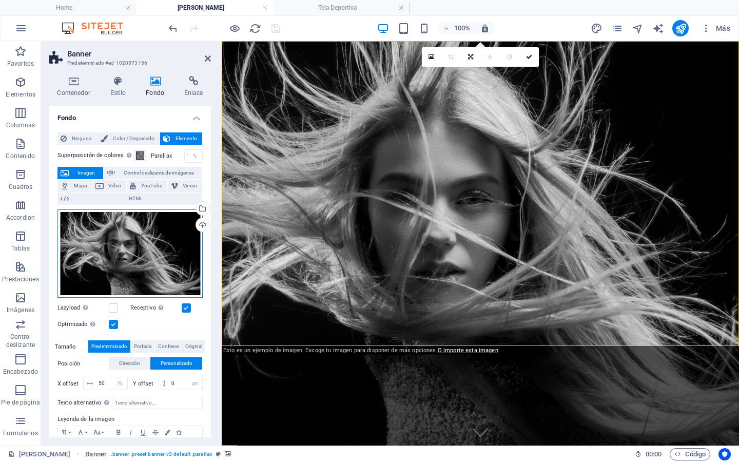
click at [141, 253] on div "Arrastra archivos aquí, haz clic para escoger archivos o selecciona archivos de…" at bounding box center [129, 253] width 145 height 89
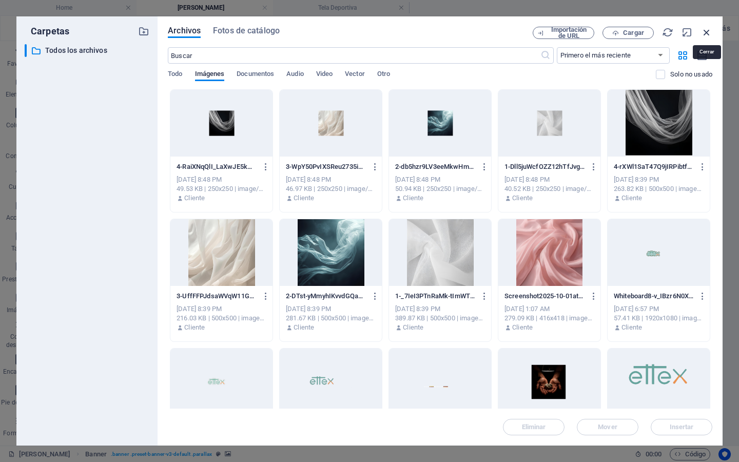
click at [704, 36] on icon "button" at bounding box center [706, 32] width 11 height 11
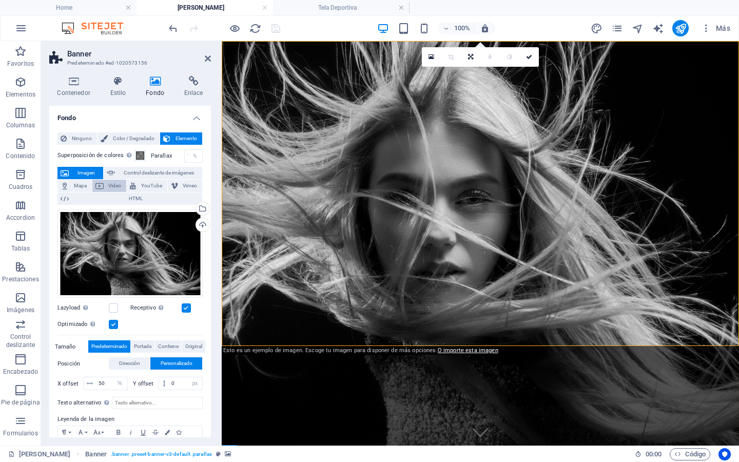
click at [110, 183] on span "Video" at bounding box center [115, 186] width 17 height 12
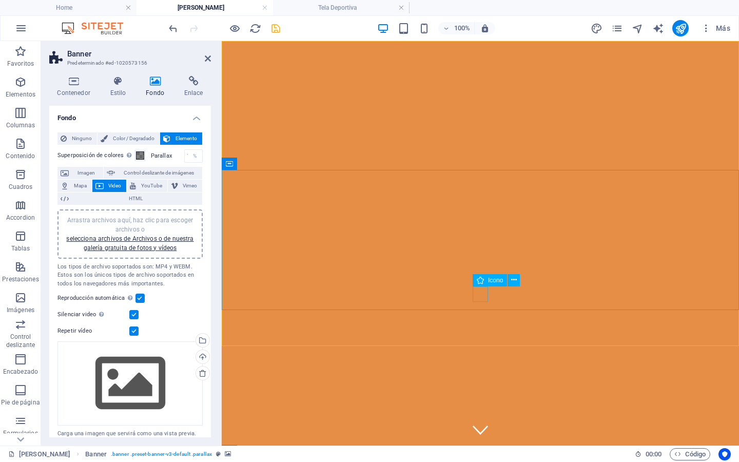
click at [481, 422] on figure at bounding box center [480, 429] width 15 height 15
select select "xMidYMid"
select select "px"
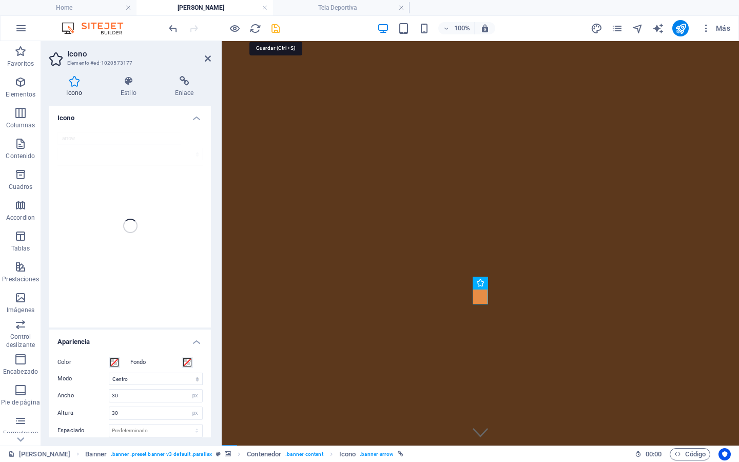
click at [276, 33] on icon "save" at bounding box center [276, 29] width 12 height 12
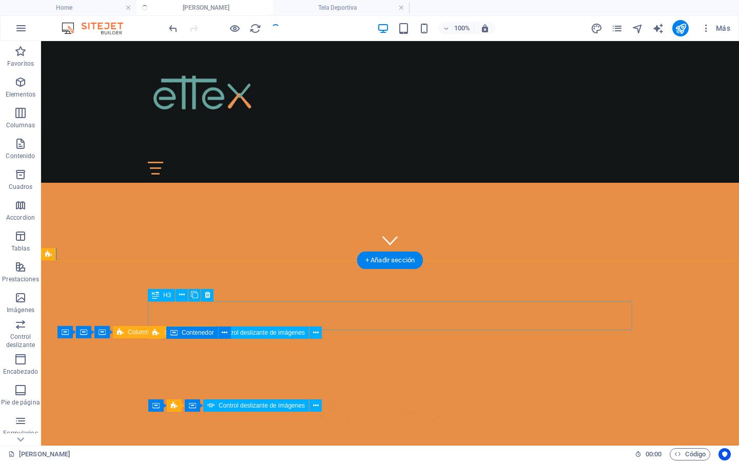
scroll to position [215, 0]
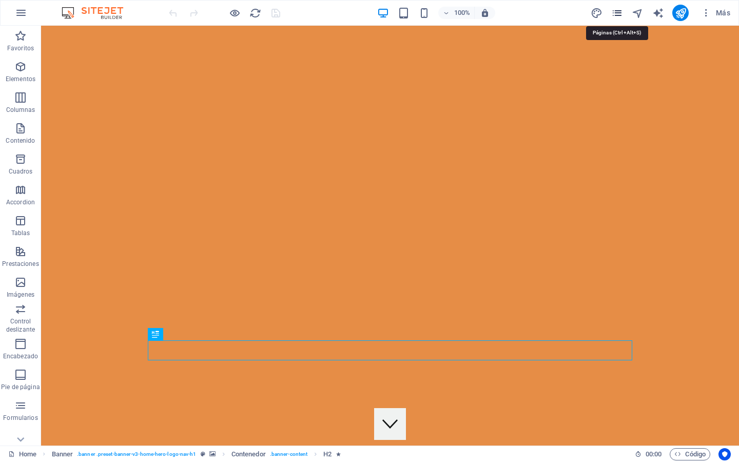
click at [619, 14] on icon "pages" at bounding box center [617, 13] width 12 height 12
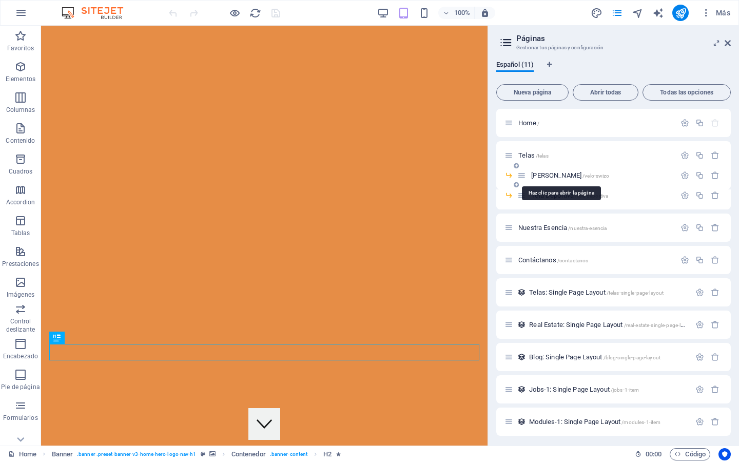
click at [549, 174] on span "Velo Swizo /velo-swizo" at bounding box center [570, 175] width 78 height 8
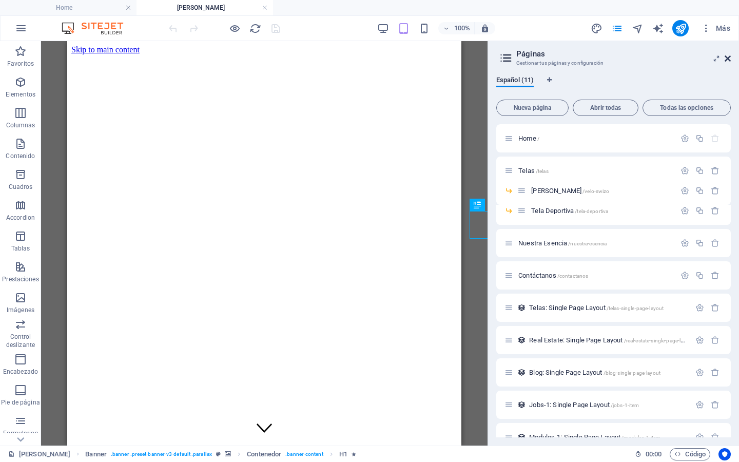
click at [728, 60] on icon at bounding box center [728, 58] width 6 height 8
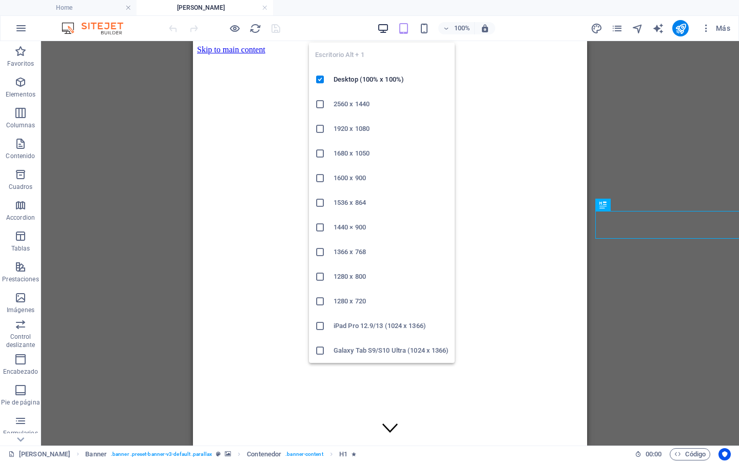
click at [379, 24] on icon "button" at bounding box center [383, 29] width 12 height 12
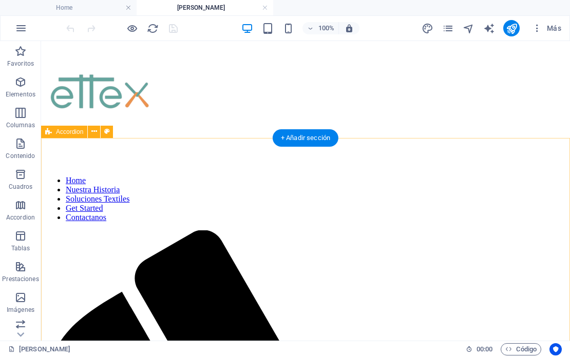
scroll to position [318, 0]
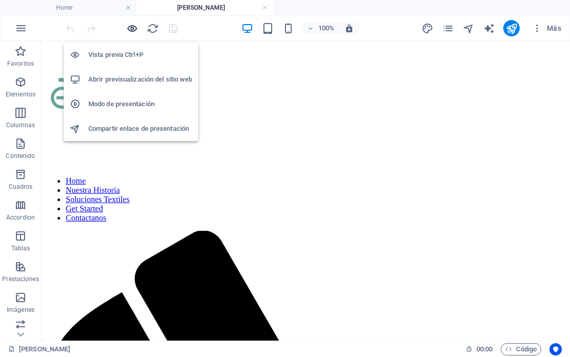
click at [134, 27] on icon "button" at bounding box center [132, 29] width 12 height 12
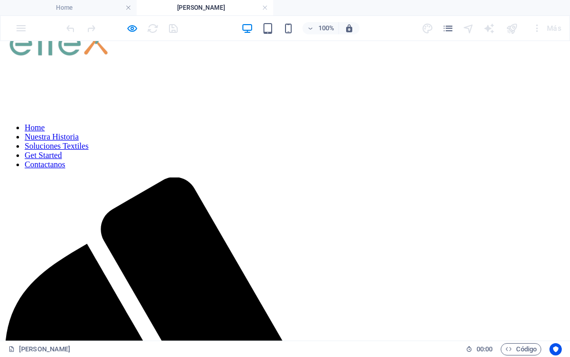
scroll to position [371, 0]
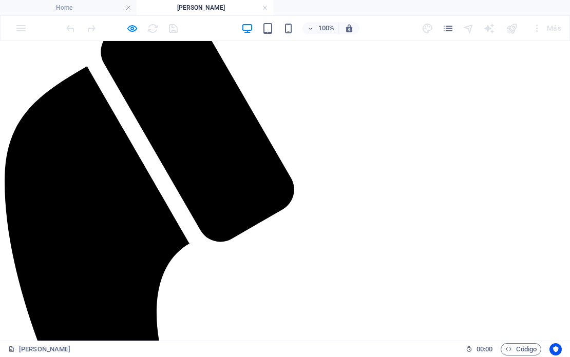
scroll to position [552, 0]
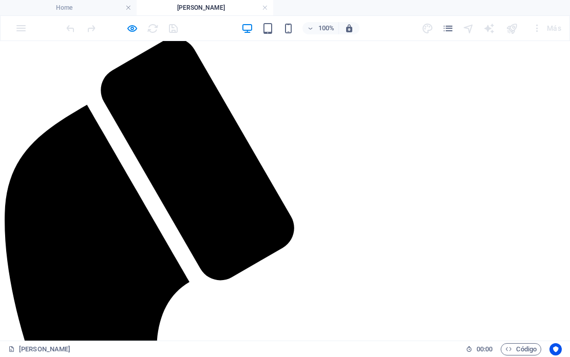
scroll to position [525, 0]
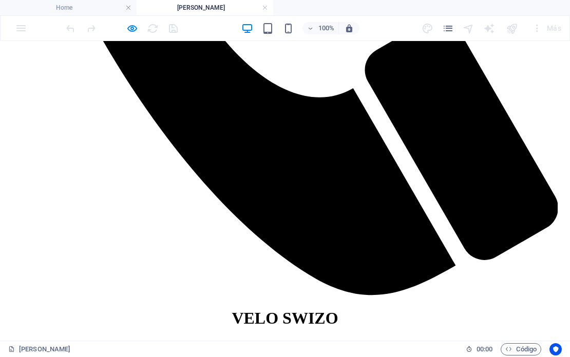
scroll to position [1008, 0]
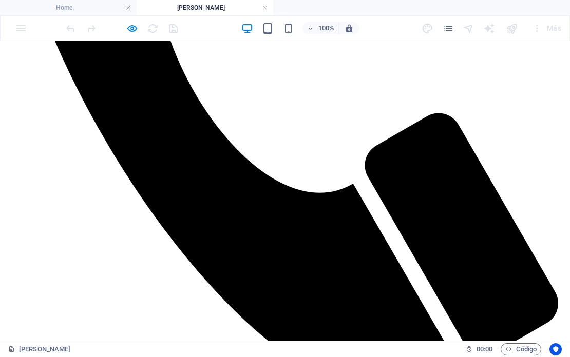
scroll to position [795, 0]
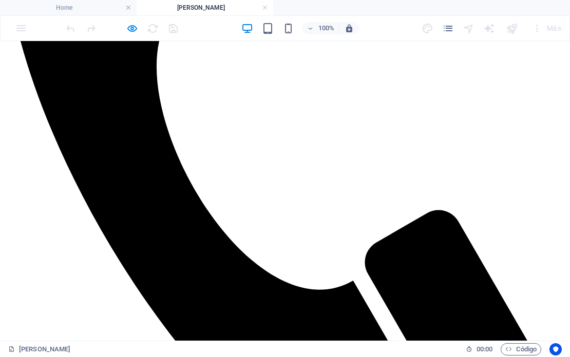
click at [448, 163] on div "Home Nuestra Historia Soluciones Textiles Get Started Contactanos" at bounding box center [284, 30] width 561 height 919
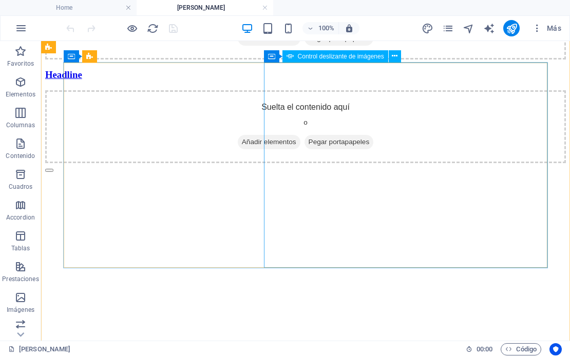
scroll to position [2148, 0]
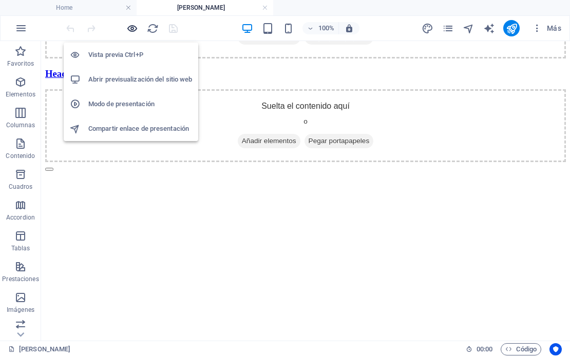
click at [129, 26] on icon "button" at bounding box center [132, 29] width 12 height 12
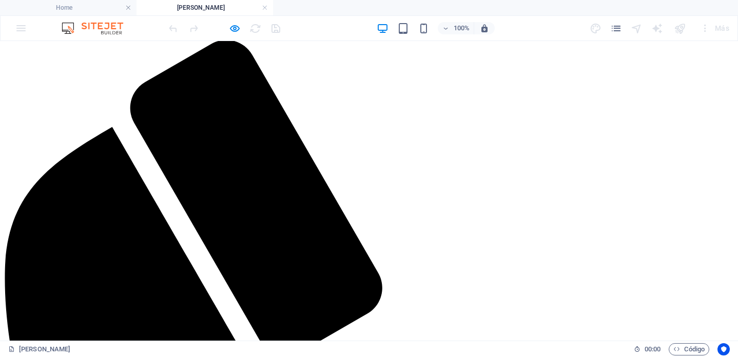
scroll to position [512, 0]
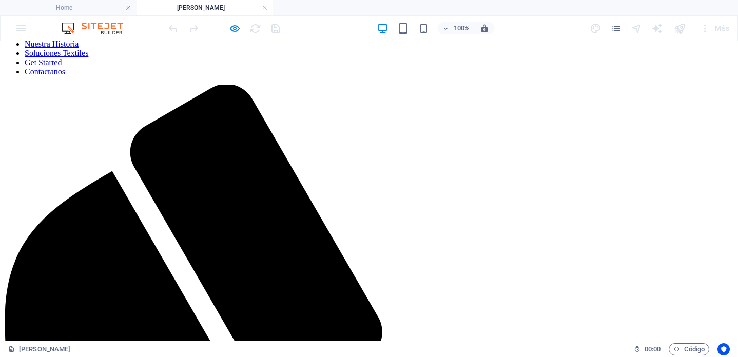
scroll to position [462, 0]
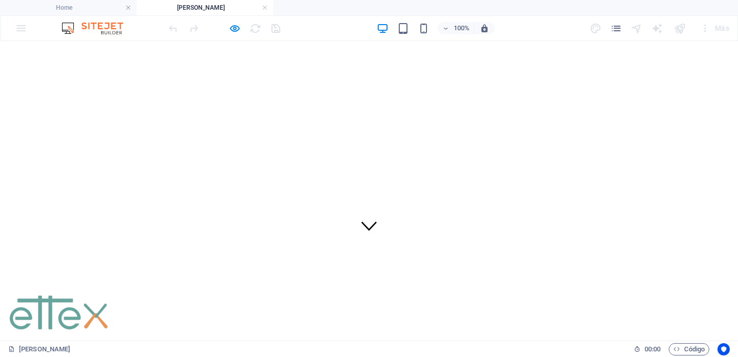
scroll to position [0, 0]
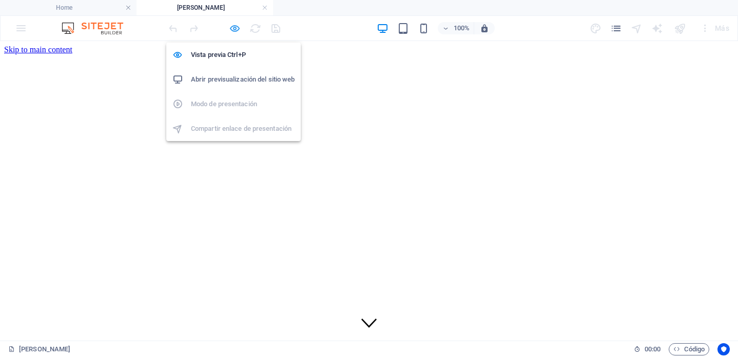
click at [236, 28] on icon "button" at bounding box center [235, 29] width 12 height 12
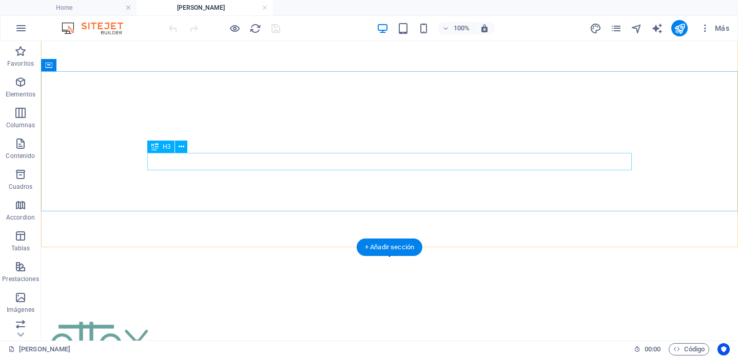
scroll to position [99, 0]
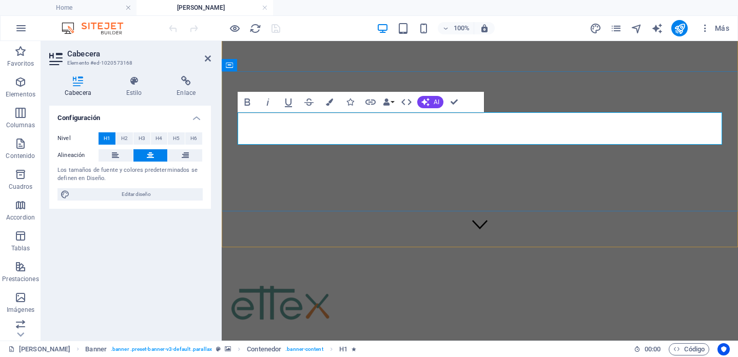
click at [521, 238] on figure at bounding box center [480, 158] width 508 height 256
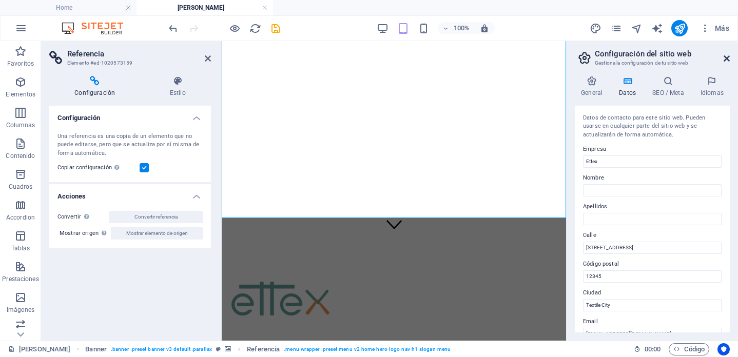
click at [724, 61] on icon at bounding box center [727, 58] width 6 height 8
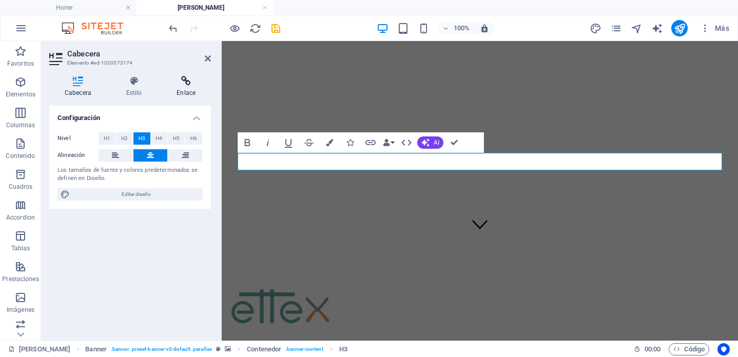
click at [192, 84] on icon at bounding box center [186, 81] width 50 height 10
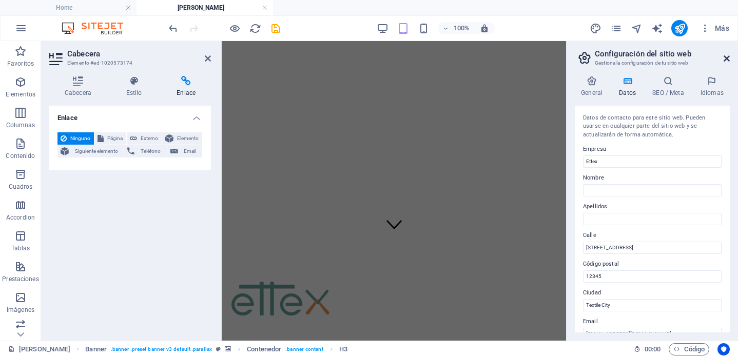
click at [724, 59] on icon at bounding box center [727, 58] width 6 height 8
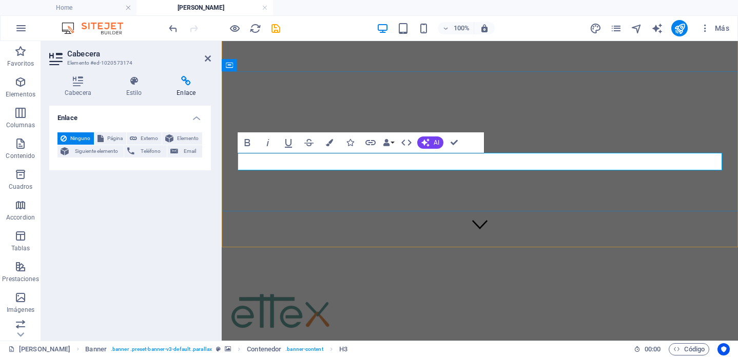
drag, startPoint x: 461, startPoint y: 162, endPoint x: 426, endPoint y: 162, distance: 34.9
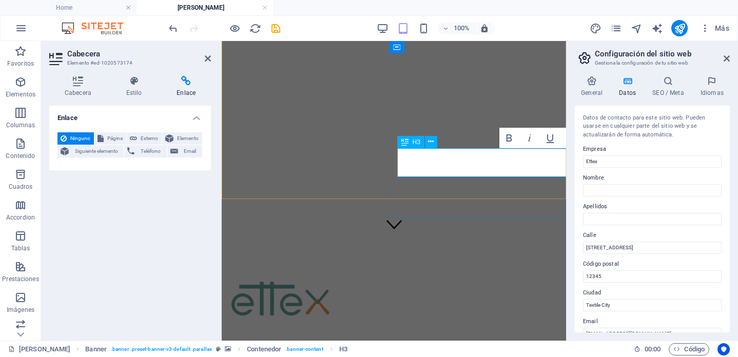
scroll to position [0, 179]
click at [726, 56] on icon at bounding box center [727, 58] width 6 height 8
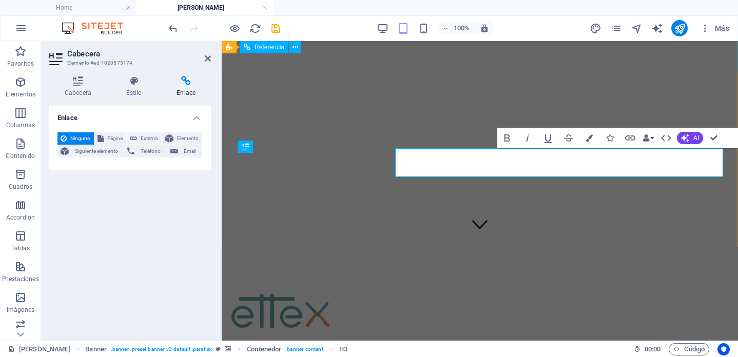
scroll to position [0, 0]
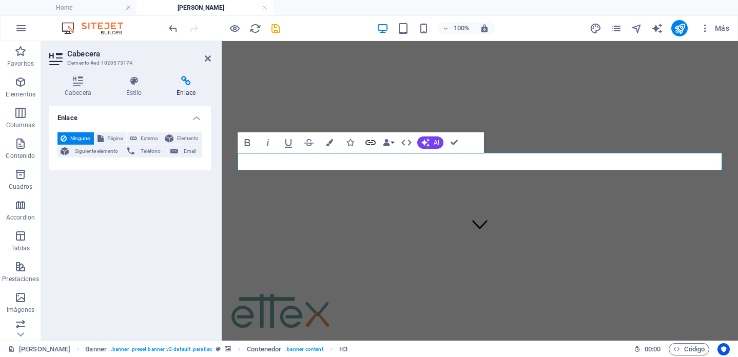
click at [368, 143] on icon "button" at bounding box center [370, 143] width 12 height 12
click at [70, 138] on span "Ninguno" at bounding box center [80, 138] width 21 height 12
click at [133, 85] on icon at bounding box center [134, 81] width 47 height 10
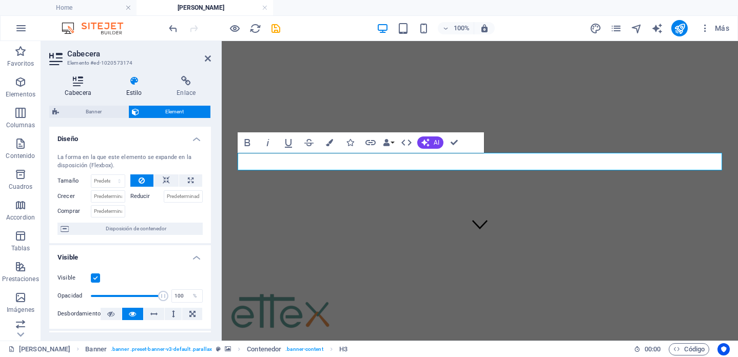
click at [77, 90] on h4 "Cabecera" at bounding box center [80, 87] width 62 height 22
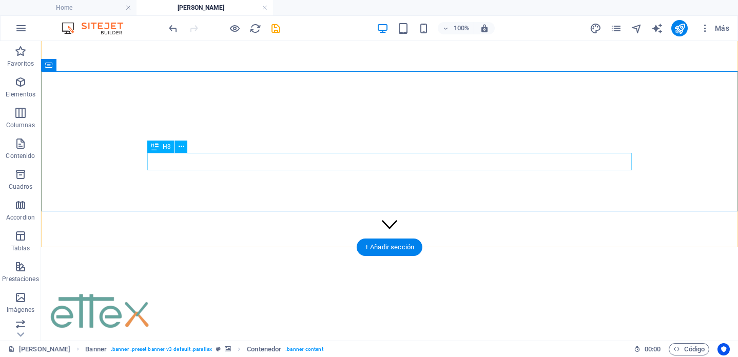
click at [180, 146] on icon at bounding box center [182, 147] width 6 height 11
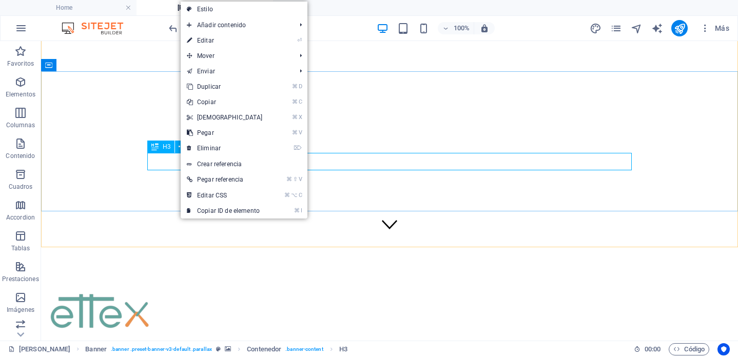
click at [162, 149] on div "H3" at bounding box center [160, 147] width 27 height 12
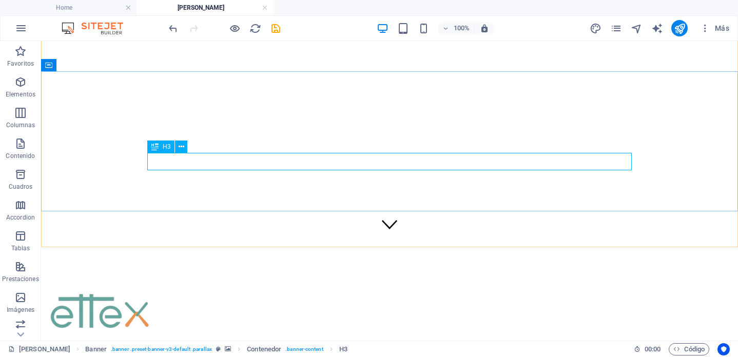
click at [162, 149] on div "H3" at bounding box center [160, 147] width 27 height 12
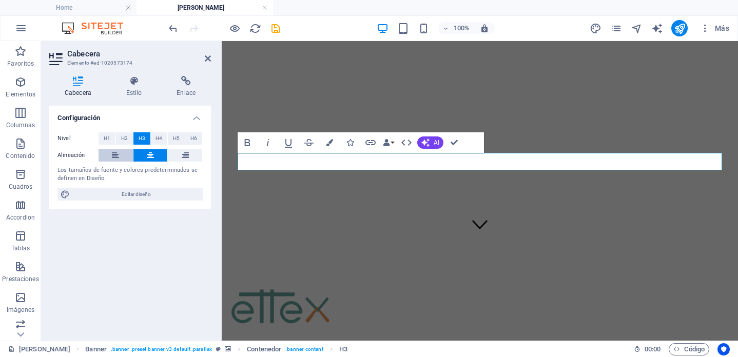
click at [127, 152] on button at bounding box center [116, 155] width 34 height 12
click at [153, 151] on icon at bounding box center [150, 155] width 7 height 12
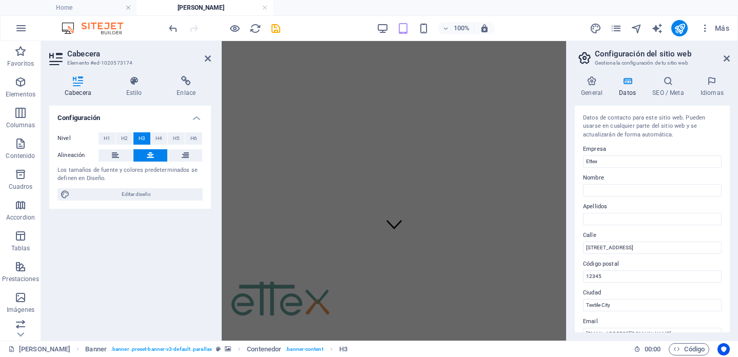
click at [723, 55] on h2 "Configuración del sitio web" at bounding box center [662, 53] width 135 height 9
click at [726, 60] on icon at bounding box center [727, 58] width 6 height 8
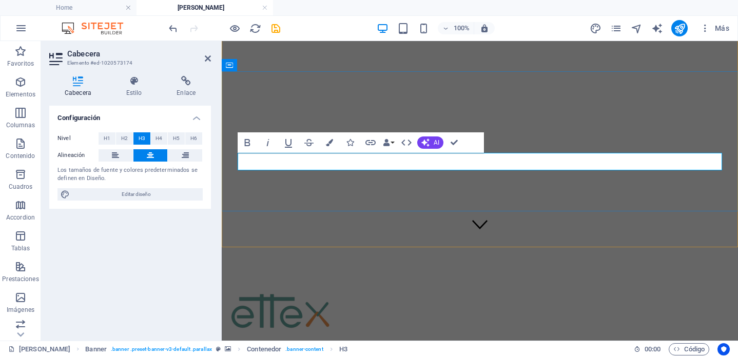
drag, startPoint x: 436, startPoint y: 161, endPoint x: 449, endPoint y: 159, distance: 13.0
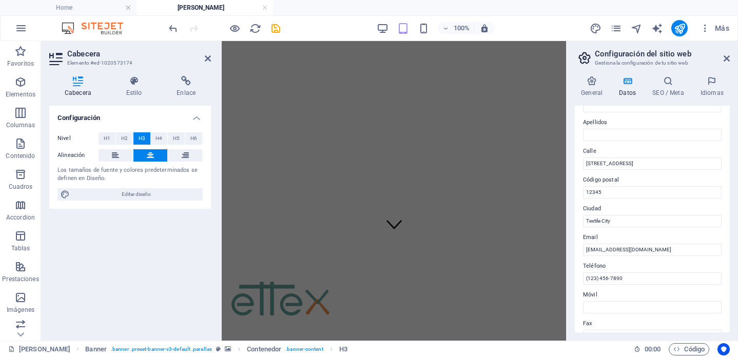
scroll to position [109, 0]
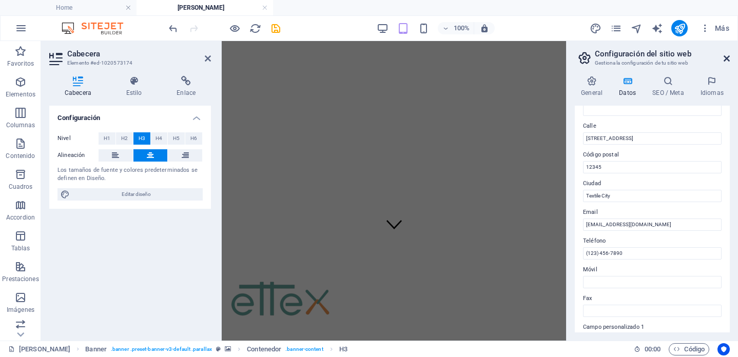
click at [728, 57] on icon at bounding box center [727, 58] width 6 height 8
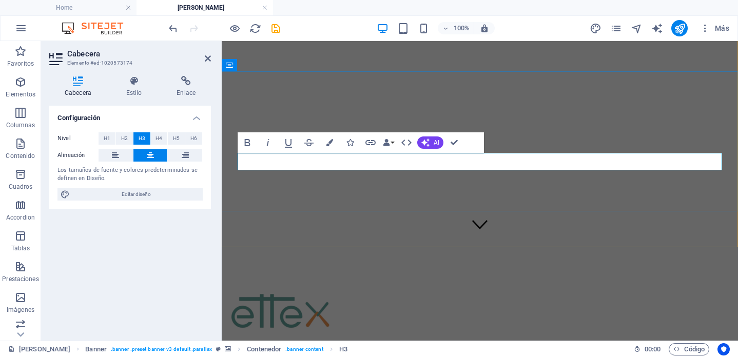
drag, startPoint x: 270, startPoint y: 163, endPoint x: 686, endPoint y: 159, distance: 415.7
drag, startPoint x: 495, startPoint y: 160, endPoint x: 465, endPoint y: 158, distance: 30.3
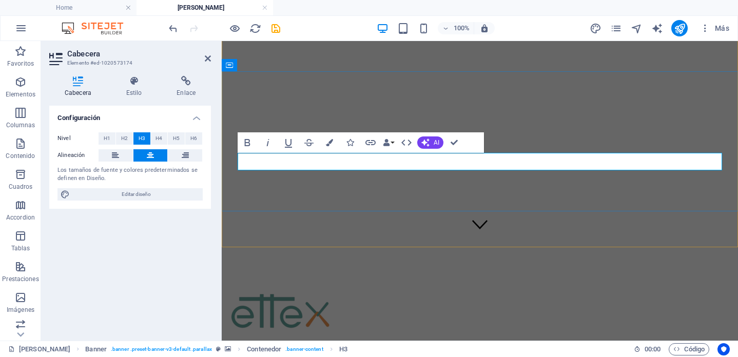
drag, startPoint x: 422, startPoint y: 162, endPoint x: 457, endPoint y: 160, distance: 34.5
click at [640, 226] on figure at bounding box center [480, 158] width 508 height 256
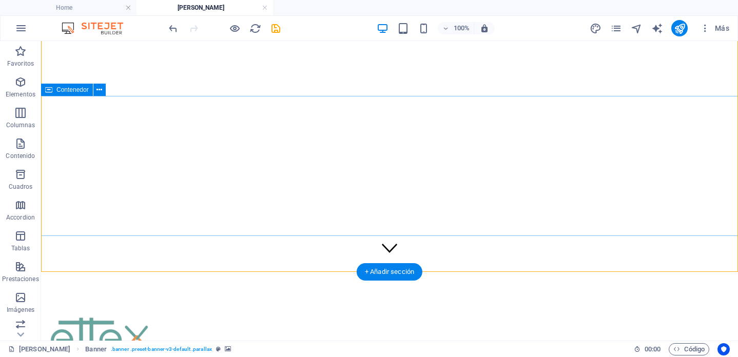
scroll to position [74, 0]
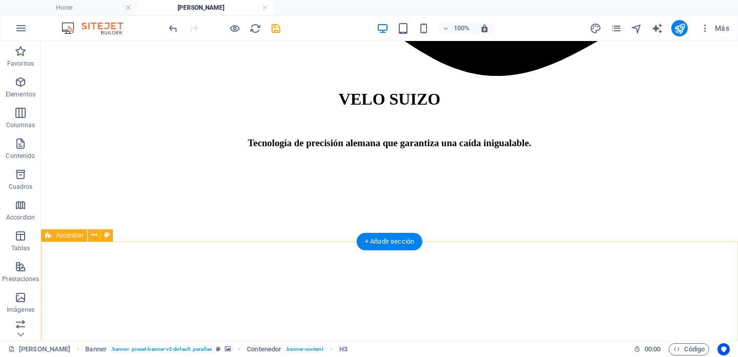
scroll to position [1358, 0]
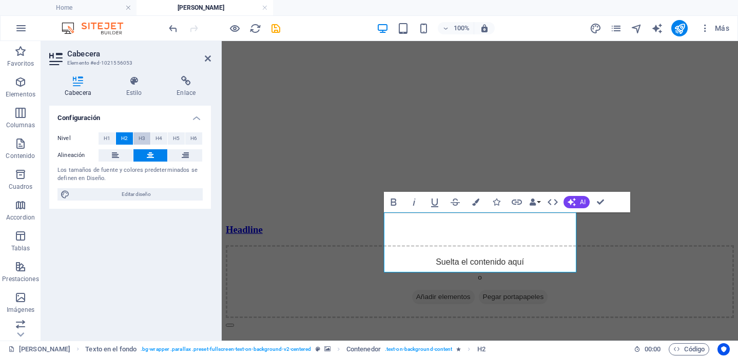
click at [140, 135] on span "H3" at bounding box center [142, 138] width 7 height 12
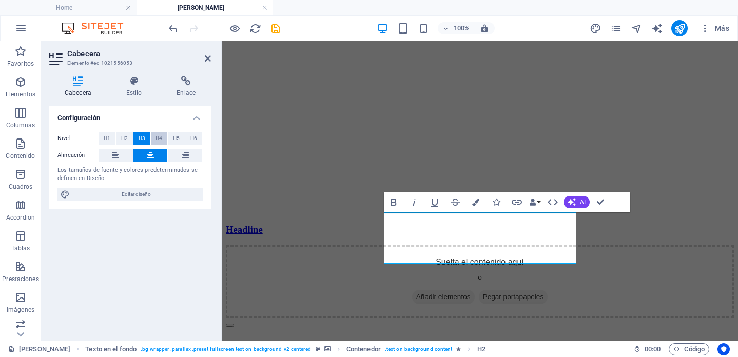
click at [155, 138] on button "H4" at bounding box center [159, 138] width 17 height 12
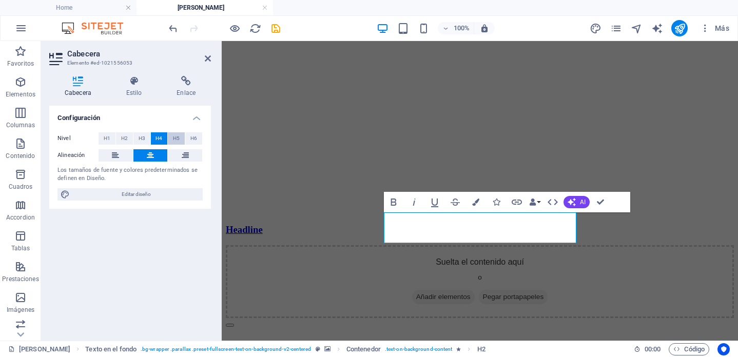
click at [177, 138] on span "H5" at bounding box center [176, 138] width 7 height 12
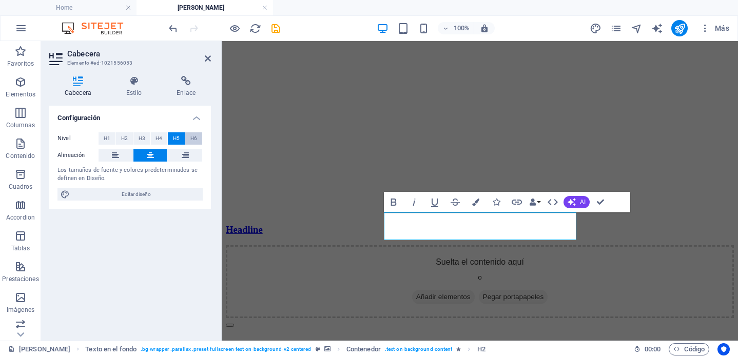
click at [192, 138] on span "H6" at bounding box center [193, 138] width 7 height 12
click at [106, 135] on span "H1" at bounding box center [107, 138] width 7 height 12
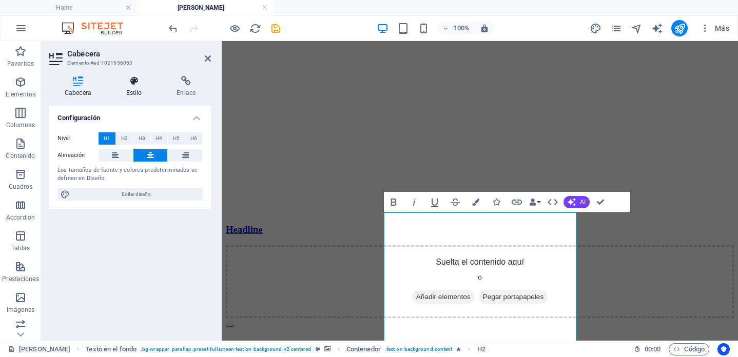
click at [132, 82] on icon at bounding box center [134, 81] width 47 height 10
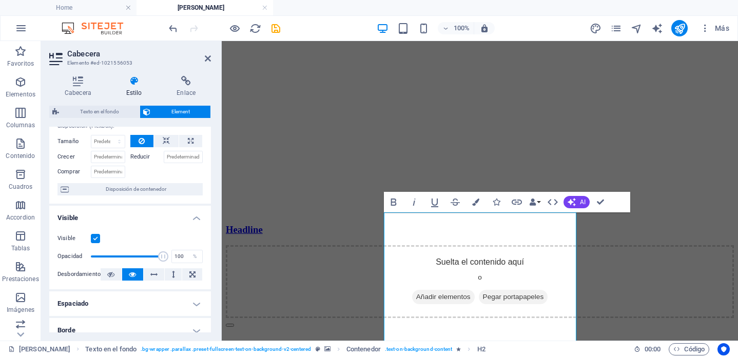
scroll to position [1, 0]
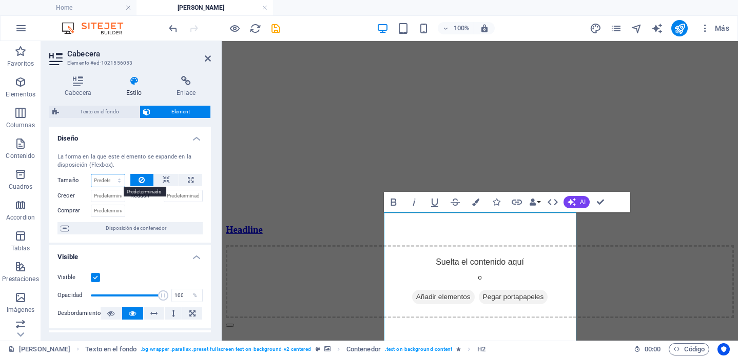
click at [108, 178] on select "Predeterminado automático px % 1/1 1/2 1/3 1/4 1/5 1/6 1/7 1/8 1/9 1/10" at bounding box center [107, 180] width 33 height 12
select select "1/3"
click at [109, 174] on select "Predeterminado automático px % 1/1 1/2 1/3 1/4 1/5 1/6 1/7 1/8 1/9 1/10" at bounding box center [107, 180] width 33 height 12
type input "33.33"
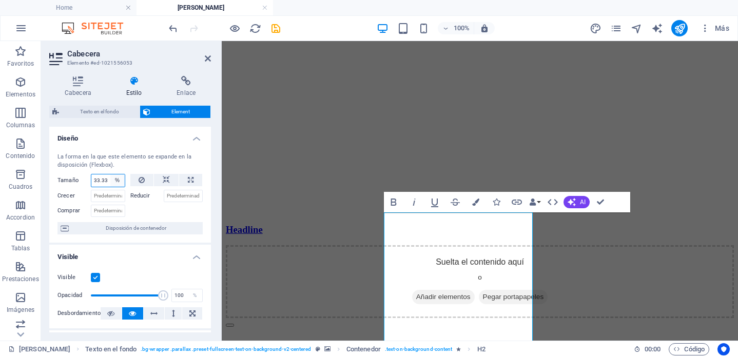
click at [113, 182] on select "Predeterminado automático px % 1/1 1/2 1/3 1/4 1/5 1/6 1/7 1/8 1/9 1/10" at bounding box center [117, 180] width 14 height 12
select select "1/1"
click at [110, 174] on select "Predeterminado automático px % 1/1 1/2 1/3 1/4 1/5 1/6 1/7 1/8 1/9 1/10" at bounding box center [117, 180] width 14 height 12
type input "100"
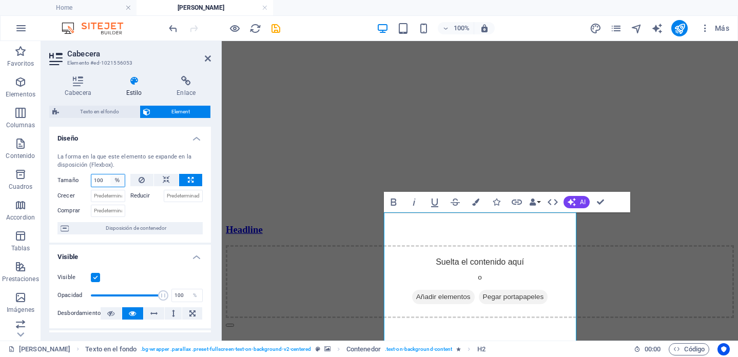
click at [114, 176] on select "Predeterminado automático px % 1/1 1/2 1/3 1/4 1/5 1/6 1/7 1/8 1/9 1/10" at bounding box center [117, 180] width 14 height 12
select select "4j6040rsrk"
click at [110, 174] on select "Predeterminado automático px % 1/1 1/2 1/3 1/4 1/5 1/6 1/7 1/8 1/9 1/10" at bounding box center [117, 180] width 14 height 12
select select "DISABLED_OPTION_VALUE"
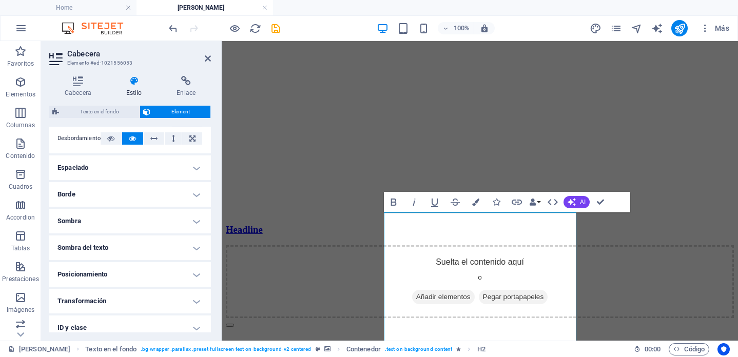
scroll to position [236, 0]
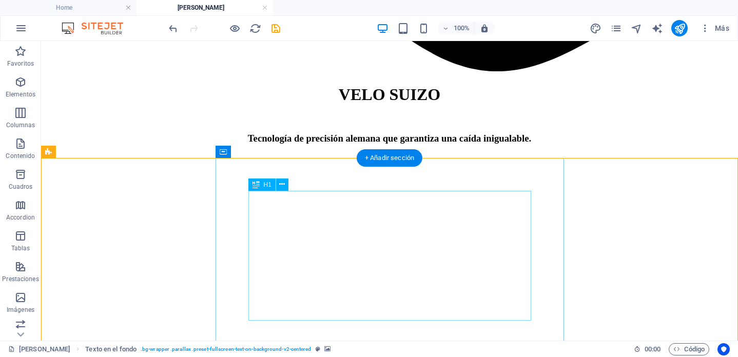
scroll to position [1380, 0]
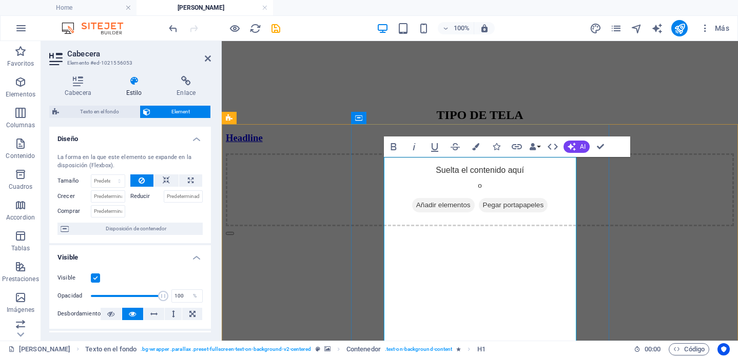
scroll to position [1477, 0]
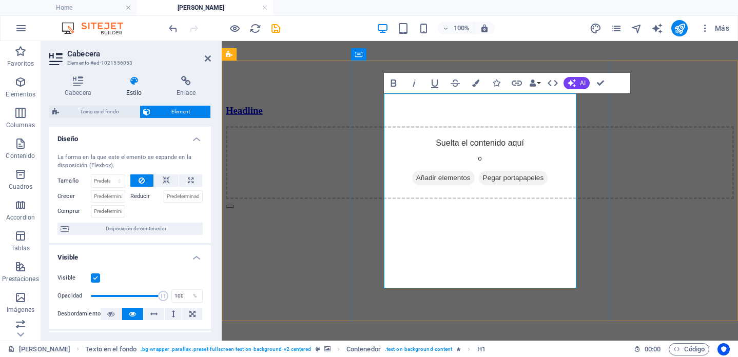
drag, startPoint x: 409, startPoint y: 206, endPoint x: 556, endPoint y: 271, distance: 160.8
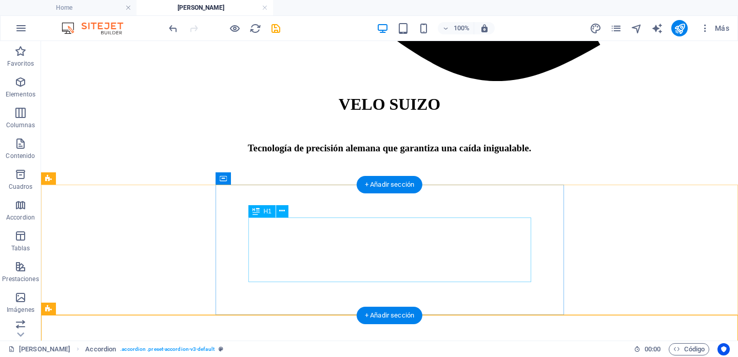
scroll to position [1378, 0]
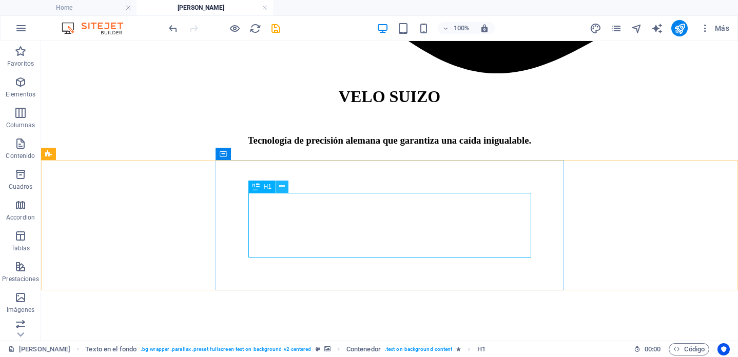
click at [284, 187] on icon at bounding box center [282, 186] width 6 height 11
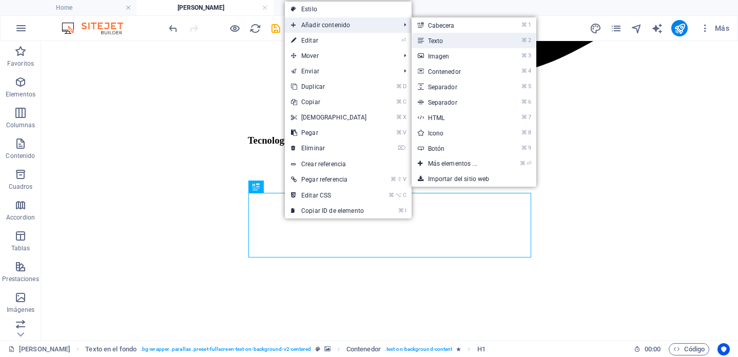
click at [431, 42] on link "⌘ 2 Texto" at bounding box center [455, 40] width 86 height 15
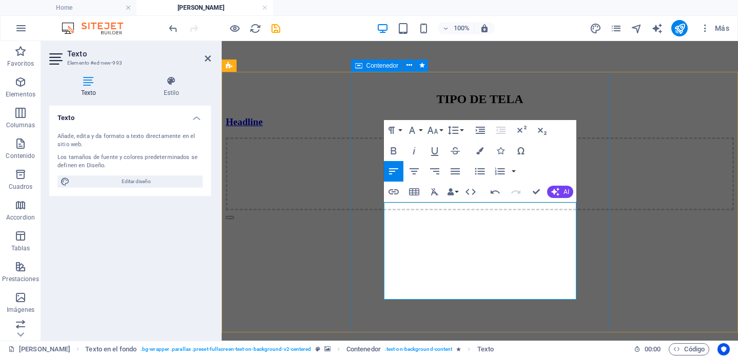
scroll to position [1480, 0]
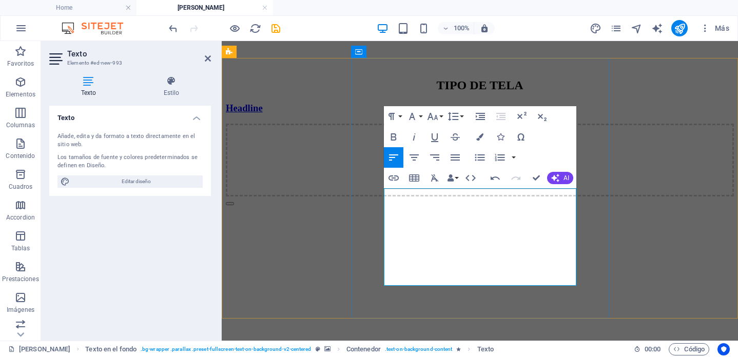
click at [419, 120] on button "Font Family" at bounding box center [414, 116] width 20 height 21
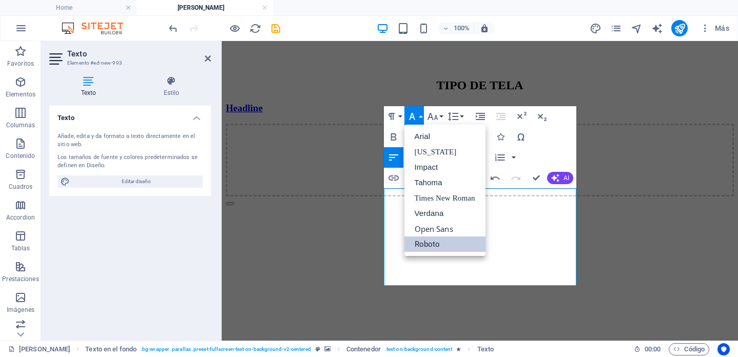
scroll to position [0, 0]
click at [455, 197] on link "Times New Roman" at bounding box center [444, 197] width 81 height 15
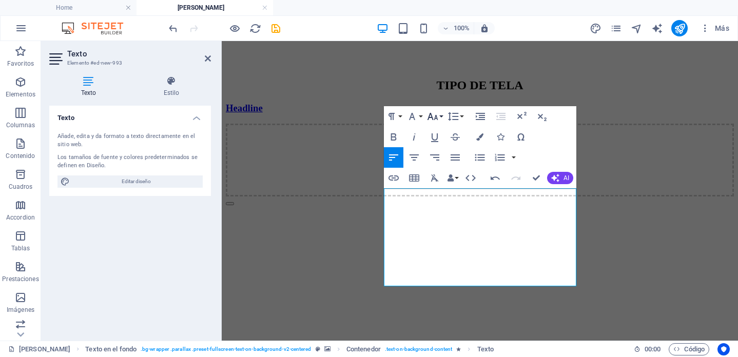
click at [435, 118] on icon "button" at bounding box center [432, 116] width 11 height 7
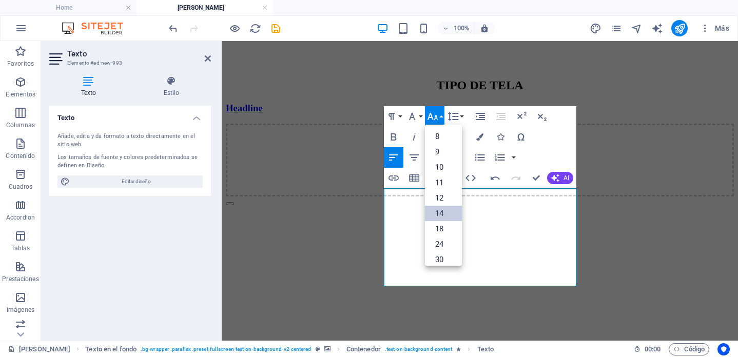
click at [444, 209] on link "14" at bounding box center [443, 213] width 37 height 15
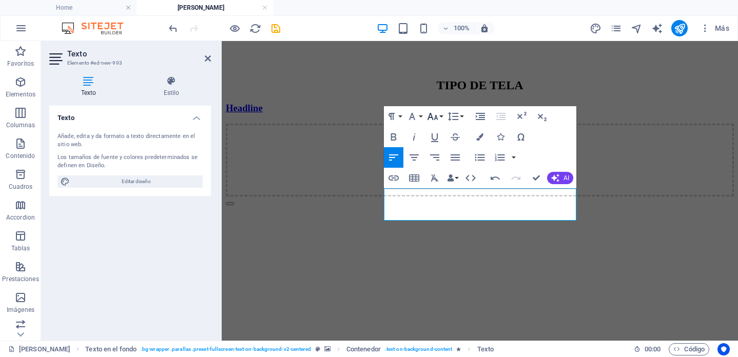
click at [439, 118] on button "Font Size" at bounding box center [435, 116] width 20 height 21
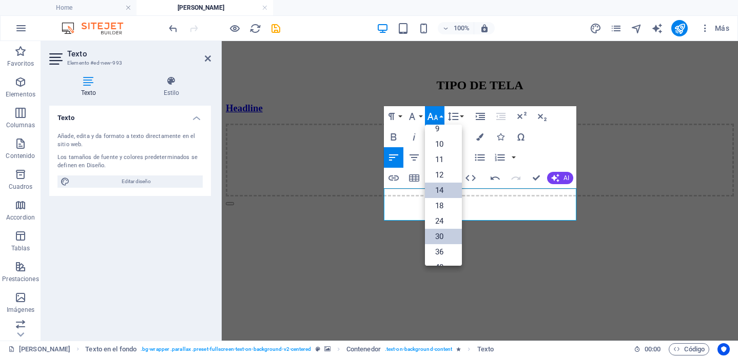
scroll to position [22, 0]
click at [447, 226] on link "24" at bounding box center [443, 222] width 37 height 15
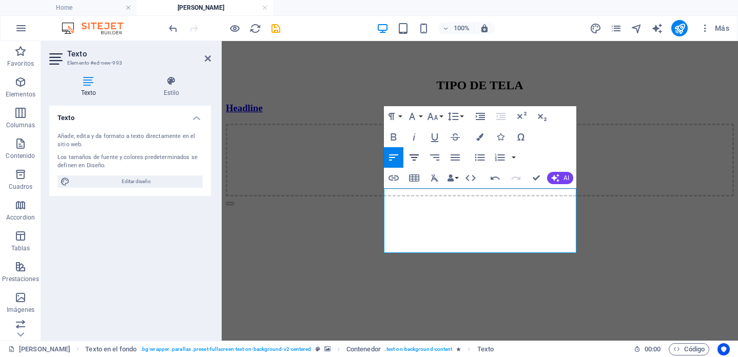
click at [415, 152] on icon "button" at bounding box center [414, 157] width 12 height 12
click at [484, 137] on button "Colors" at bounding box center [480, 137] width 20 height 21
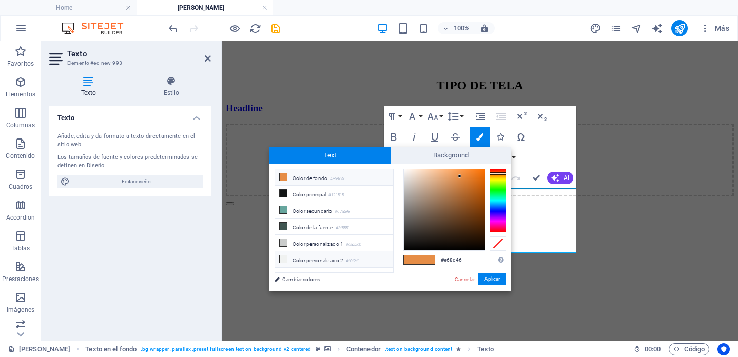
click at [285, 258] on icon at bounding box center [283, 259] width 7 height 7
type input "#f0f2f1"
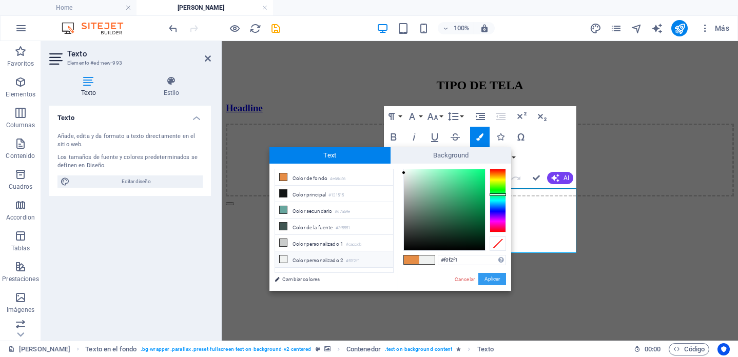
click at [493, 279] on button "Aplicar" at bounding box center [492, 279] width 28 height 12
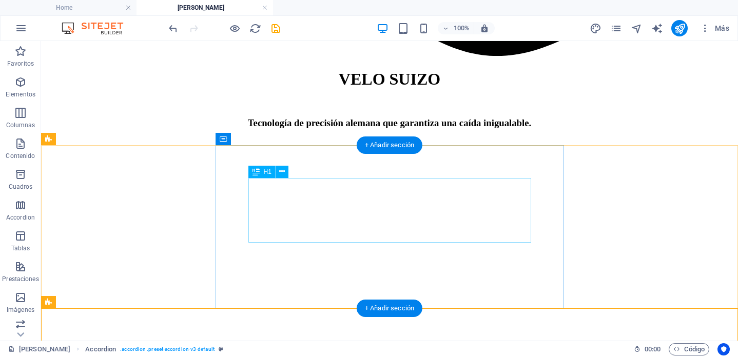
scroll to position [1392, 0]
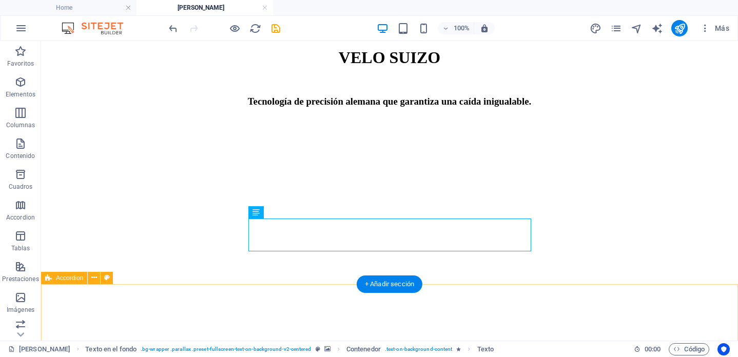
scroll to position [1429, 0]
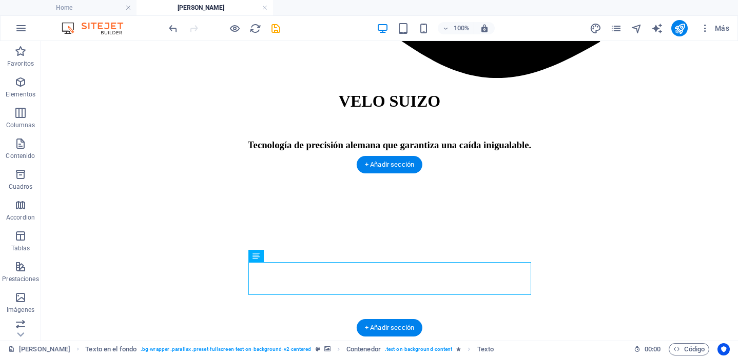
scroll to position [1366, 0]
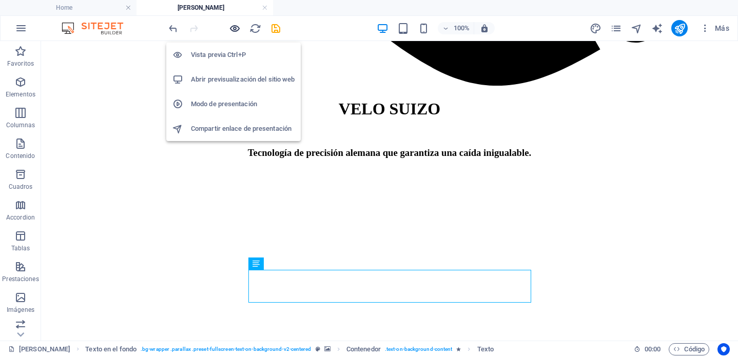
click at [233, 27] on icon "button" at bounding box center [235, 29] width 12 height 12
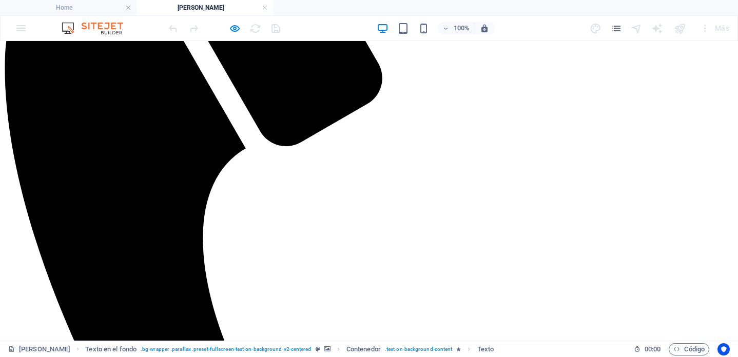
scroll to position [719, 0]
